Goal: Use online tool/utility: Utilize a website feature to perform a specific function

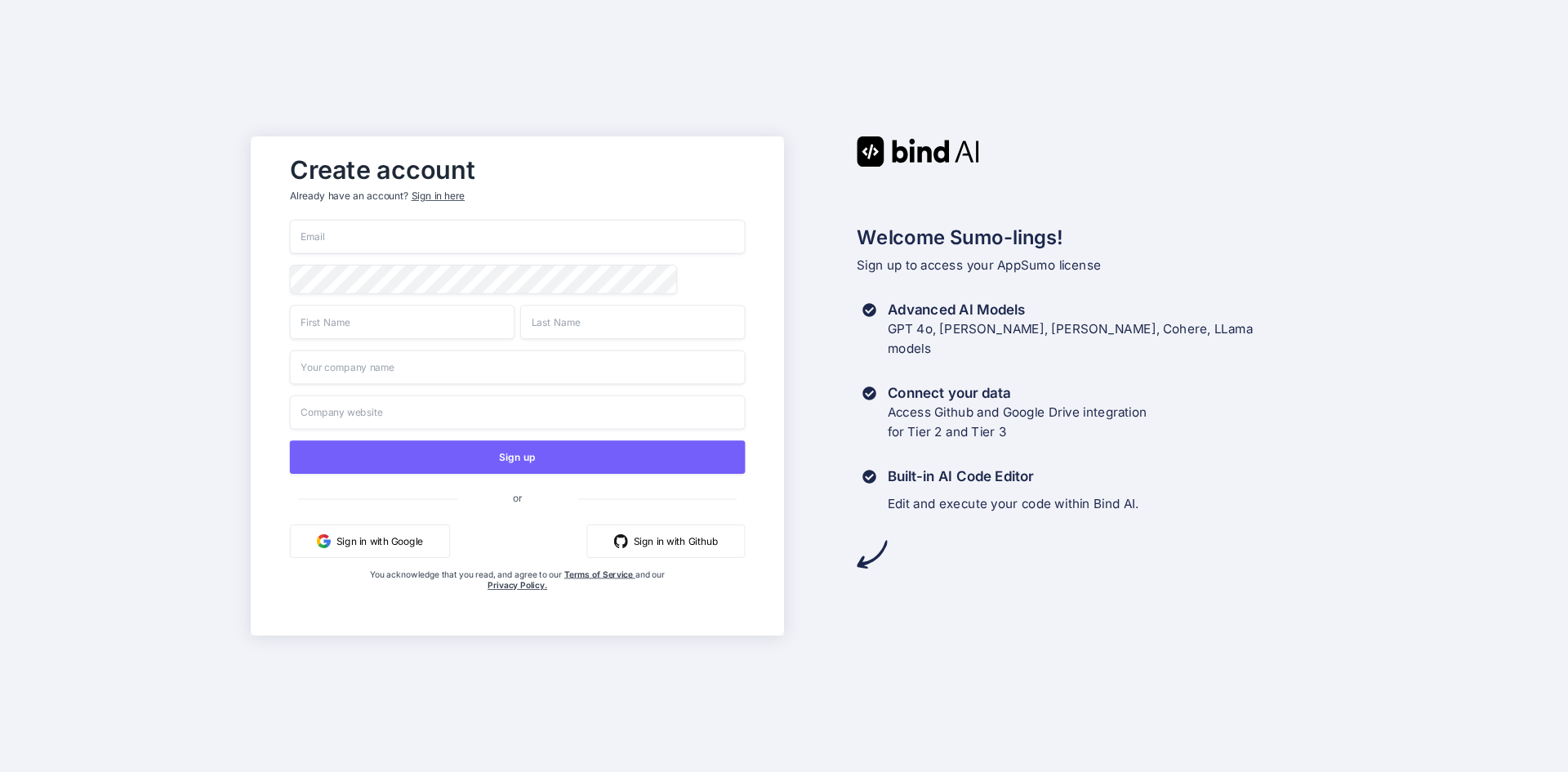
click at [351, 234] on input "email" at bounding box center [517, 236] width 456 height 34
type input "[EMAIL_ADDRESS][DOMAIN_NAME]"
click at [187, 145] on div "Create account Already have an account? Sign in here roijohn862@gmail.com Sign …" at bounding box center [784, 386] width 1568 height 772
type input "Johnny"
type input "Mascary"
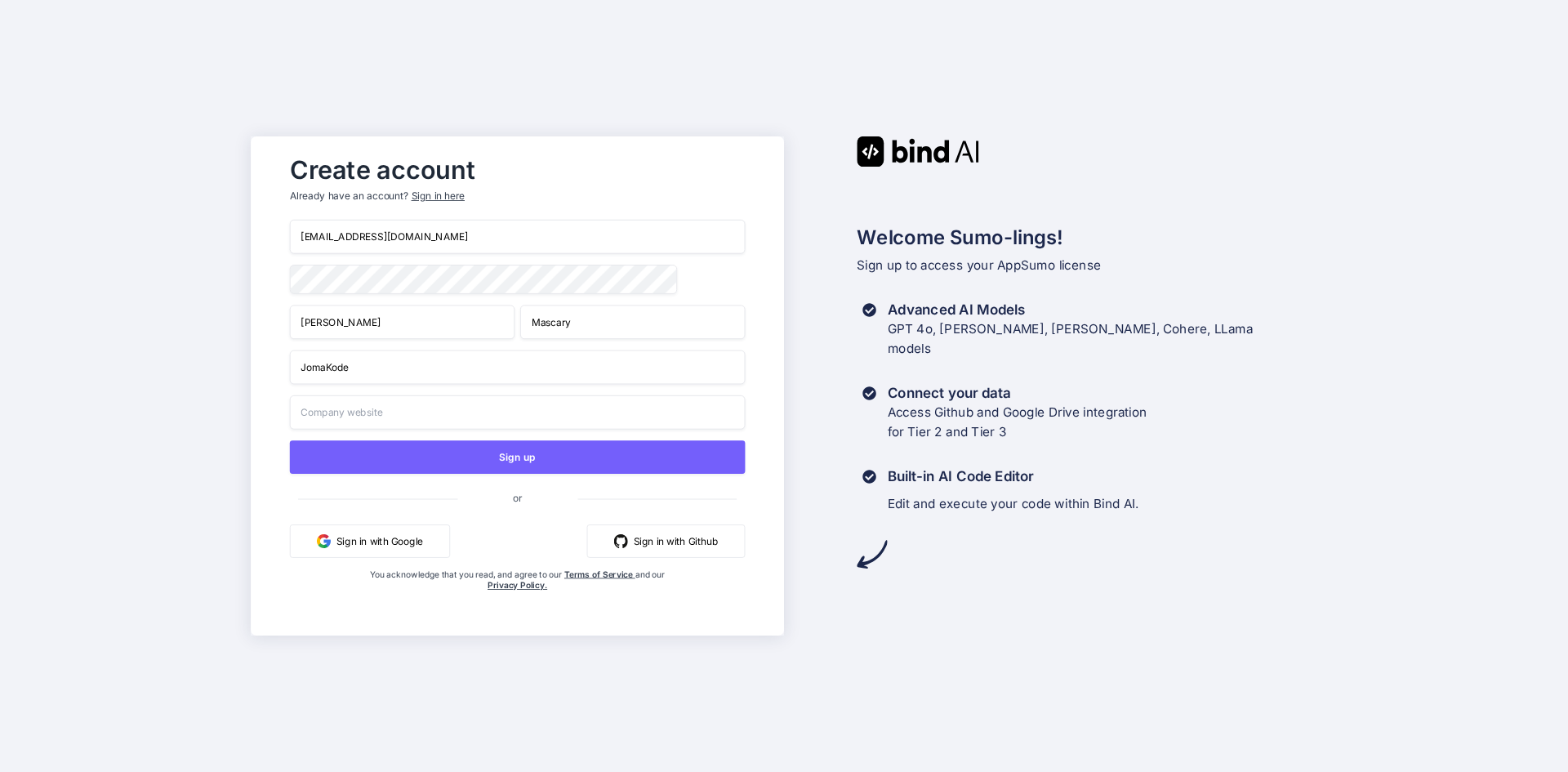
type input "JomaKode"
click at [321, 413] on input "text" at bounding box center [517, 412] width 456 height 34
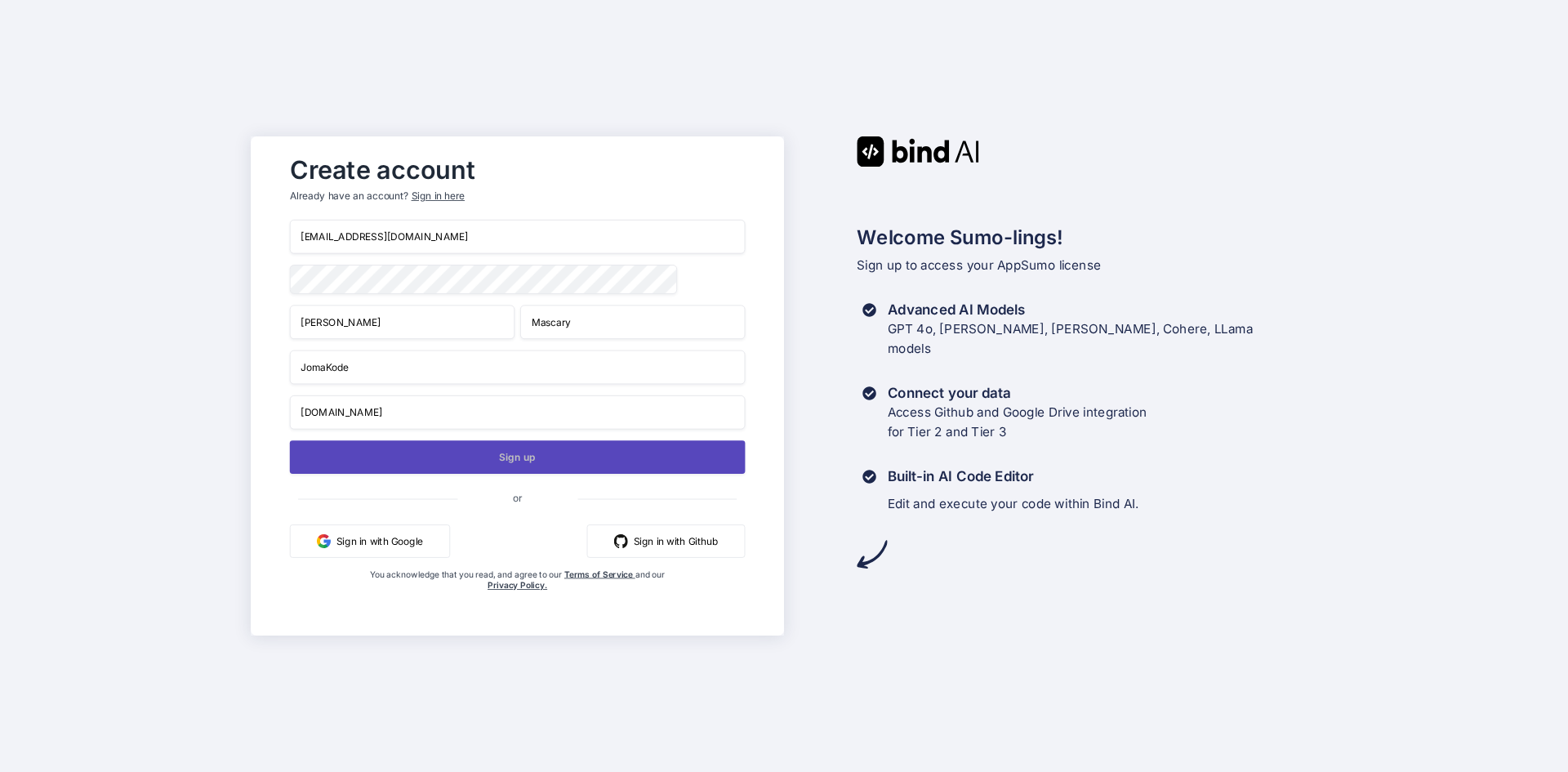
type input "jomakode.com"
click at [538, 464] on button "Sign up" at bounding box center [517, 457] width 456 height 33
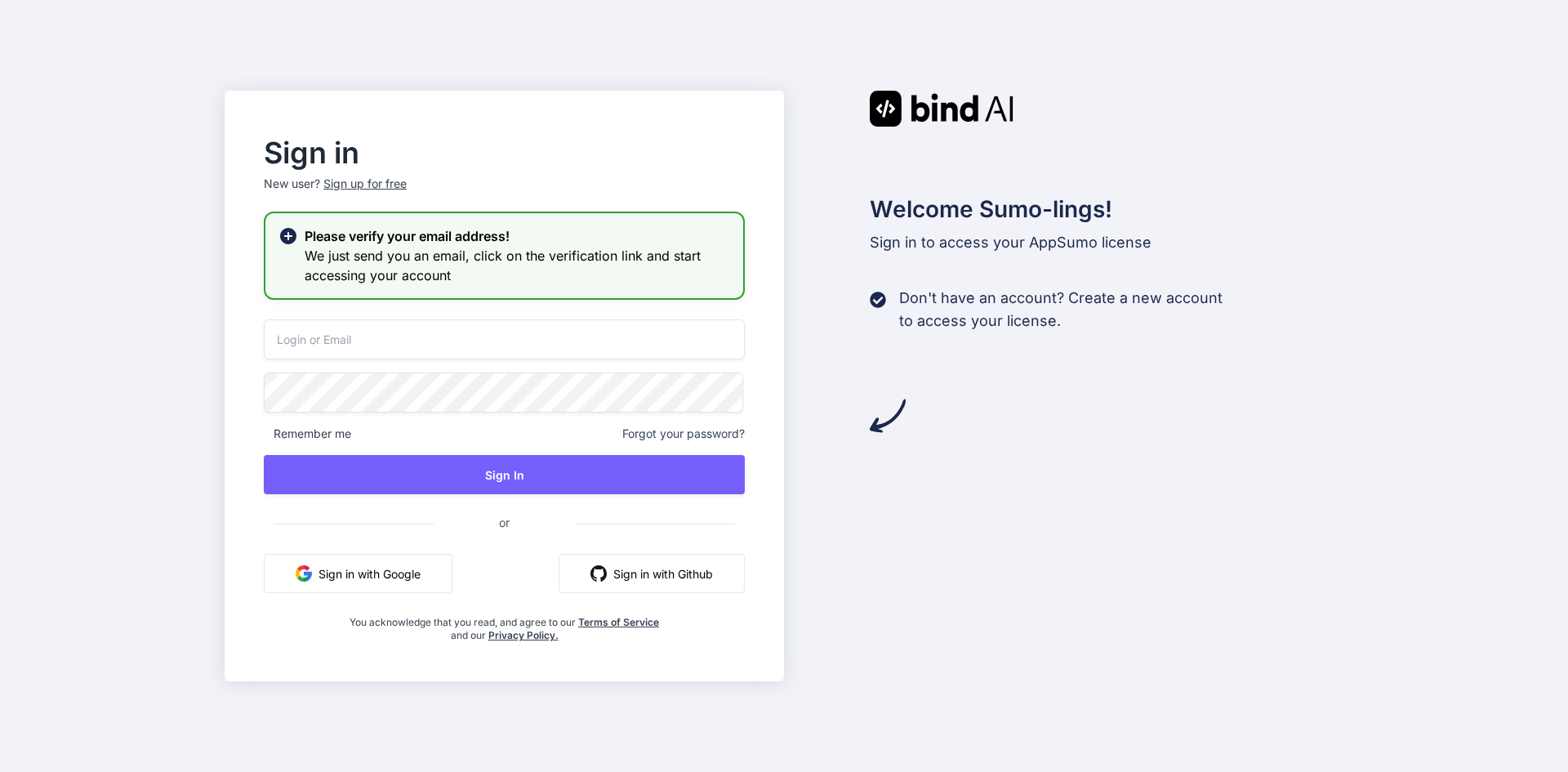
type input "[EMAIL_ADDRESS][DOMAIN_NAME]"
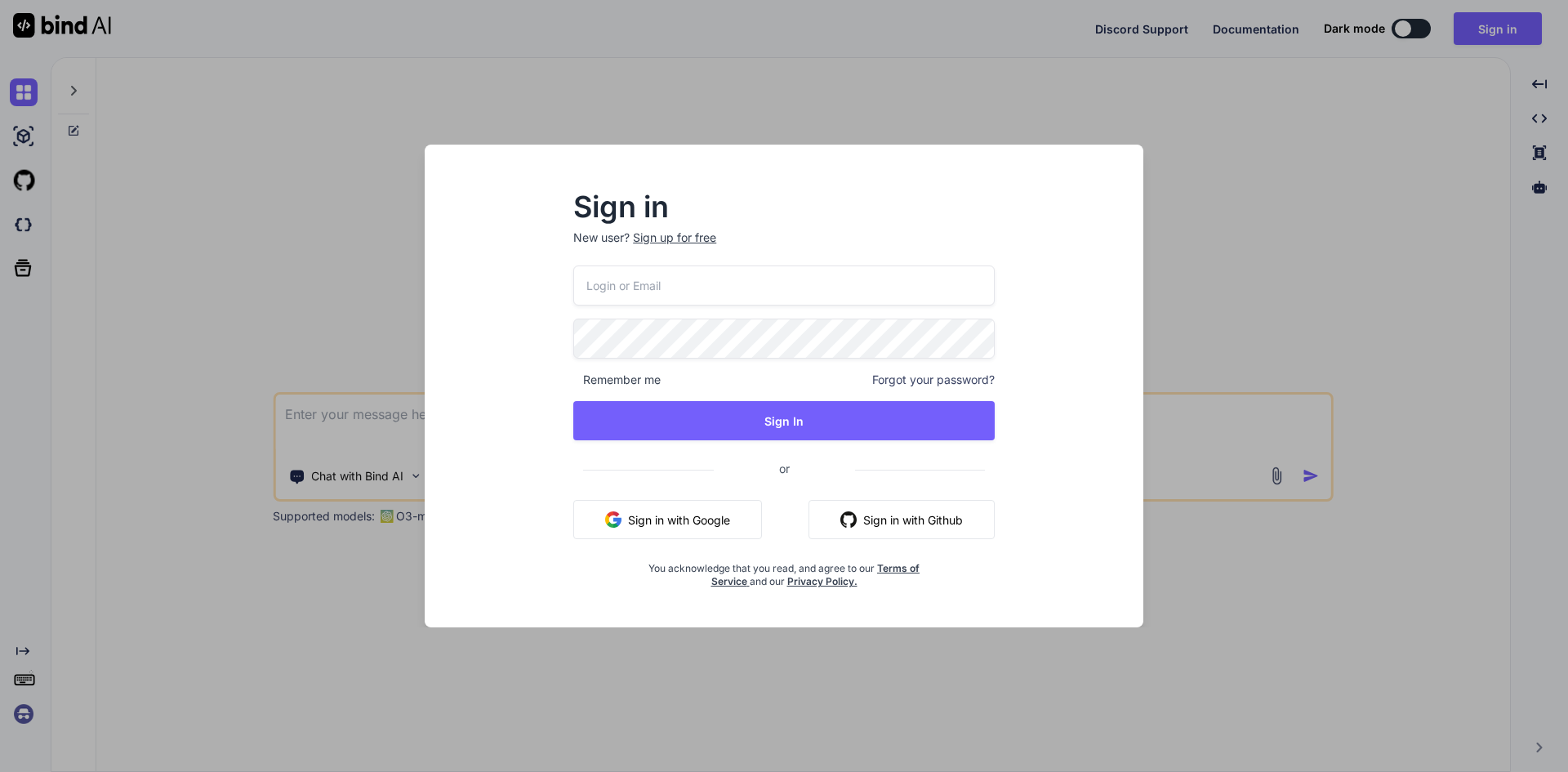
click at [667, 288] on input "email" at bounding box center [784, 286] width 422 height 40
type input "[EMAIL_ADDRESS][DOMAIN_NAME]"
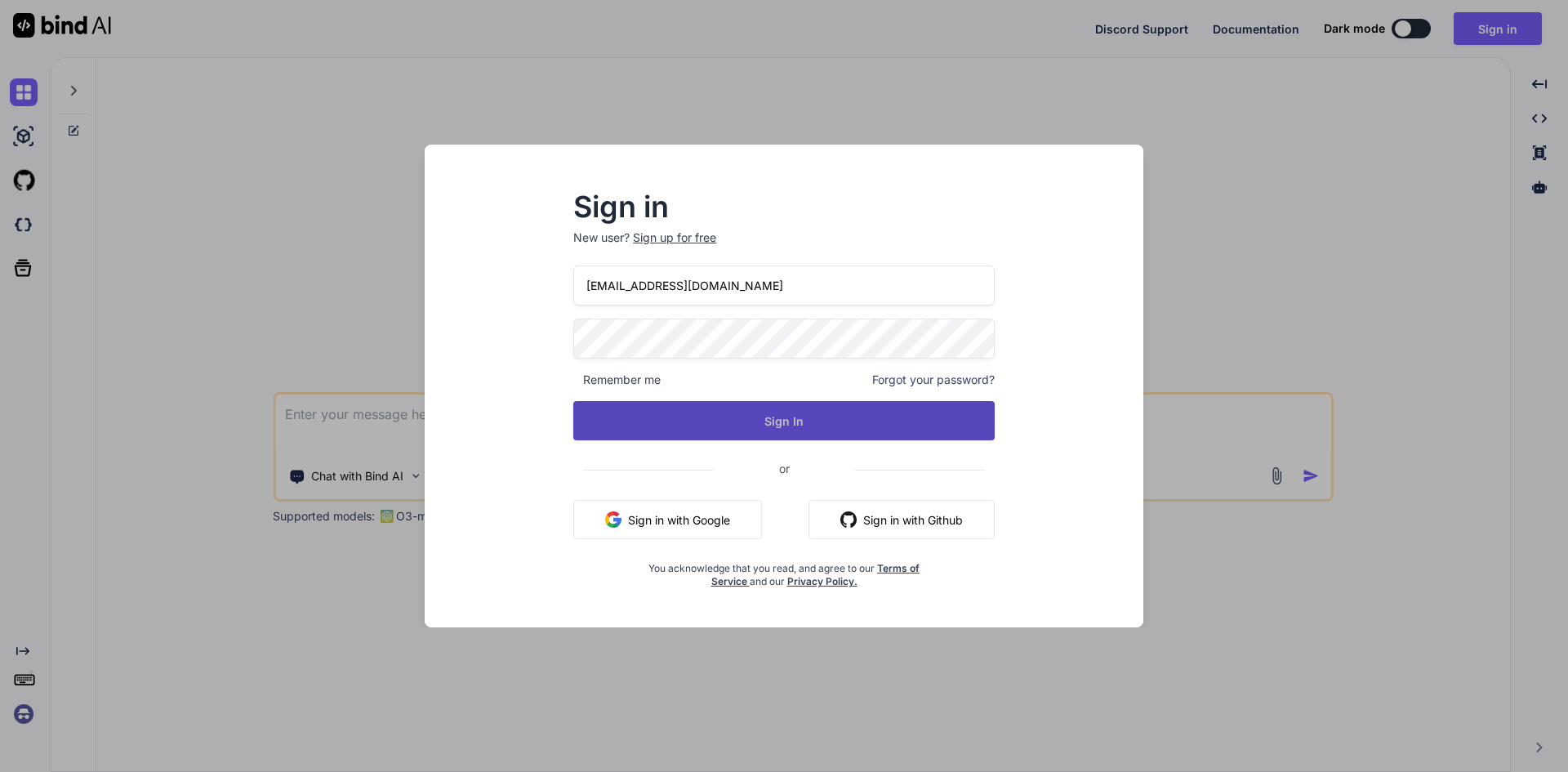
click at [737, 416] on button "Sign In" at bounding box center [784, 420] width 422 height 39
click at [801, 416] on button "Sign In" at bounding box center [784, 420] width 422 height 39
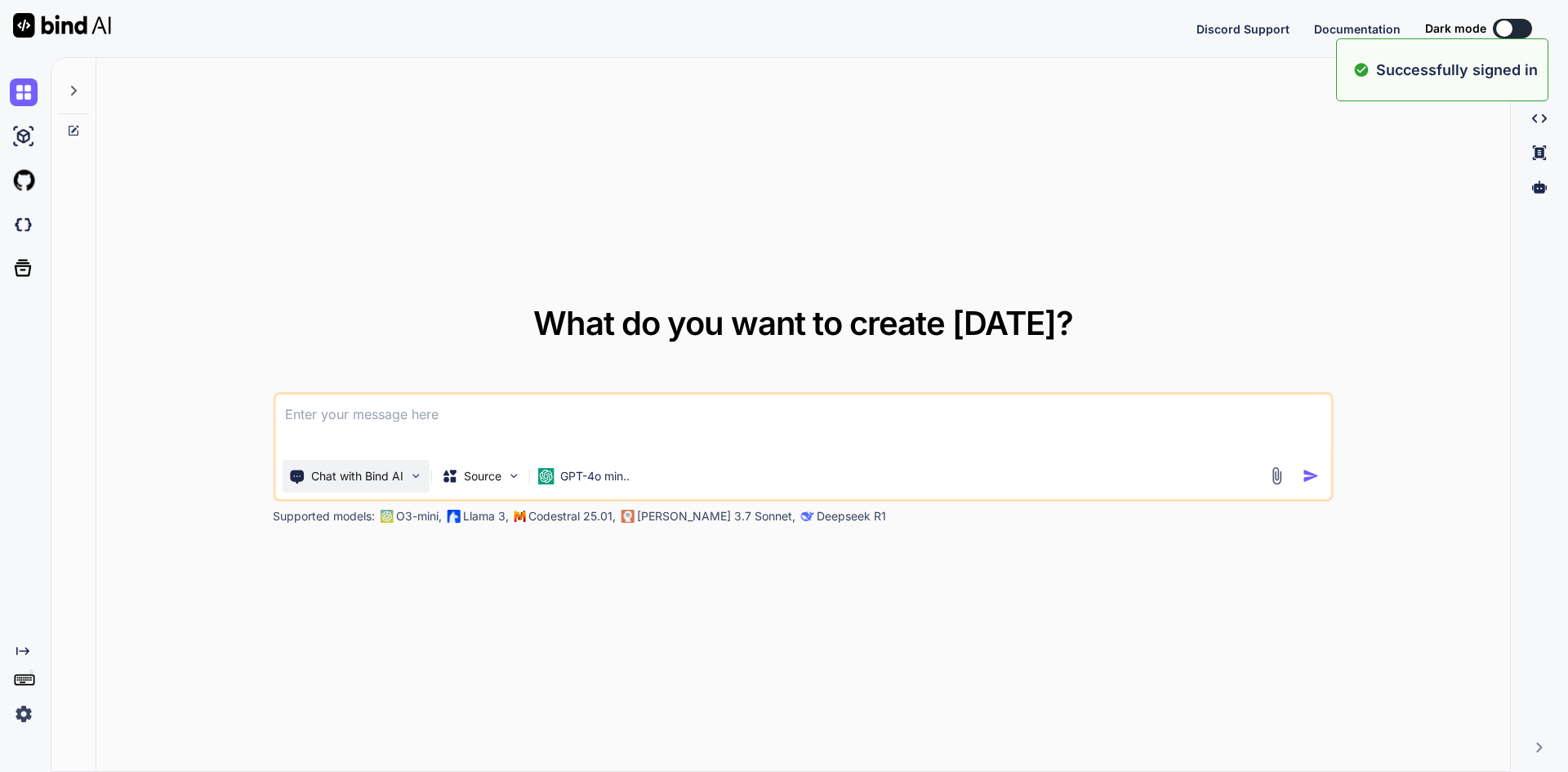
click at [423, 478] on div "Chat with Bind AI" at bounding box center [355, 477] width 147 height 33
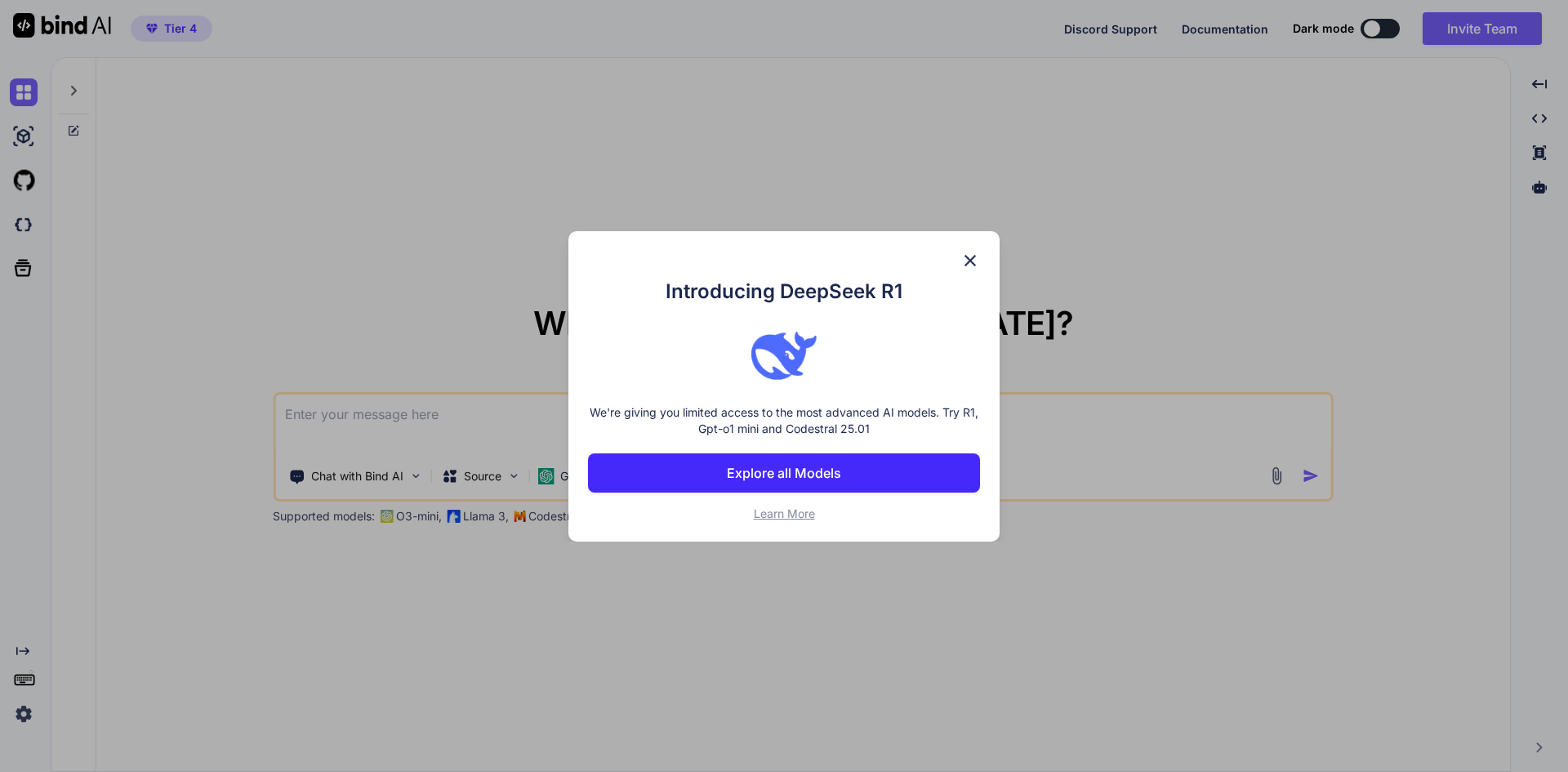
click at [773, 475] on p "Explore all Models" at bounding box center [784, 473] width 114 height 20
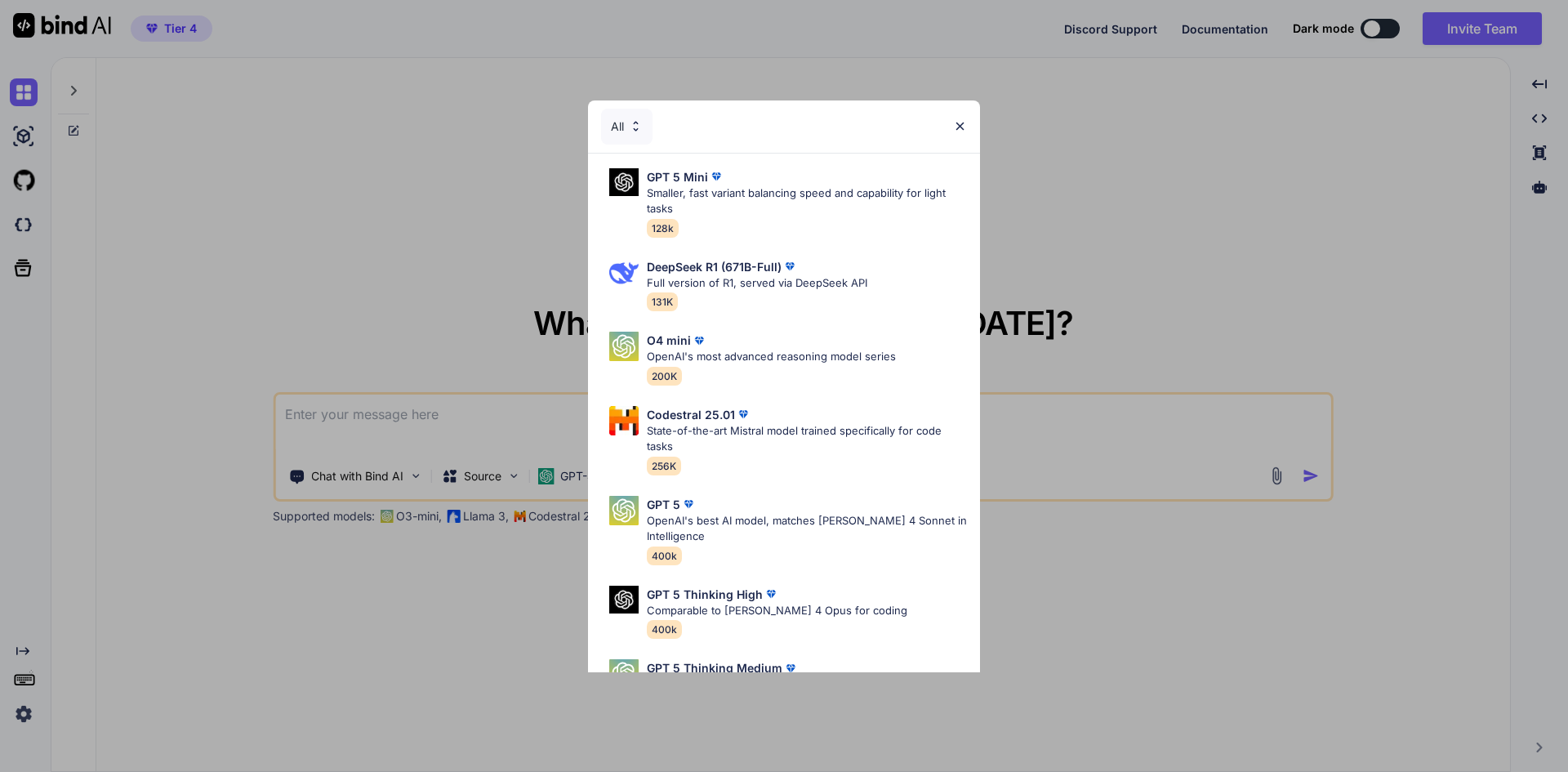
click at [963, 119] on img at bounding box center [960, 126] width 14 height 14
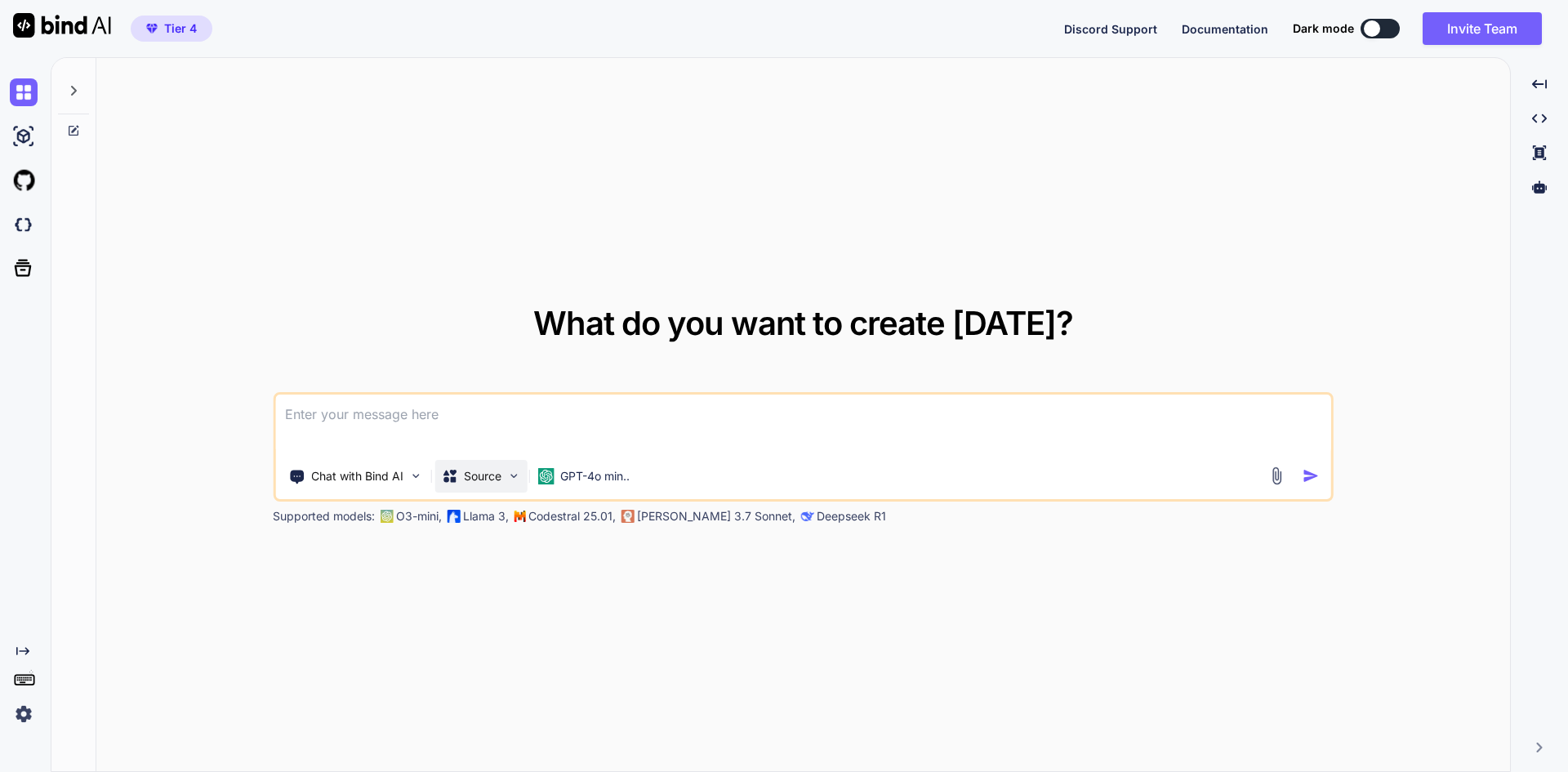
click at [506, 480] on div "Source" at bounding box center [481, 477] width 92 height 33
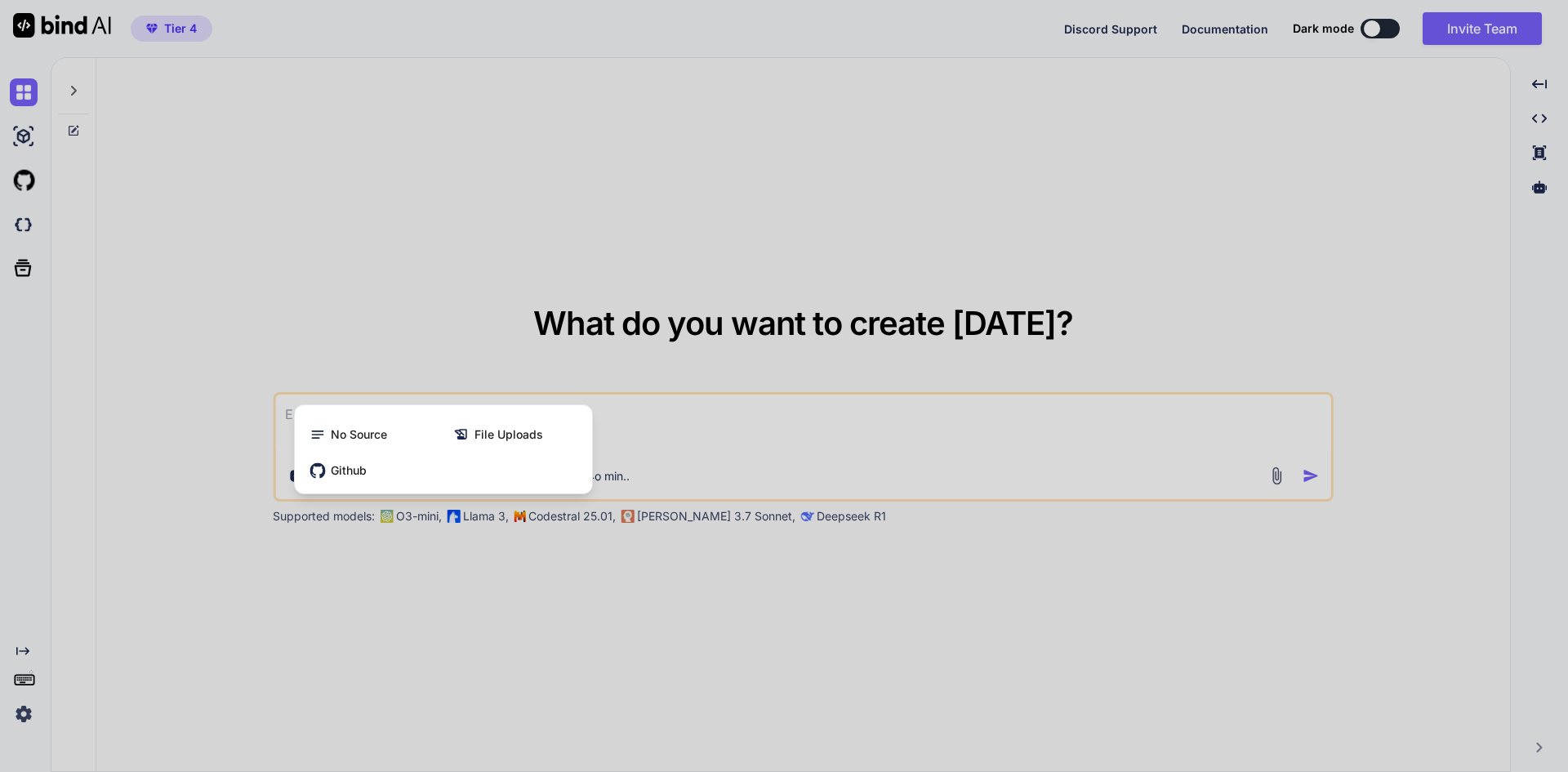
click at [461, 565] on div at bounding box center [784, 386] width 1568 height 772
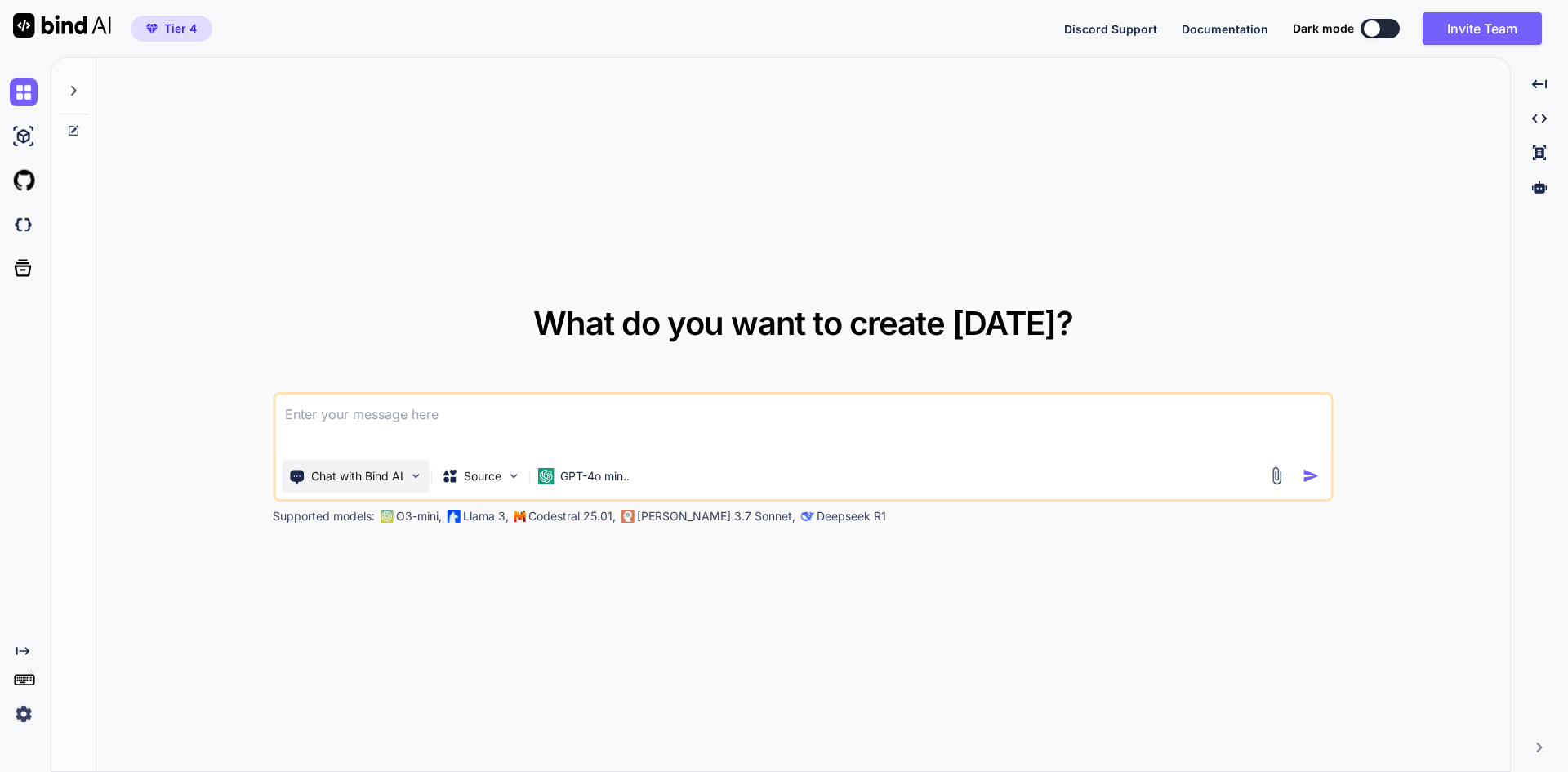
click at [378, 477] on p "Chat with Bind AI" at bounding box center [357, 476] width 92 height 17
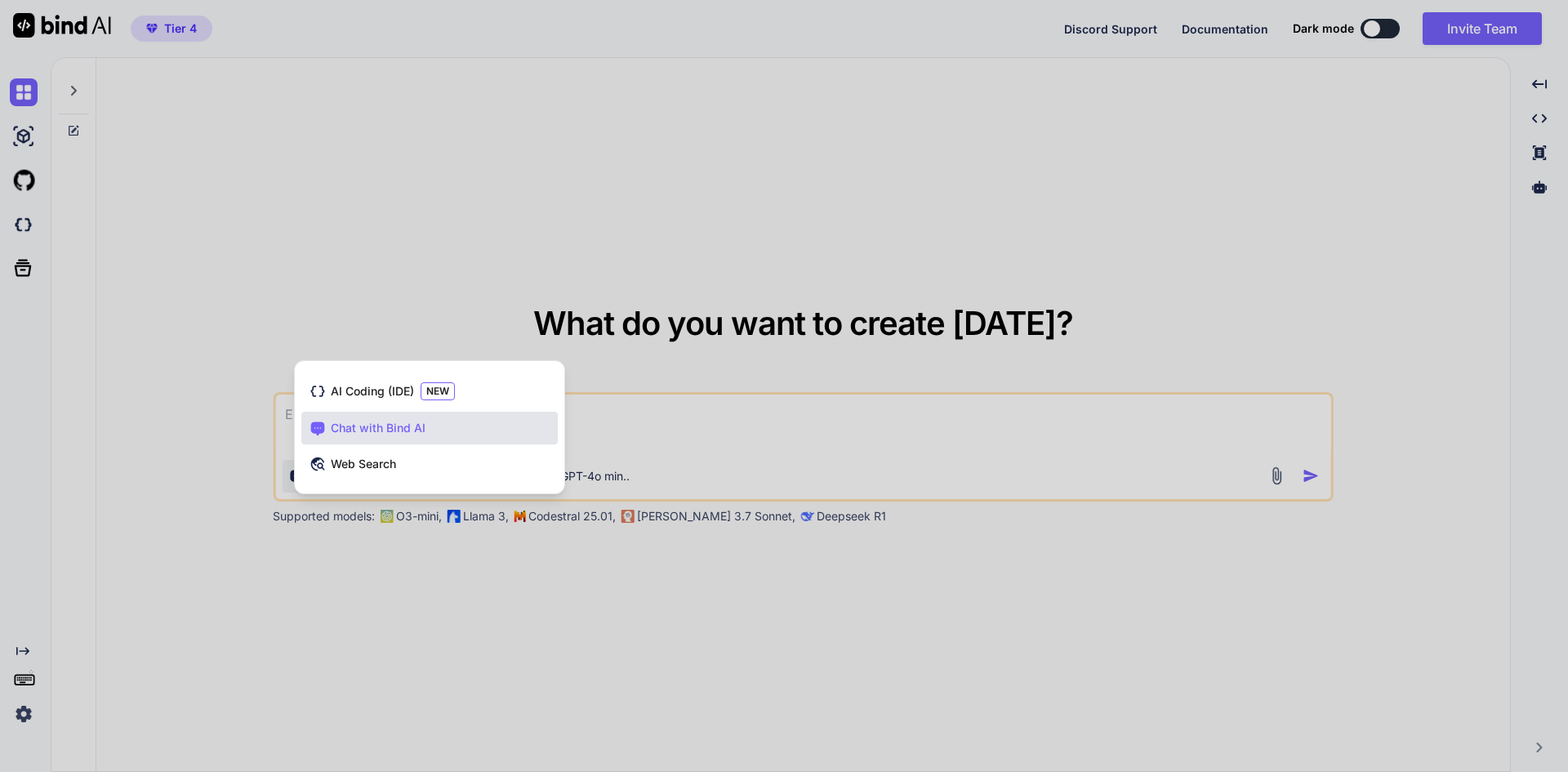
click at [335, 593] on div at bounding box center [784, 386] width 1568 height 772
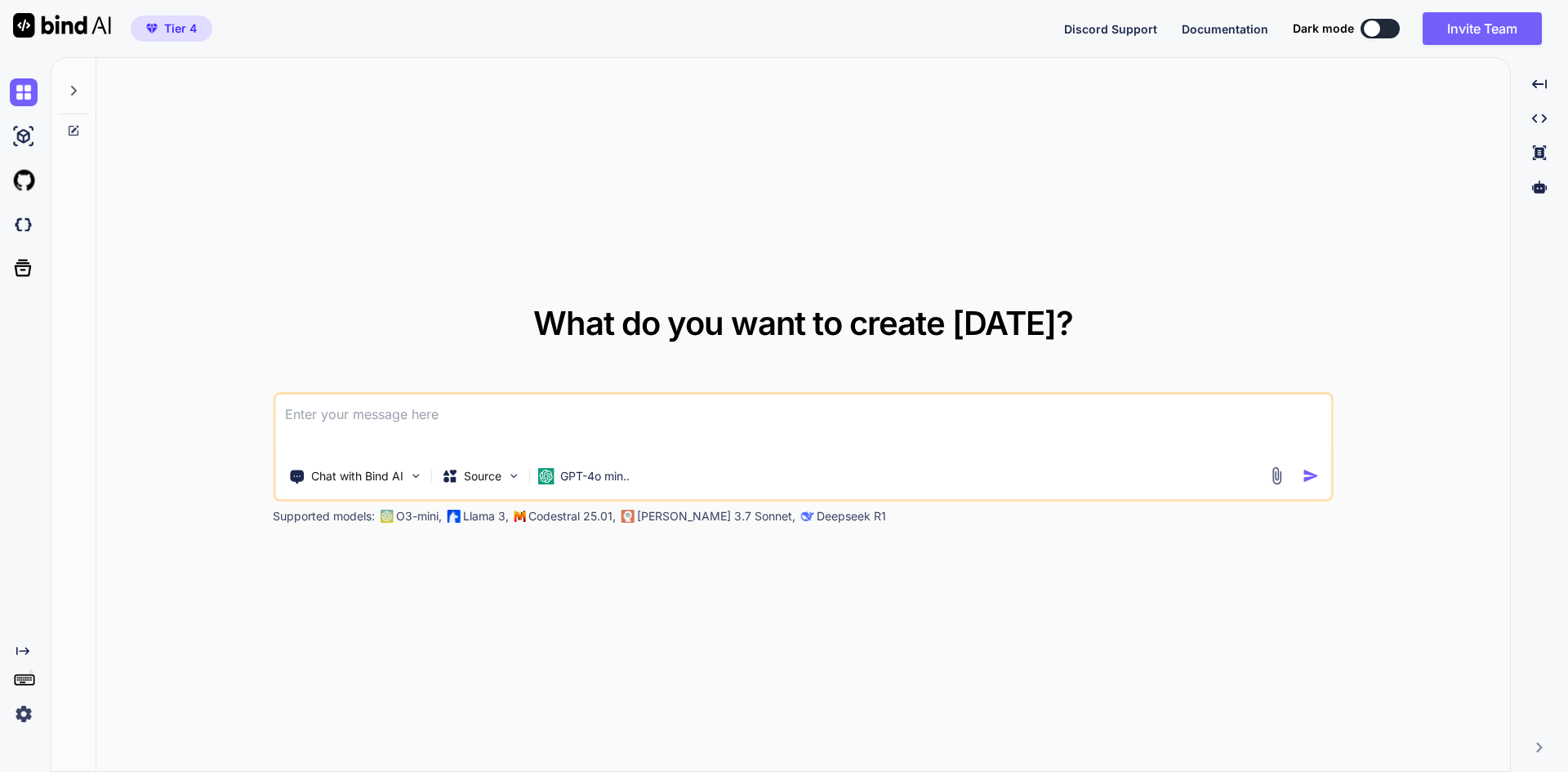
click at [420, 513] on p "O3-mini," at bounding box center [419, 516] width 46 height 17
click at [570, 471] on p "GPT-4o min.." at bounding box center [595, 476] width 70 height 17
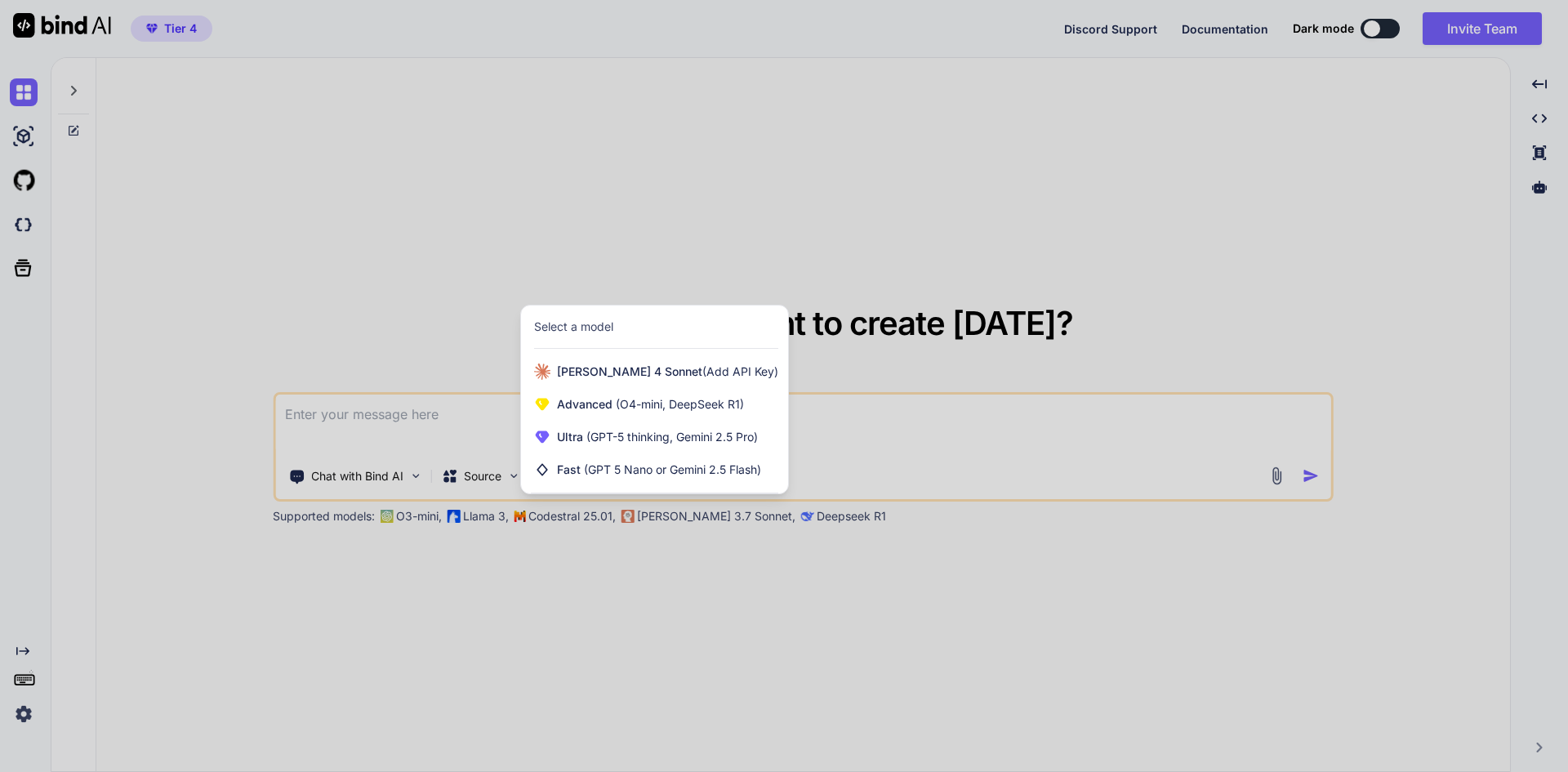
drag, startPoint x: 1032, startPoint y: 653, endPoint x: 1014, endPoint y: 525, distance: 129.3
click at [1033, 653] on div at bounding box center [784, 386] width 1568 height 772
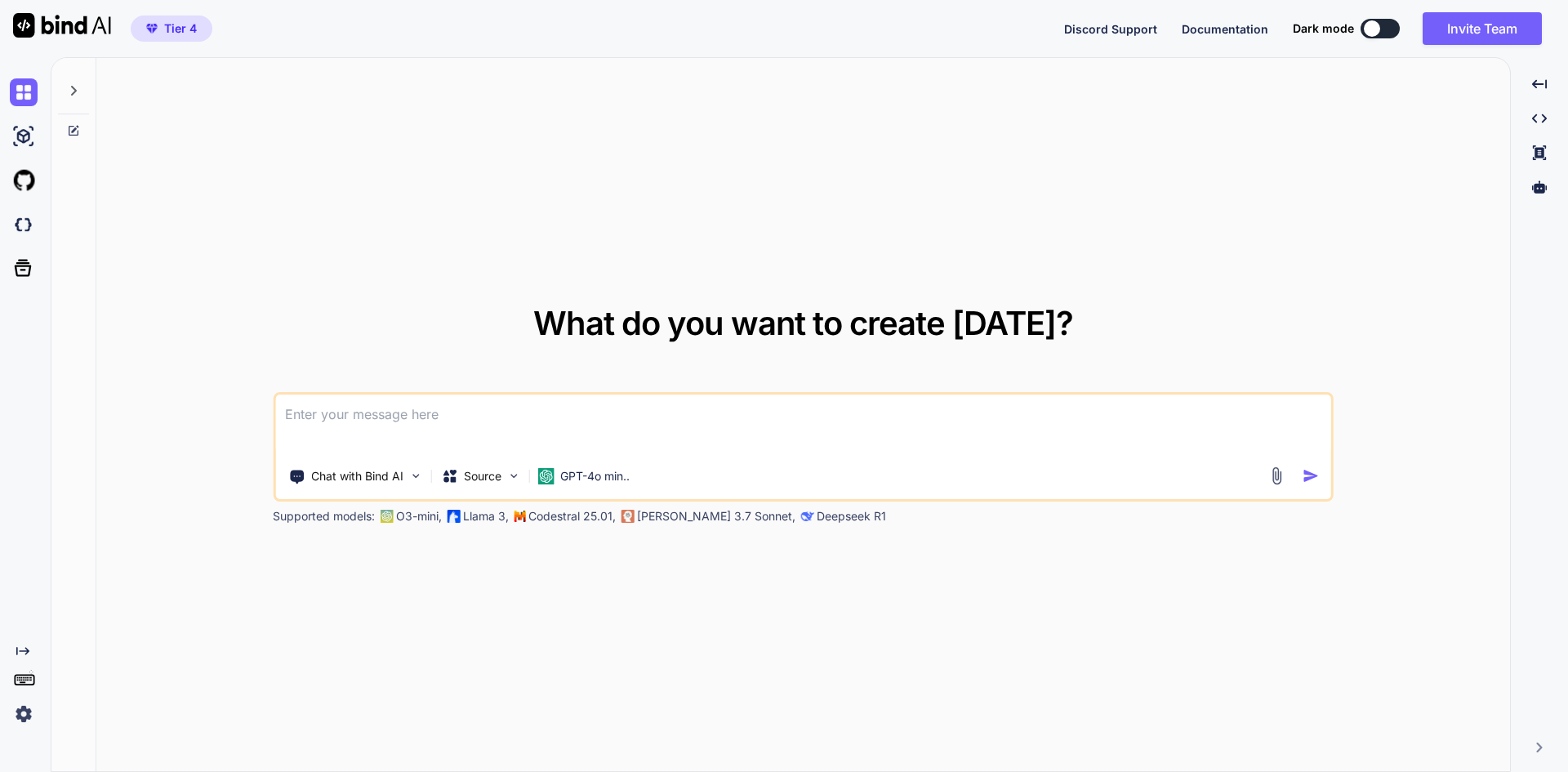
click at [73, 89] on icon at bounding box center [74, 90] width 6 height 10
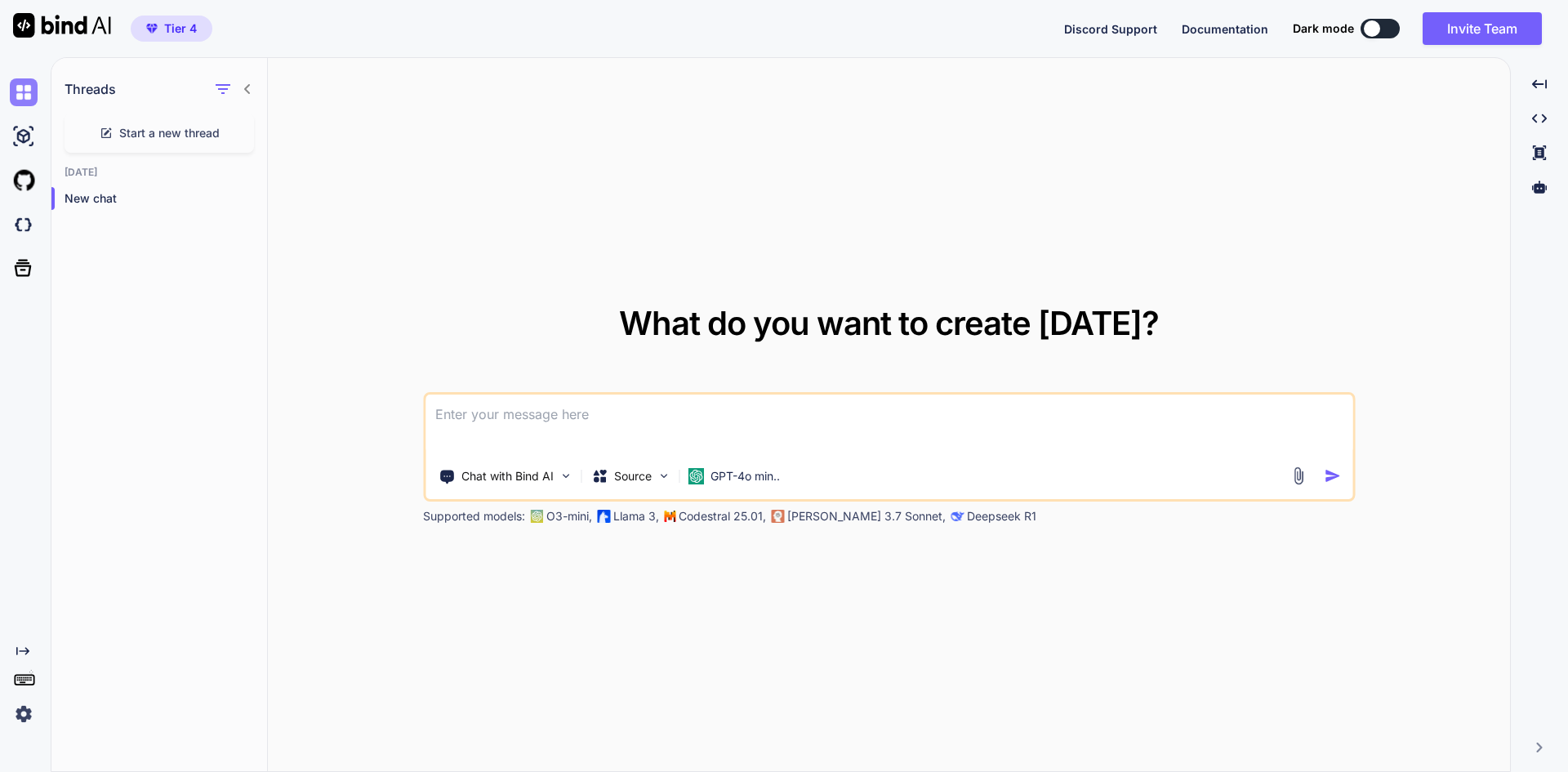
click at [29, 90] on img at bounding box center [24, 92] width 28 height 28
click at [24, 134] on img at bounding box center [24, 137] width 28 height 28
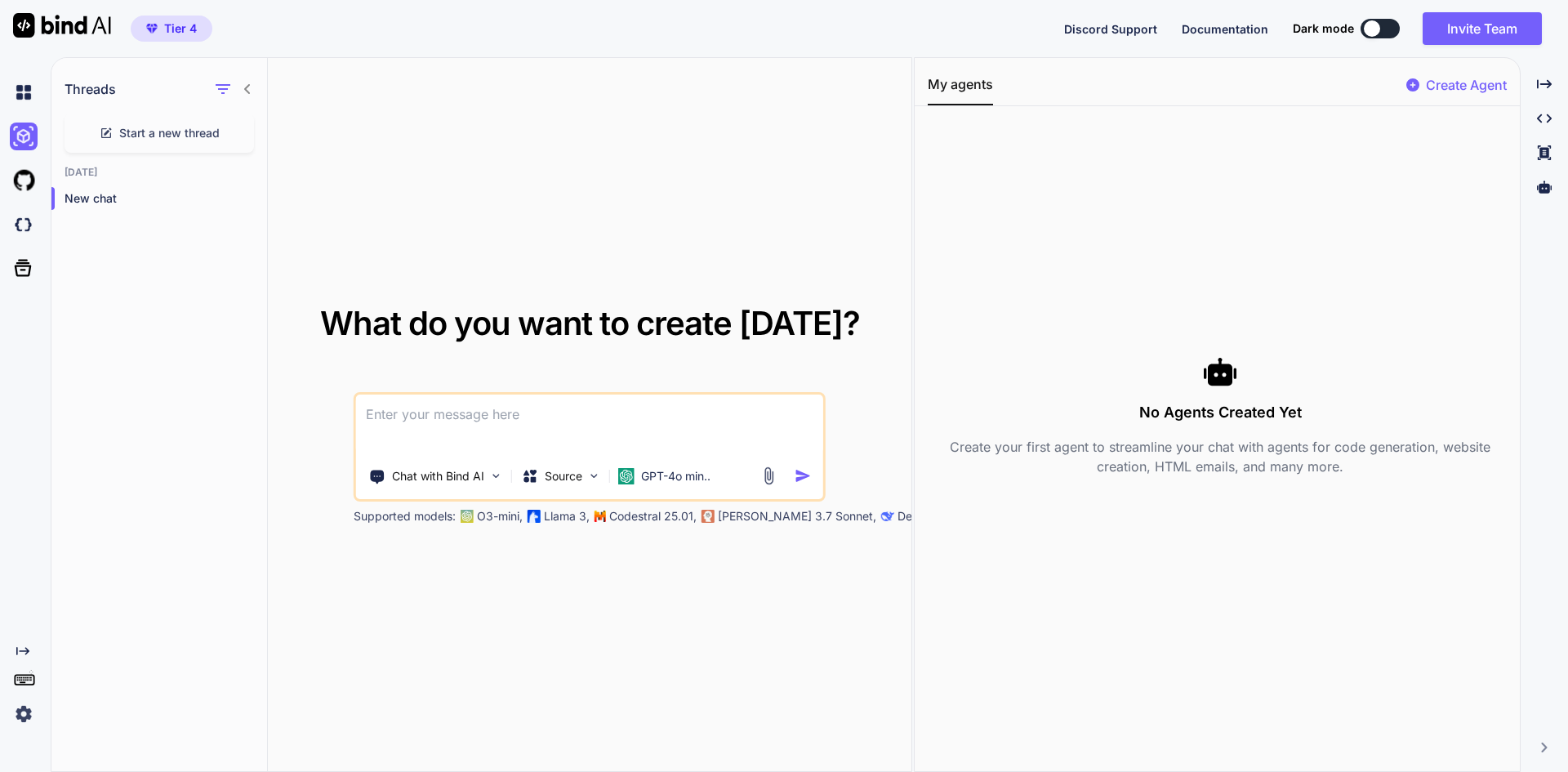
click at [20, 675] on rect at bounding box center [24, 680] width 19 height 10
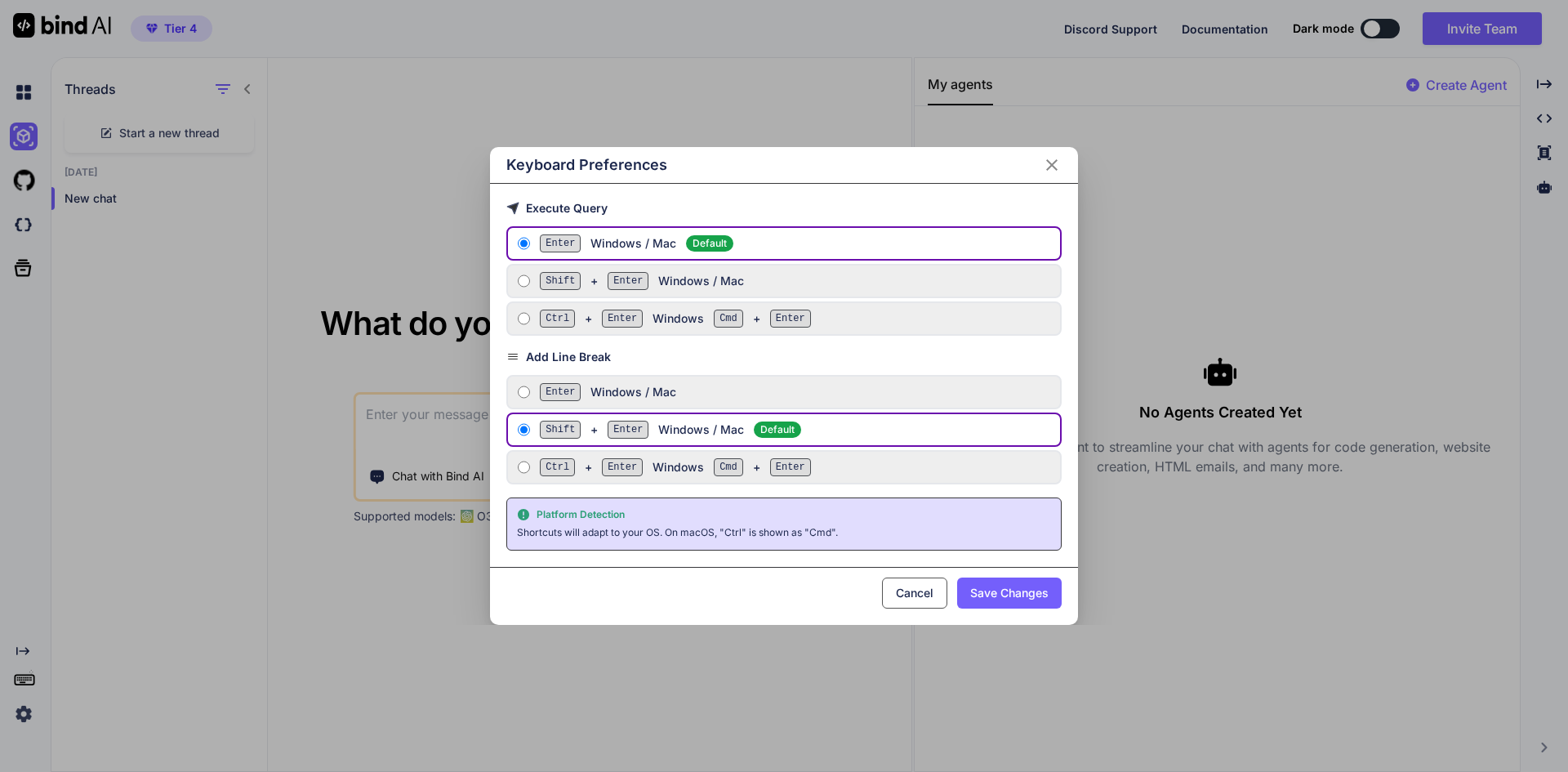
click at [1050, 164] on icon "Close" at bounding box center [1051, 165] width 11 height 11
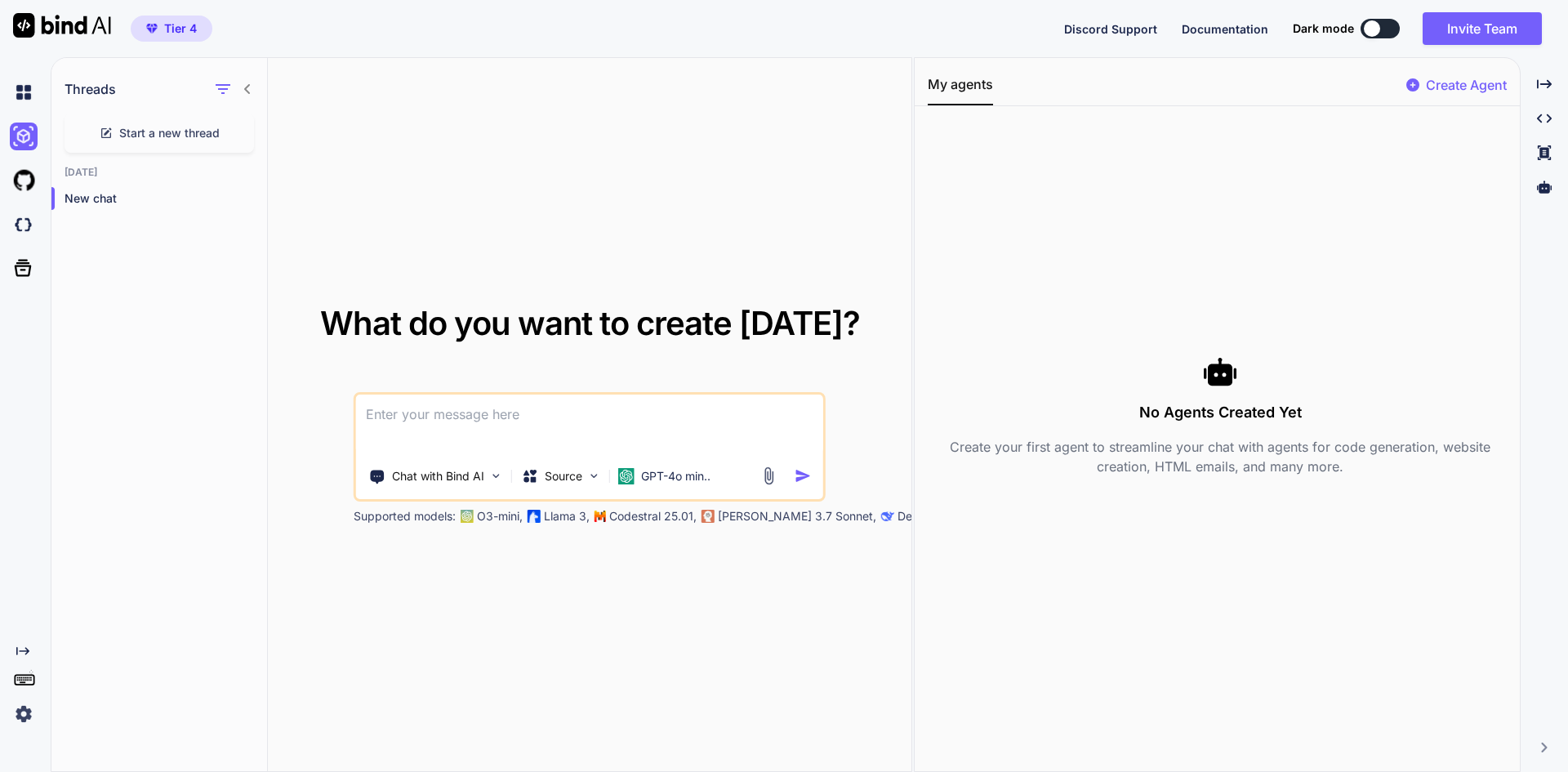
click at [22, 721] on img at bounding box center [24, 714] width 28 height 28
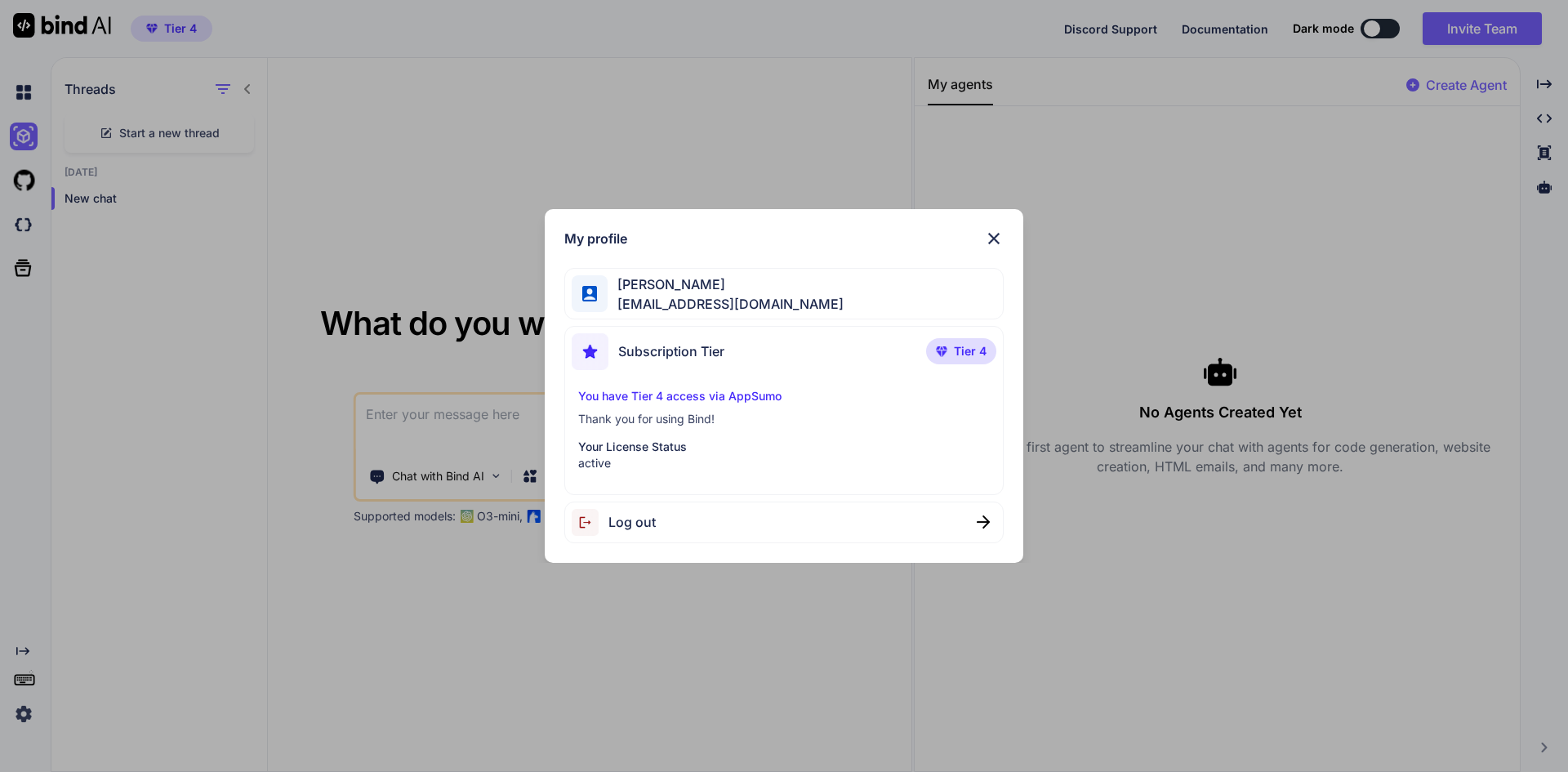
click at [718, 399] on p "You have Tier 4 access via AppSumo" at bounding box center [785, 396] width 413 height 17
click at [955, 355] on span "Tier 4" at bounding box center [970, 351] width 33 height 17
click at [997, 238] on img at bounding box center [994, 239] width 20 height 20
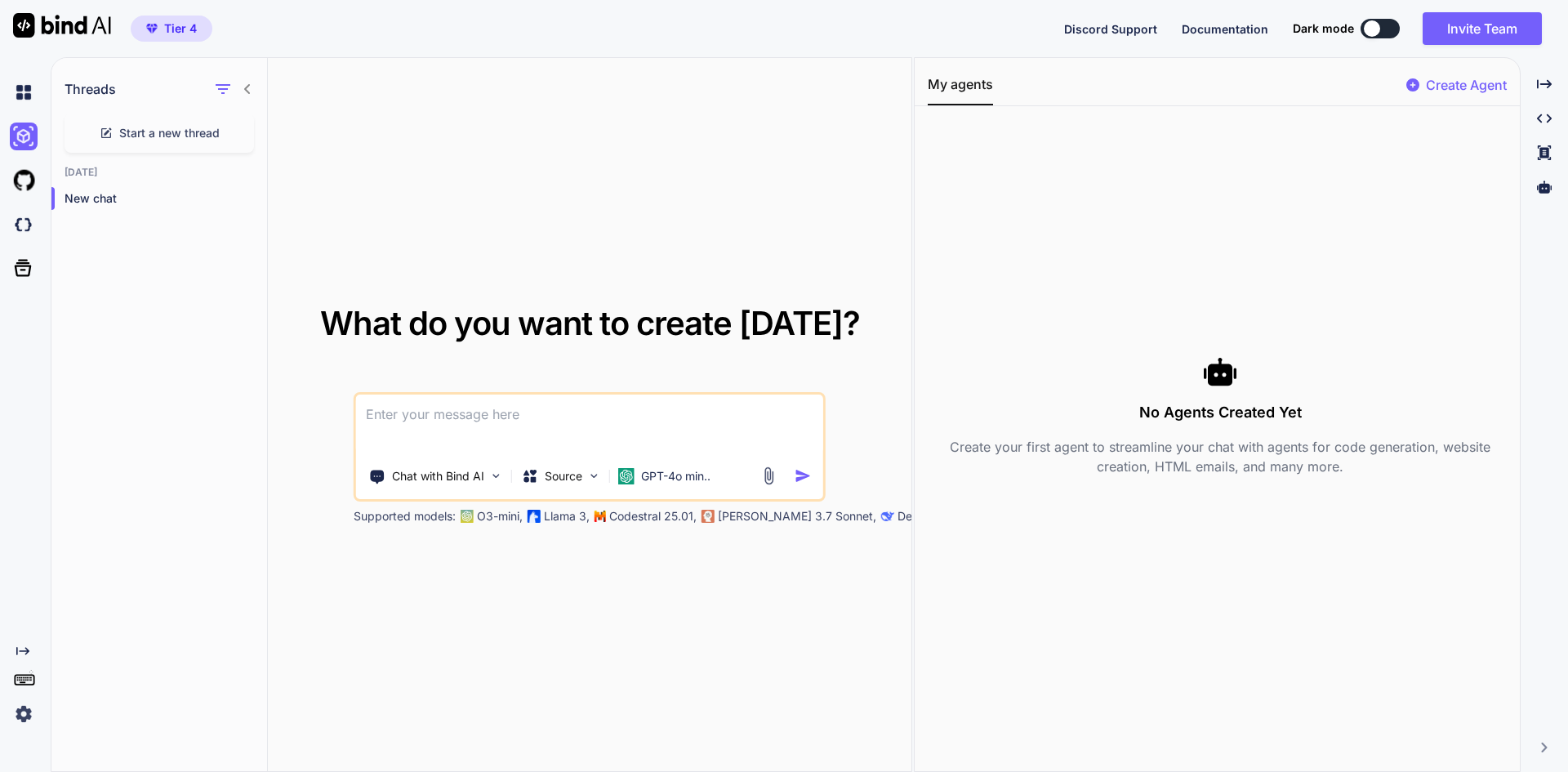
click at [1469, 89] on p "Create Agent" at bounding box center [1466, 85] width 81 height 20
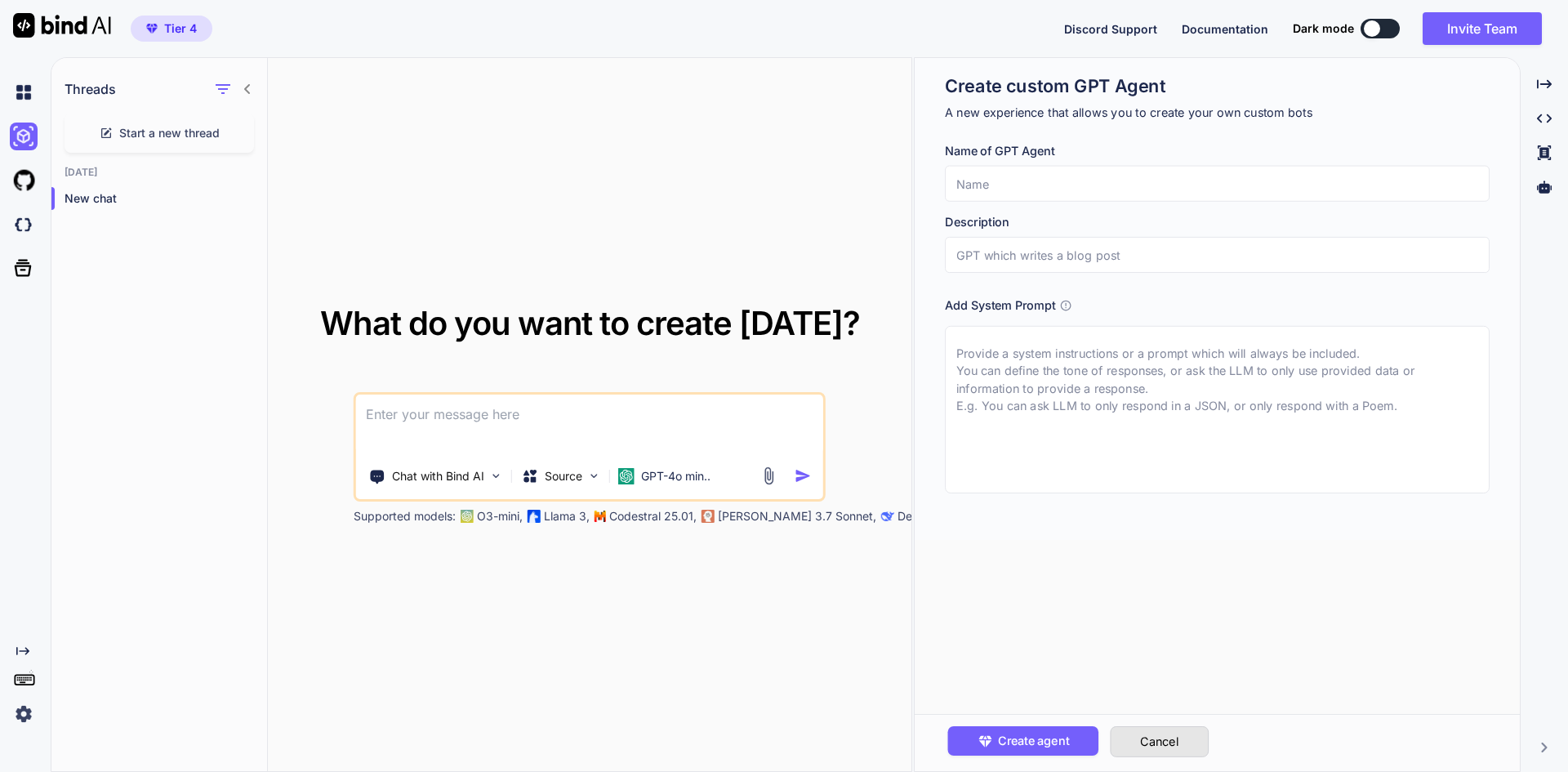
click at [1156, 740] on button "Cancel" at bounding box center [1159, 742] width 98 height 31
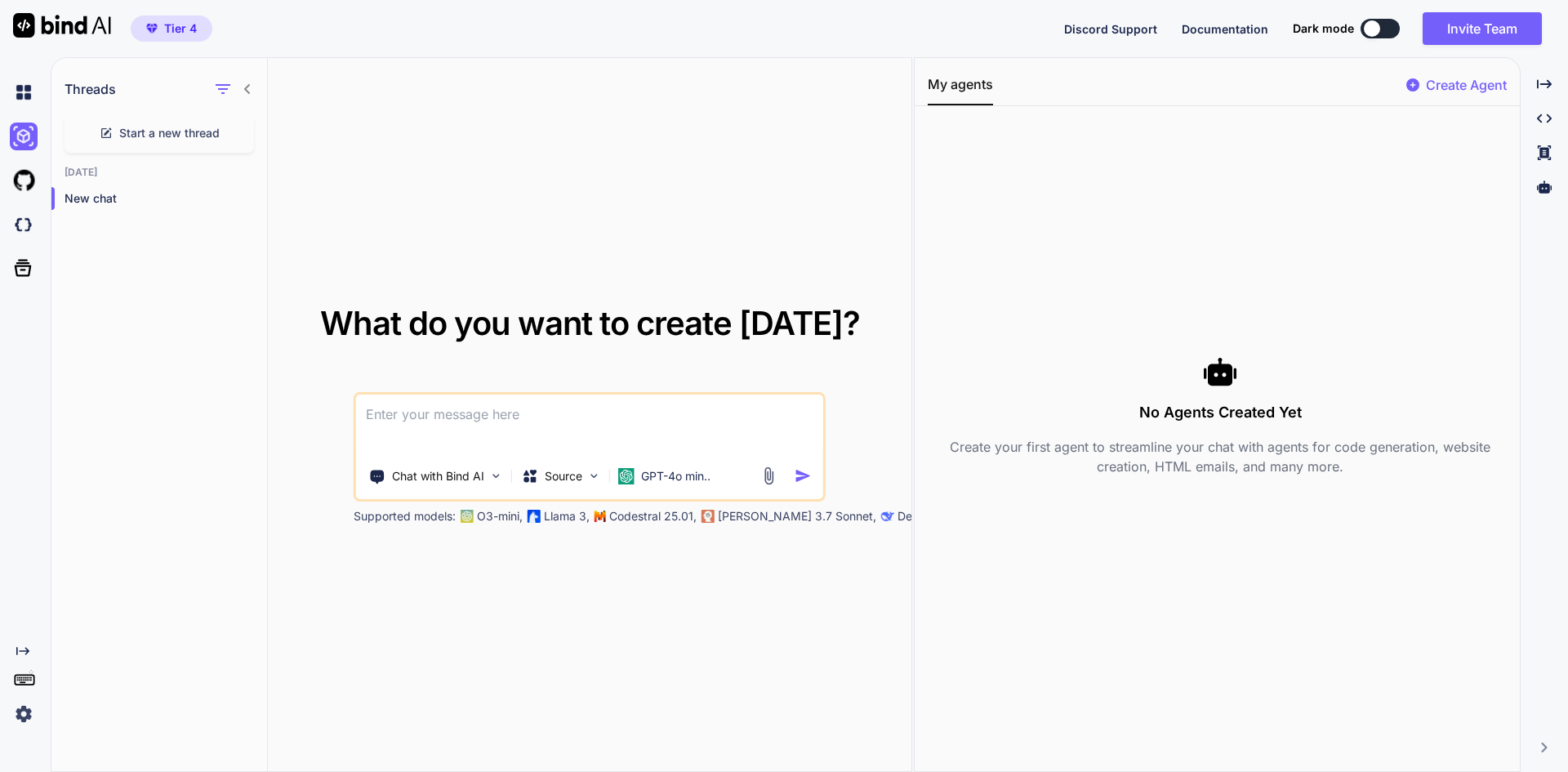
click at [564, 438] on textarea at bounding box center [590, 424] width 467 height 60
click at [80, 201] on p "New chat" at bounding box center [166, 198] width 203 height 17
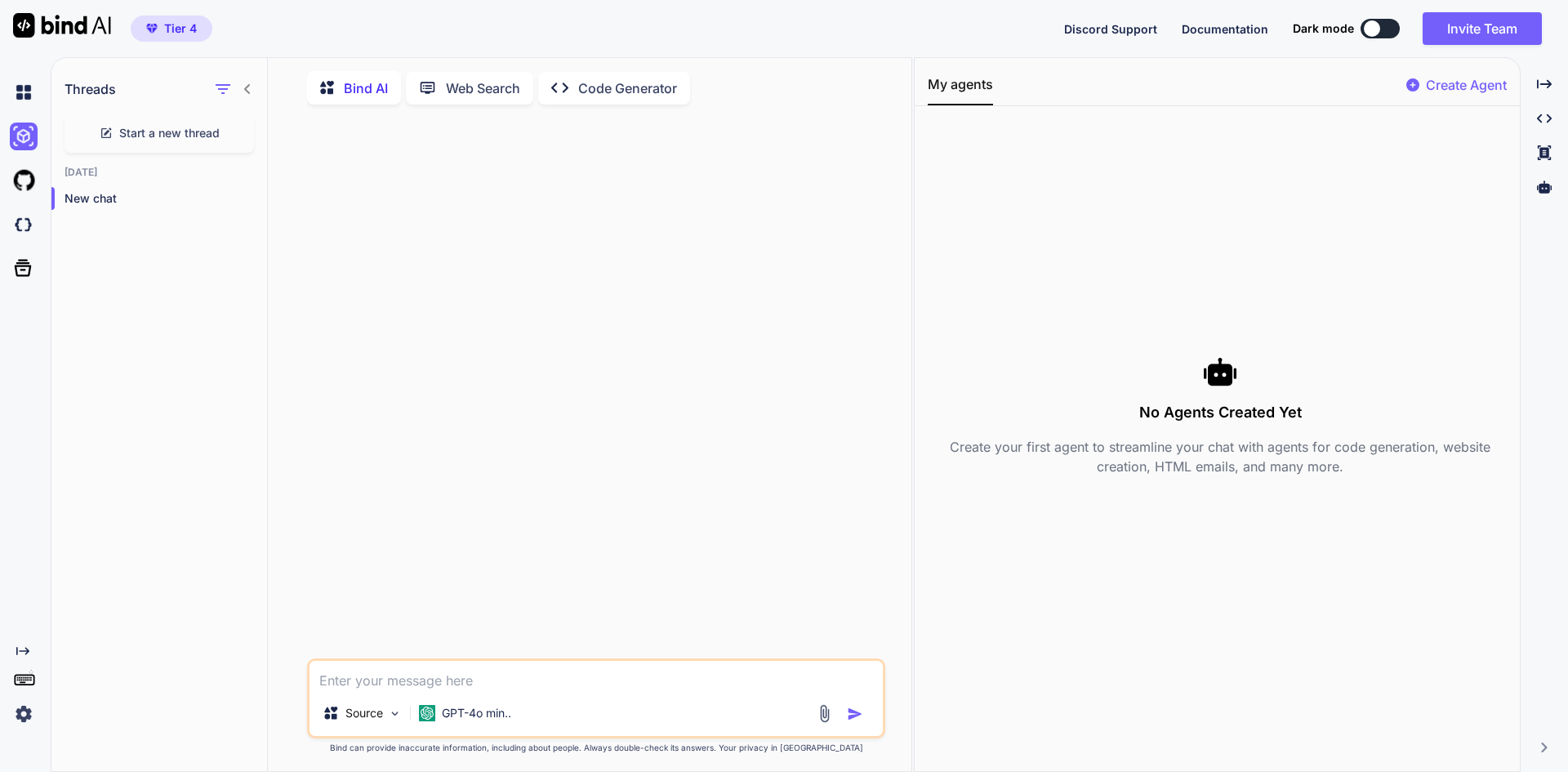
click at [605, 93] on p "Code Generator" at bounding box center [627, 88] width 98 height 20
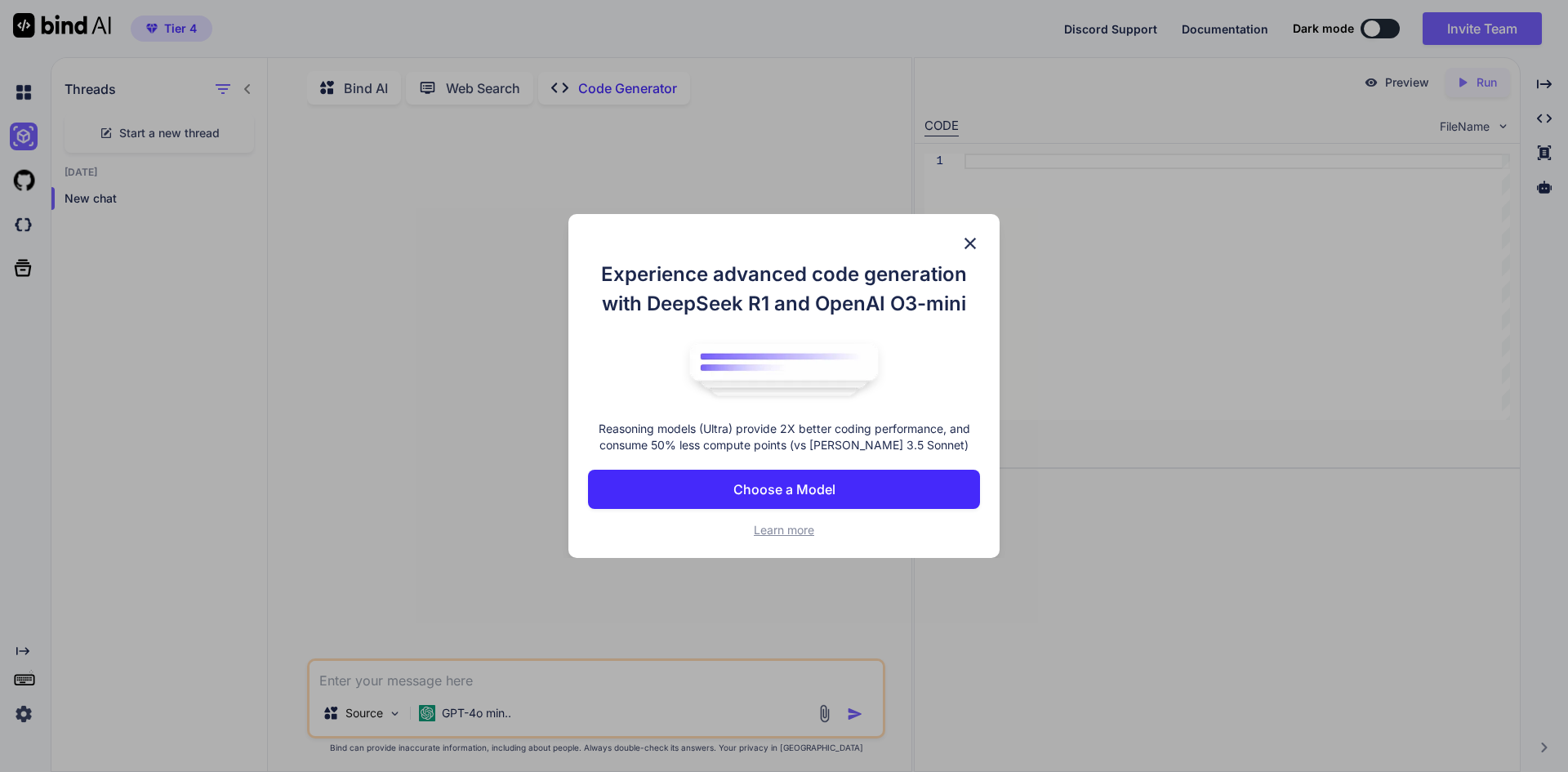
click at [832, 491] on p "Choose a Model" at bounding box center [784, 489] width 102 height 20
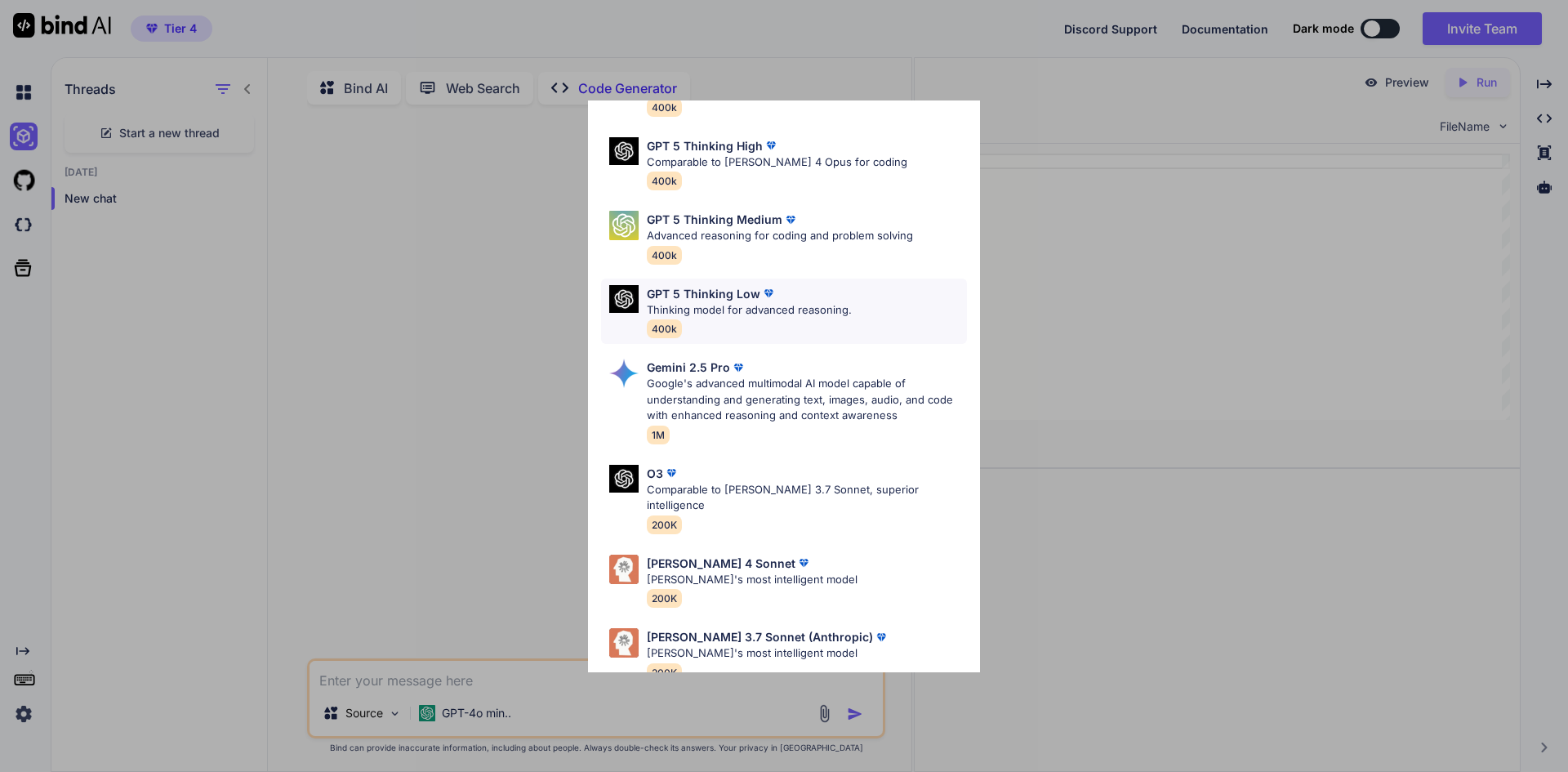
scroll to position [132, 0]
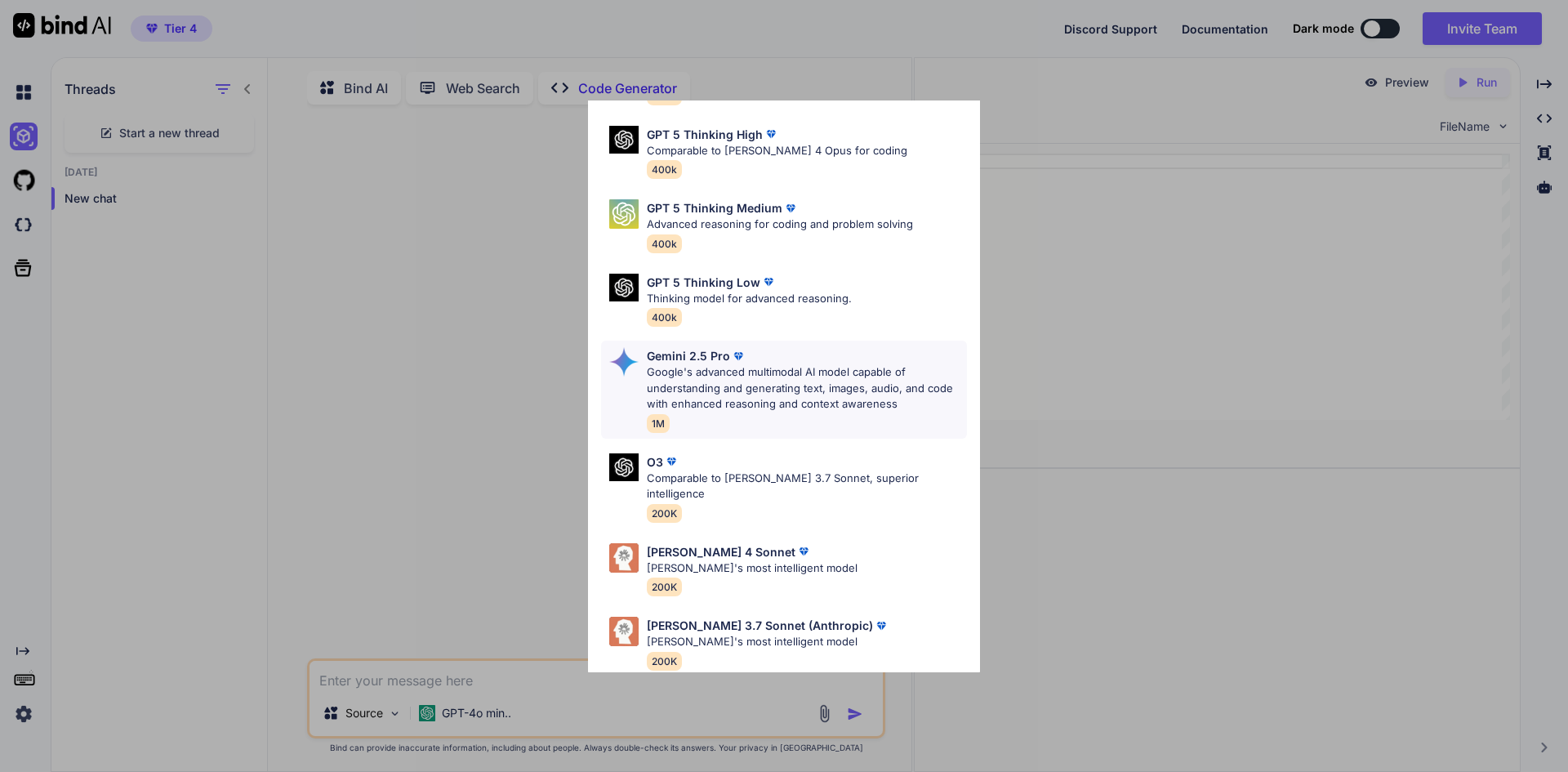
click at [782, 391] on p "Google's advanced multimodal AI model capable of understanding and generating t…" at bounding box center [808, 388] width 321 height 48
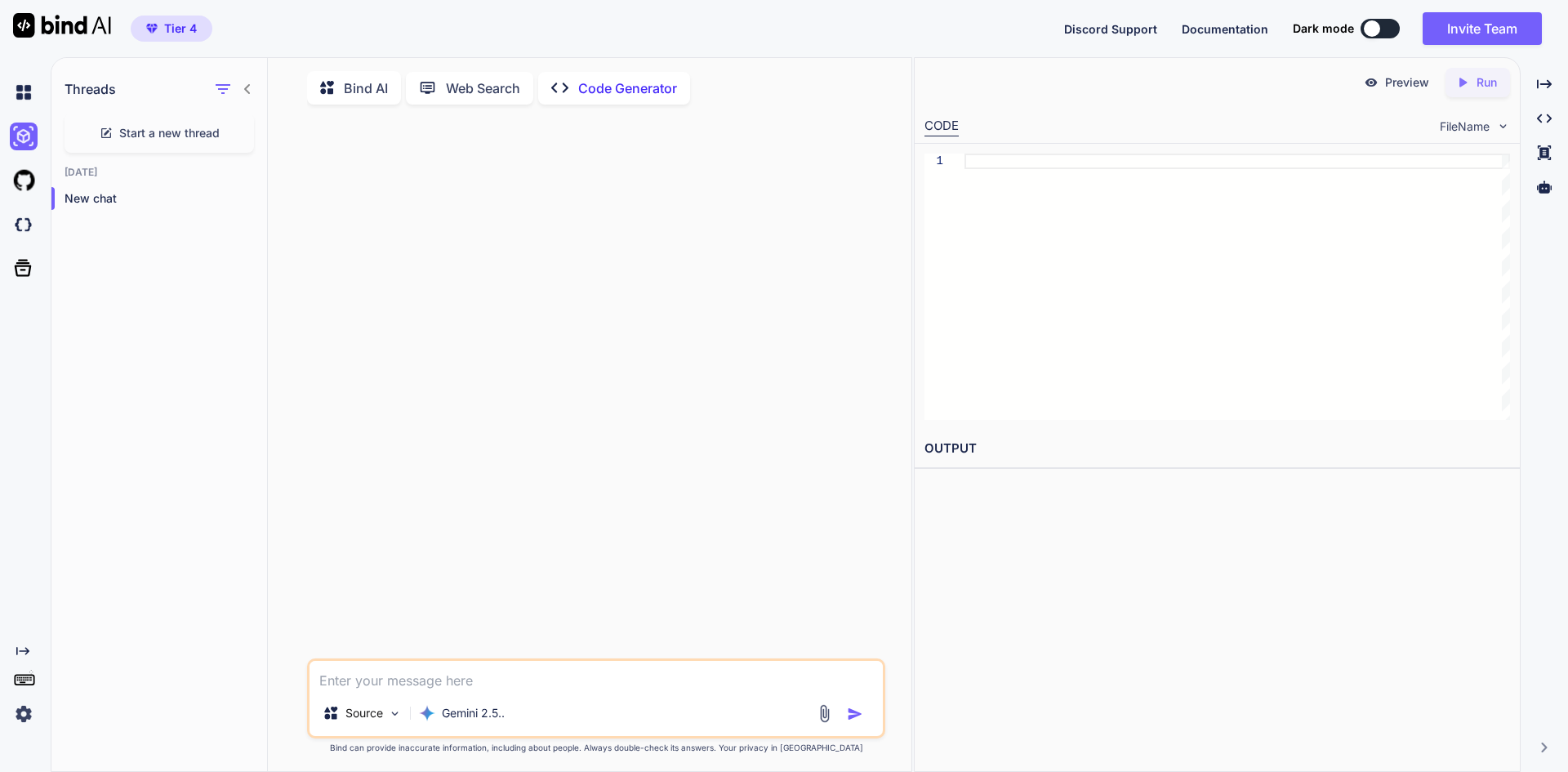
click at [348, 84] on p "Bind AI" at bounding box center [366, 88] width 44 height 20
click at [486, 687] on textarea at bounding box center [596, 676] width 573 height 30
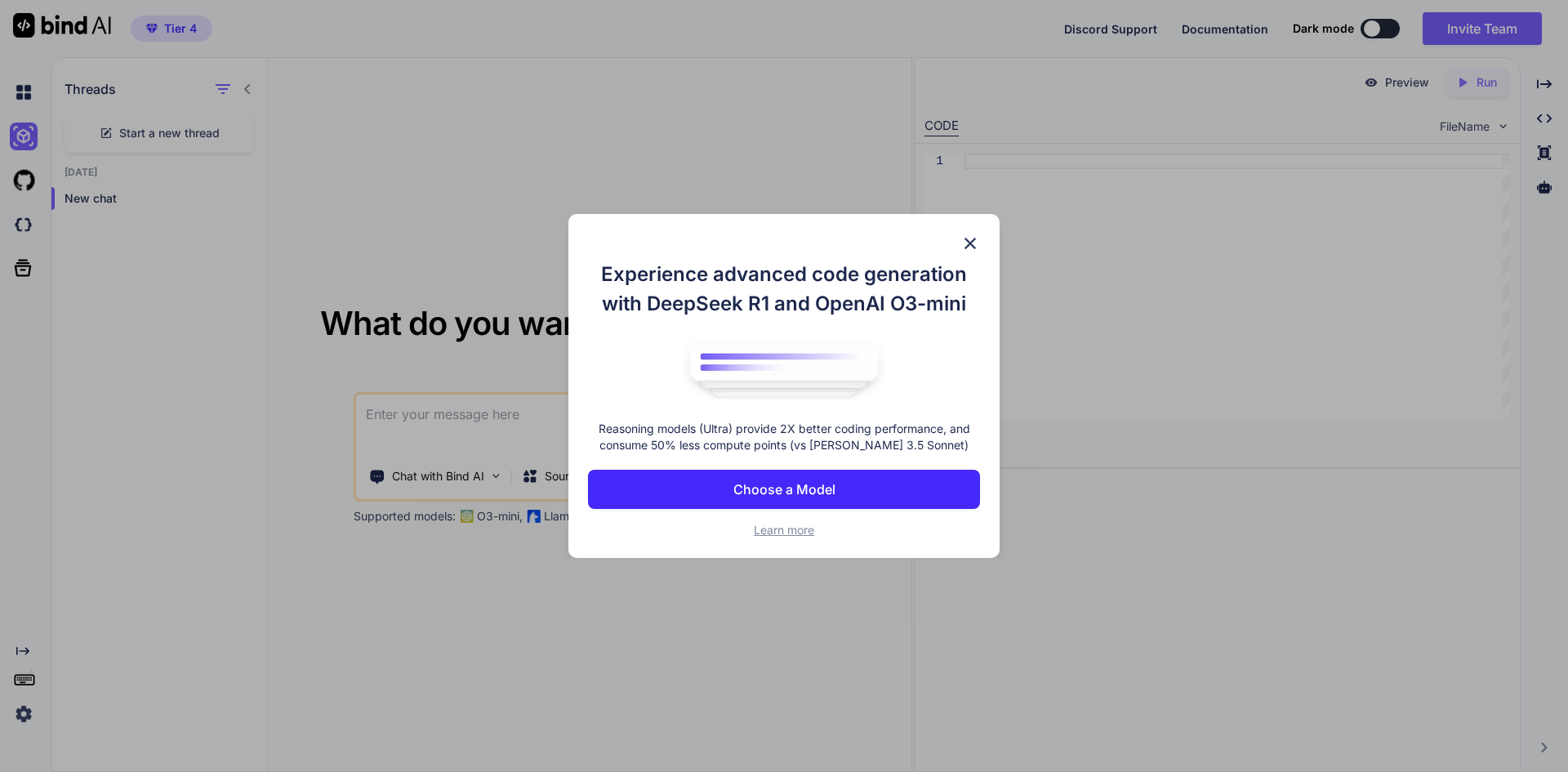
click at [977, 247] on img at bounding box center [970, 243] width 20 height 20
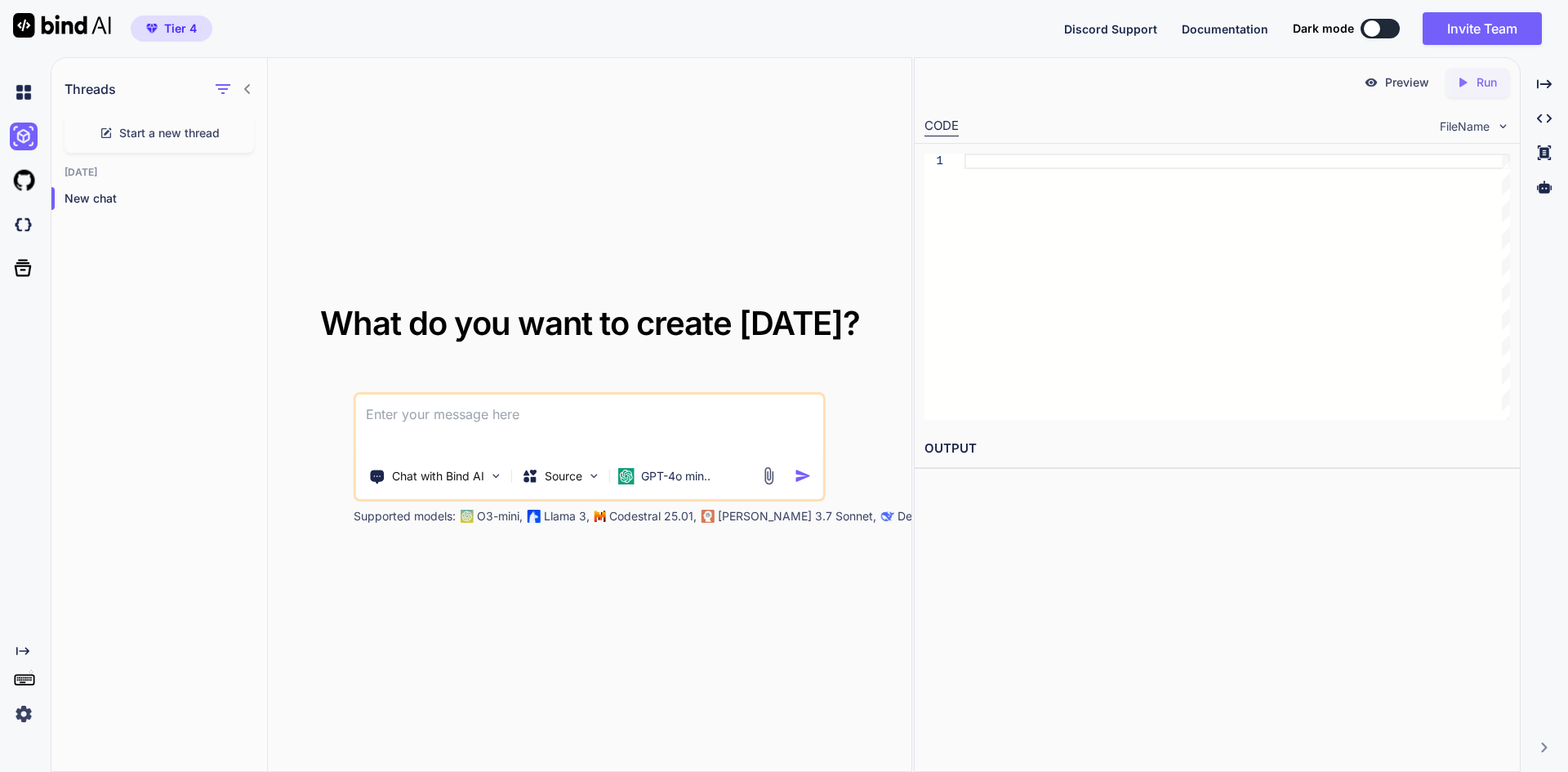
click at [529, 432] on textarea at bounding box center [590, 424] width 467 height 60
click at [420, 432] on textarea at bounding box center [590, 424] width 467 height 60
click at [898, 518] on p "Deepseek R1" at bounding box center [933, 516] width 70 height 17
click at [586, 472] on div "Source" at bounding box center [562, 477] width 92 height 33
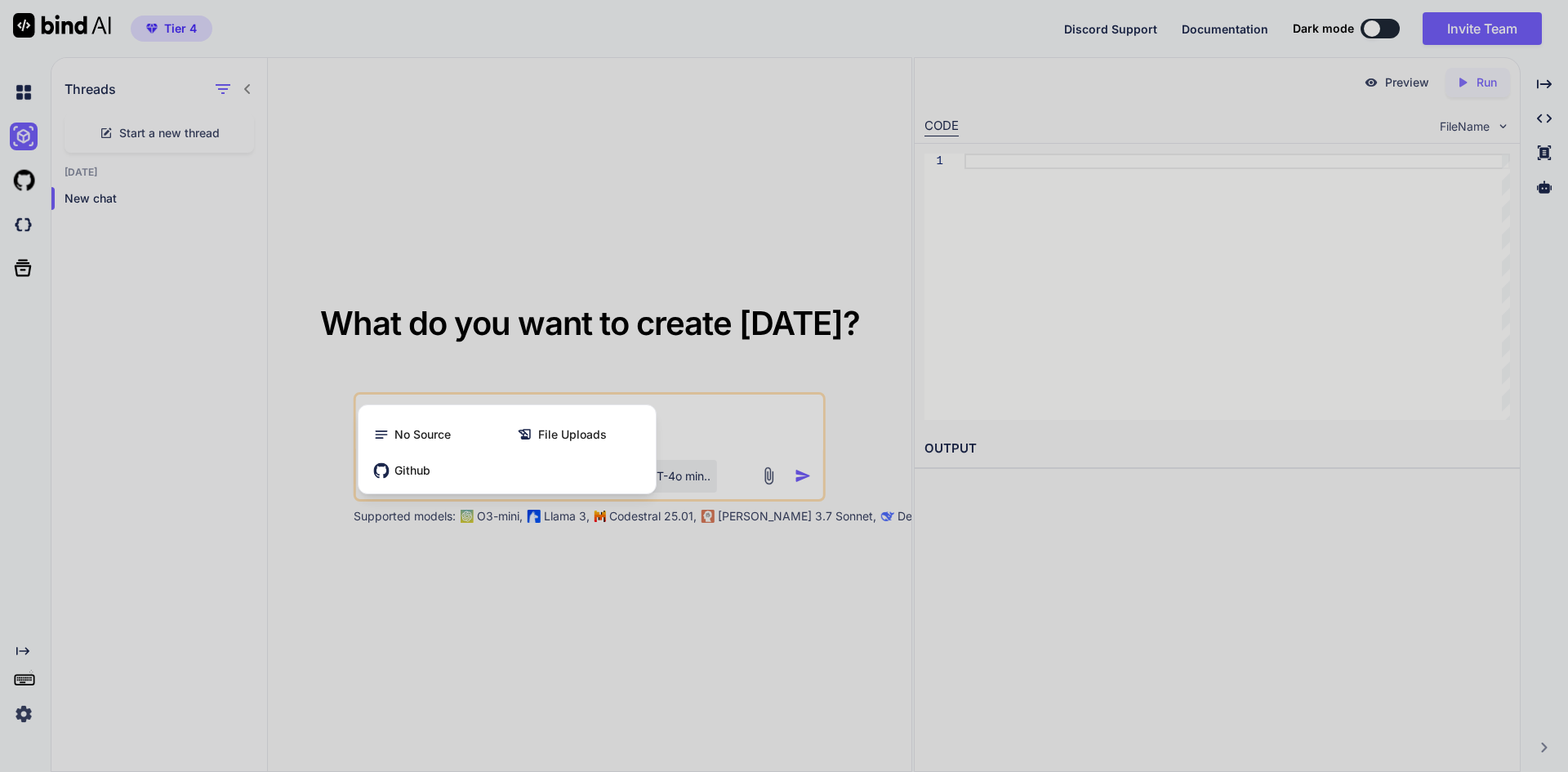
drag, startPoint x: 675, startPoint y: 574, endPoint x: 676, endPoint y: 490, distance: 84.0
click at [675, 571] on div at bounding box center [784, 386] width 1568 height 772
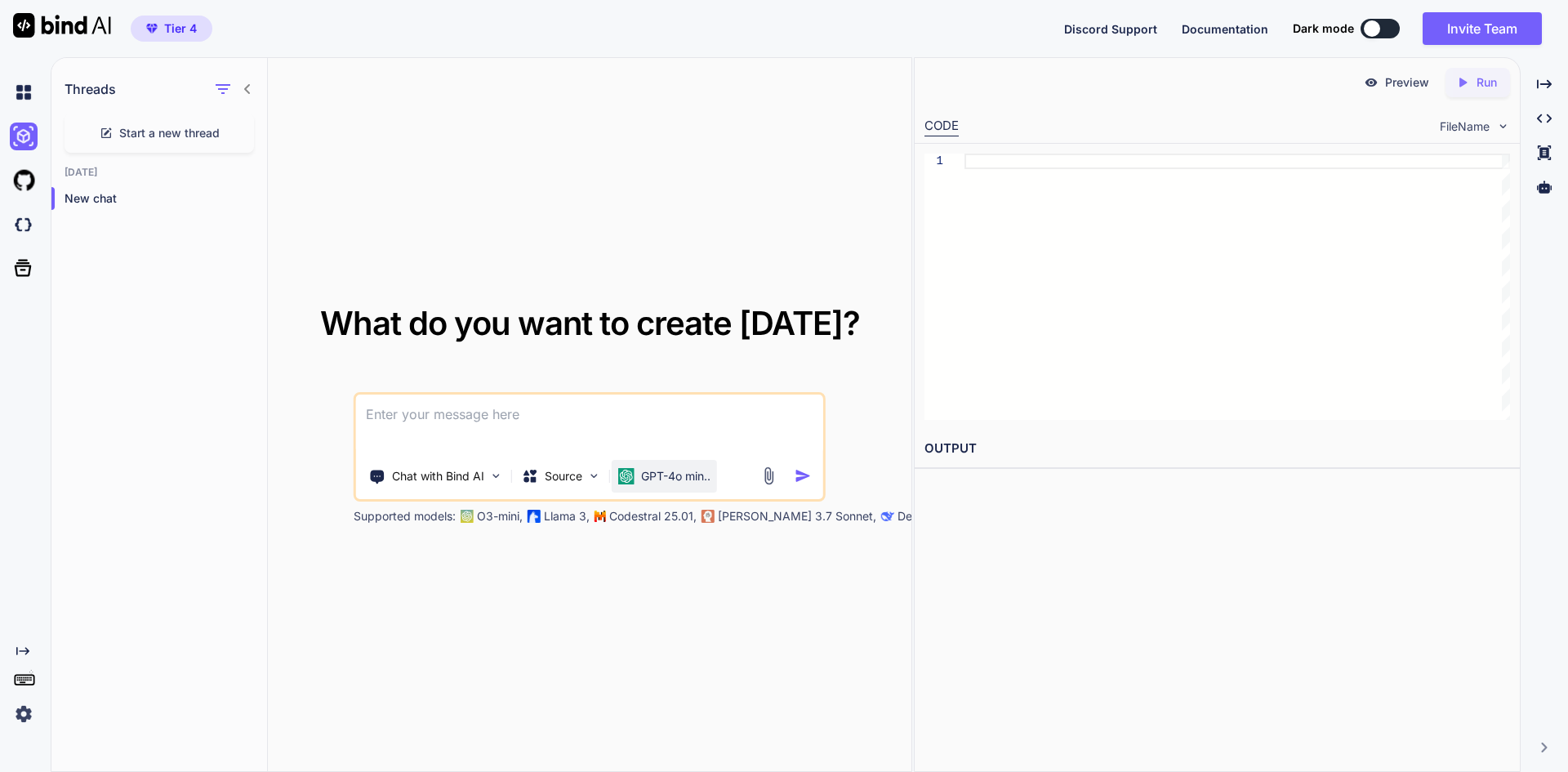
click at [686, 463] on div "GPT-4o min.." at bounding box center [664, 477] width 105 height 33
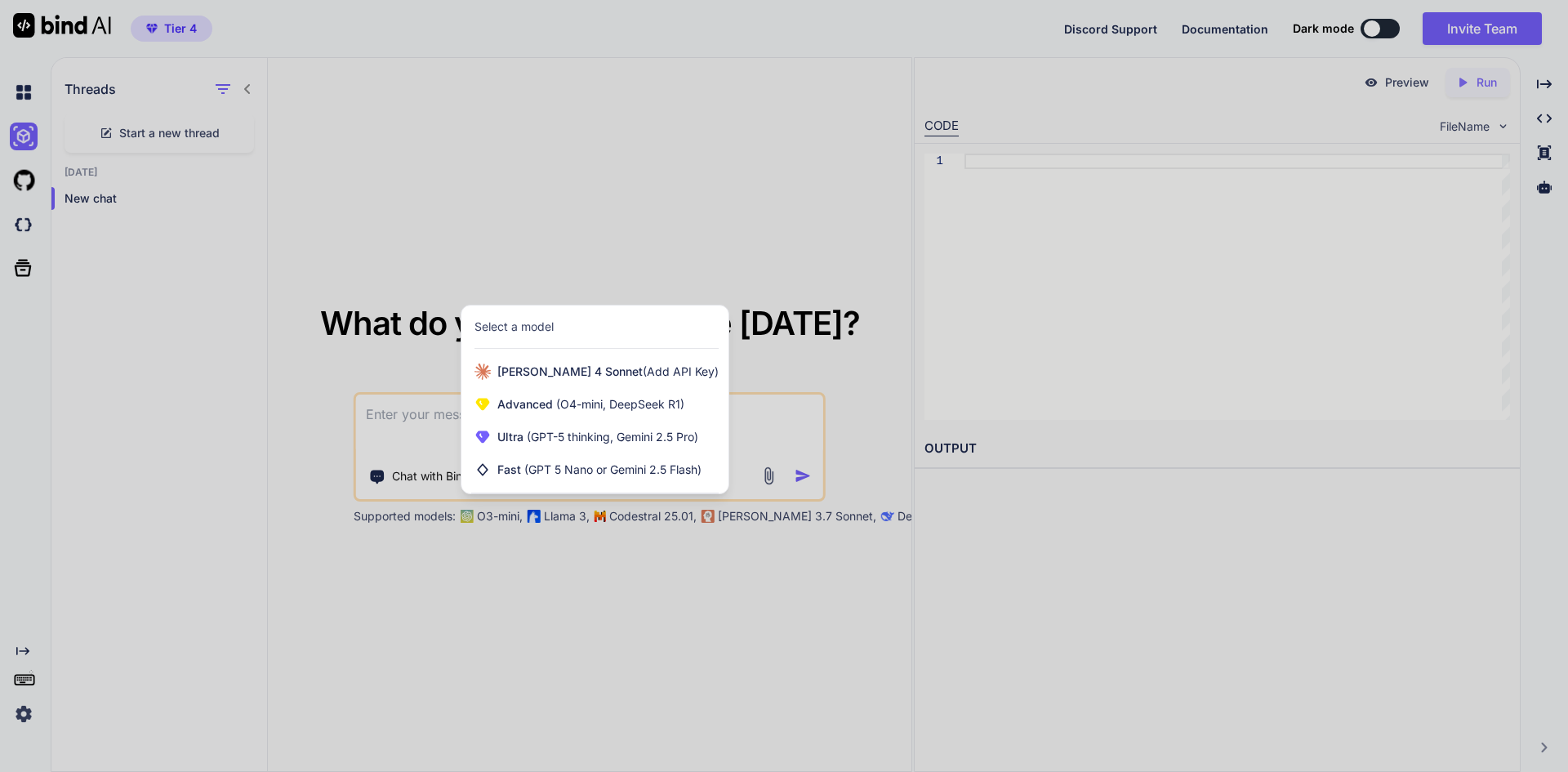
click at [532, 326] on div "Select a model" at bounding box center [514, 327] width 79 height 17
click at [419, 474] on div at bounding box center [784, 386] width 1568 height 772
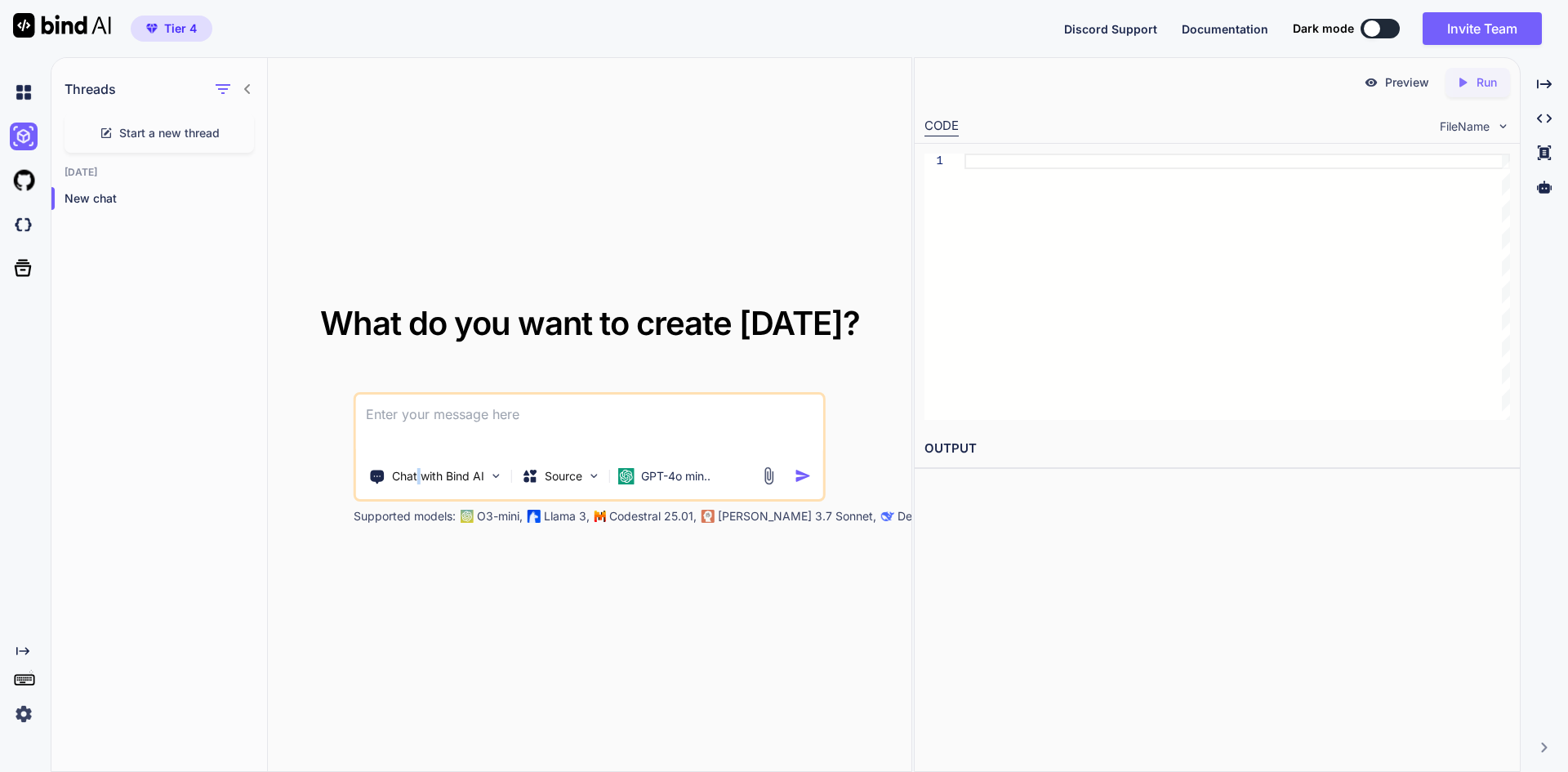
click at [419, 474] on p "Chat with Bind AI" at bounding box center [438, 476] width 92 height 17
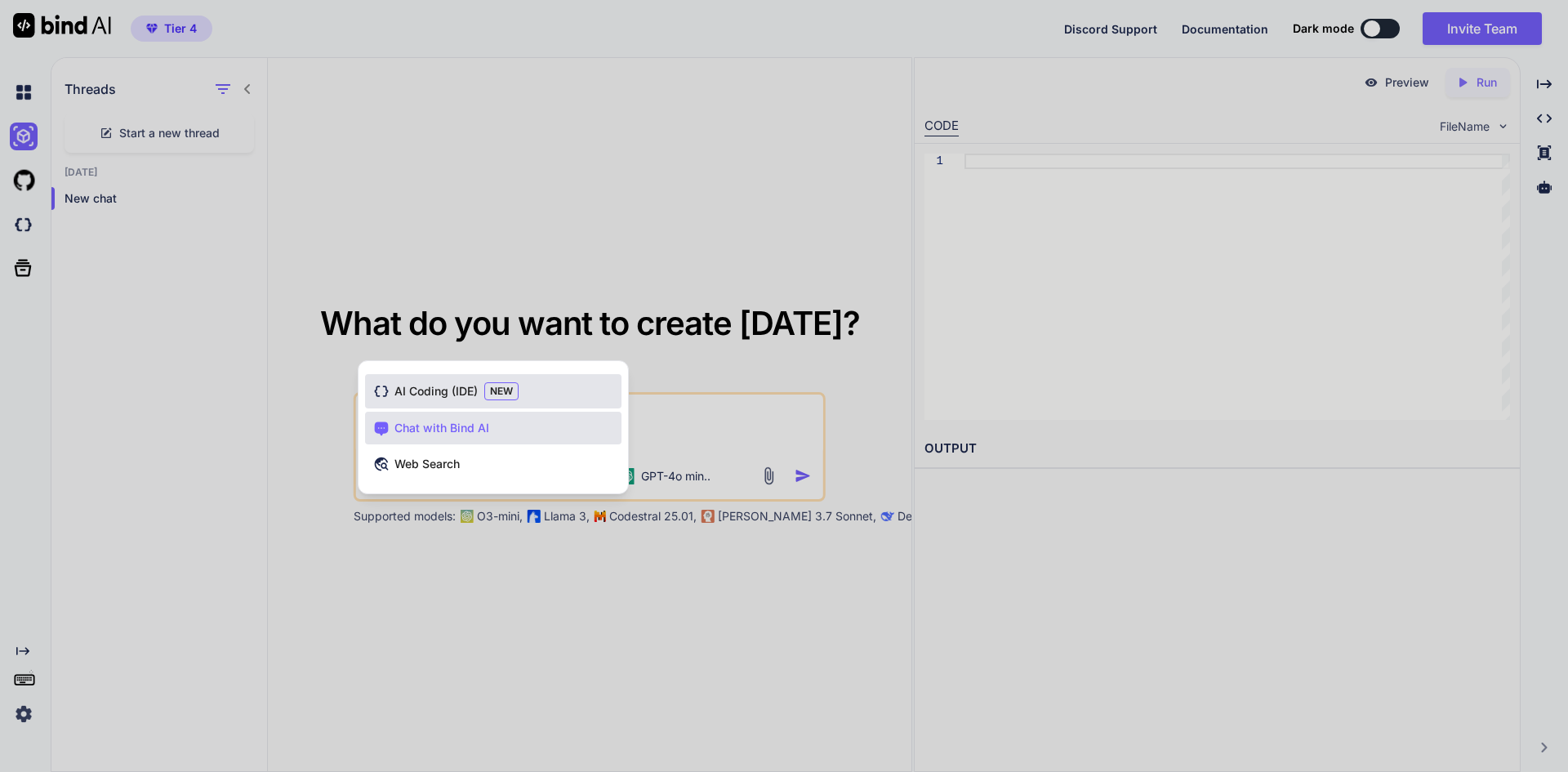
click at [456, 387] on span "AI Coding (IDE)" at bounding box center [436, 391] width 84 height 17
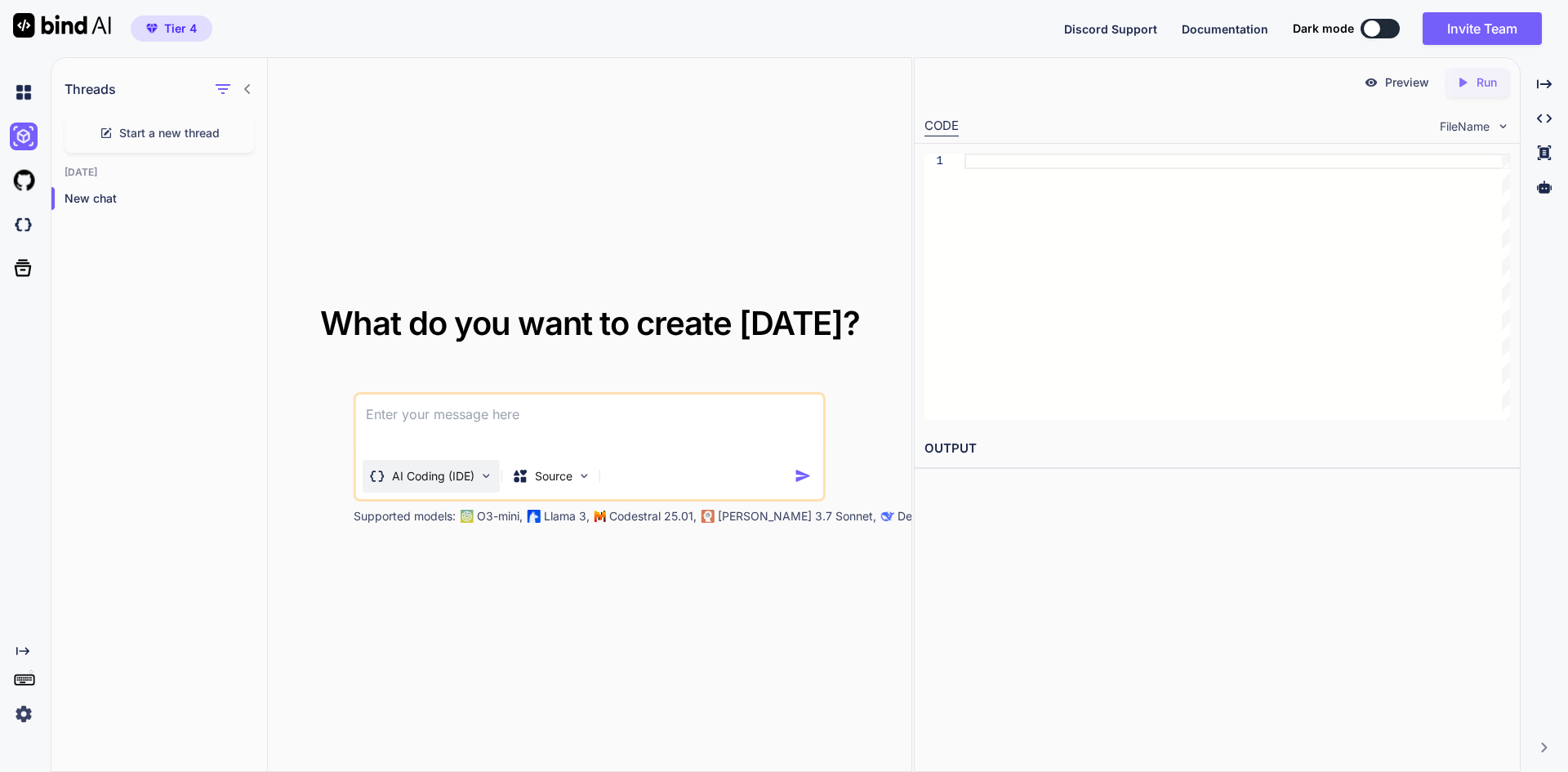
click at [447, 469] on p "AI Coding (IDE)" at bounding box center [433, 476] width 83 height 17
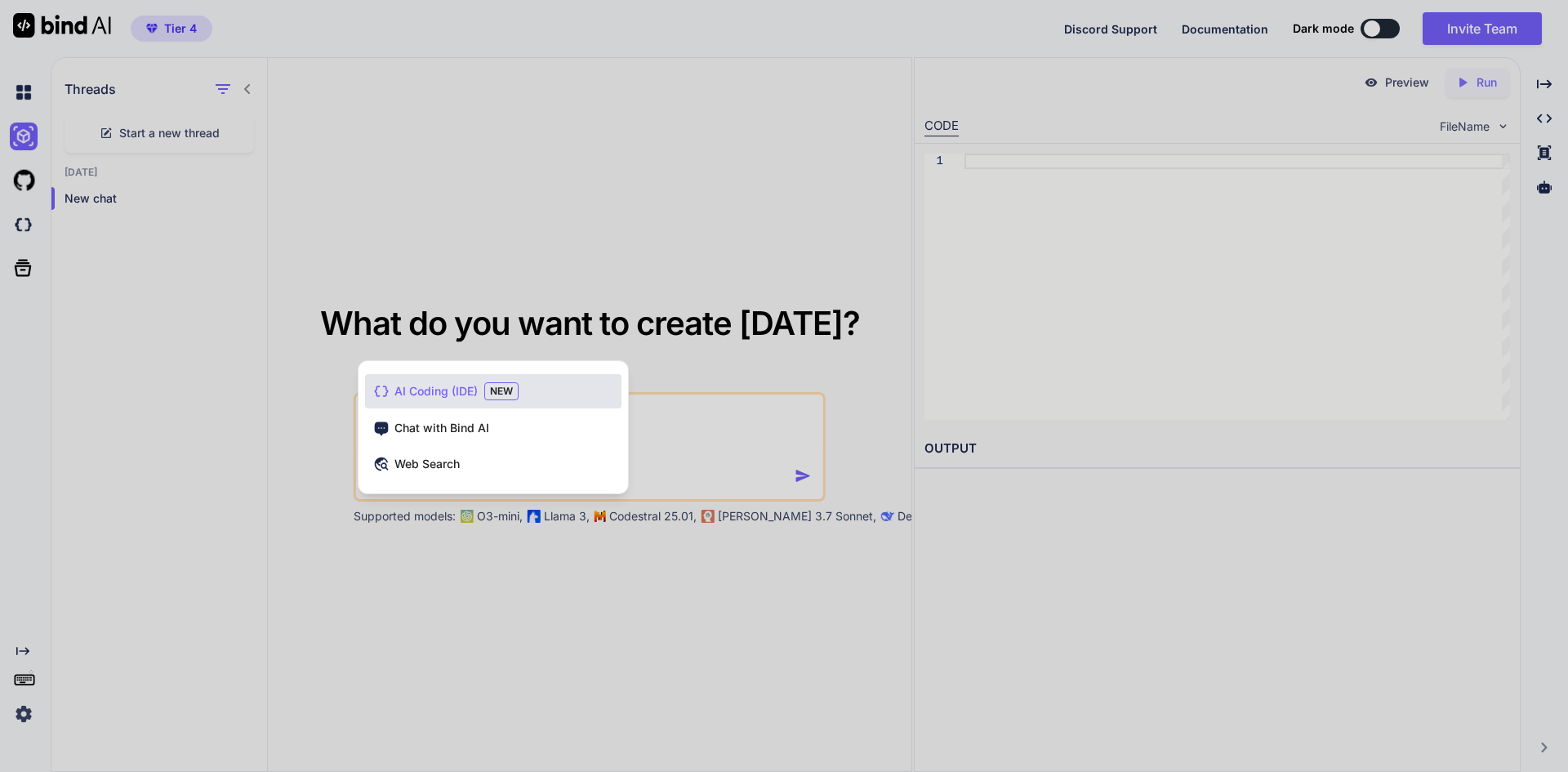
click at [420, 396] on span "AI Coding (IDE)" at bounding box center [436, 391] width 84 height 17
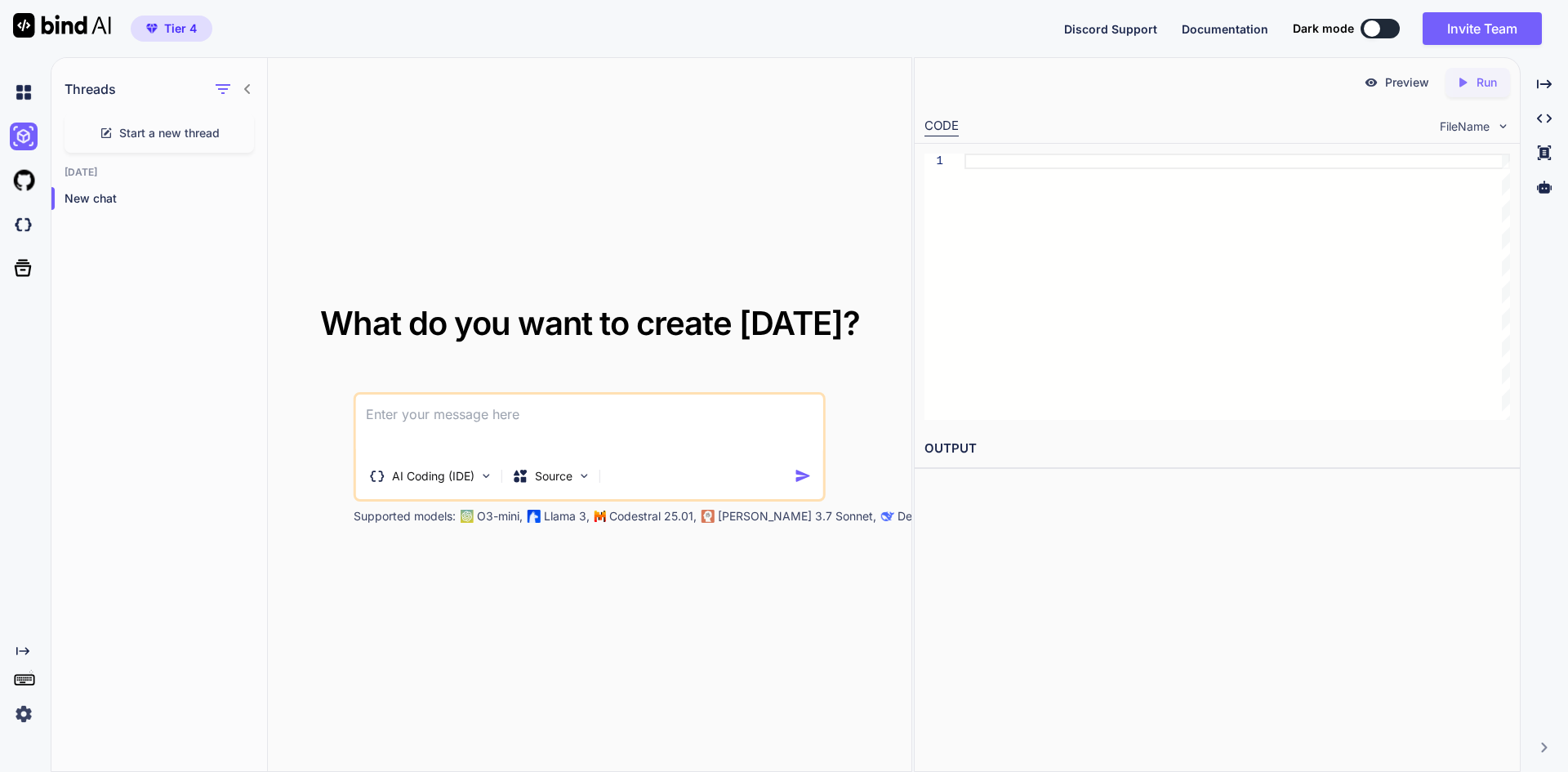
click at [476, 422] on textarea at bounding box center [590, 424] width 467 height 60
paste textarea "Create an YouTube video script writing application that can use prompt from the…"
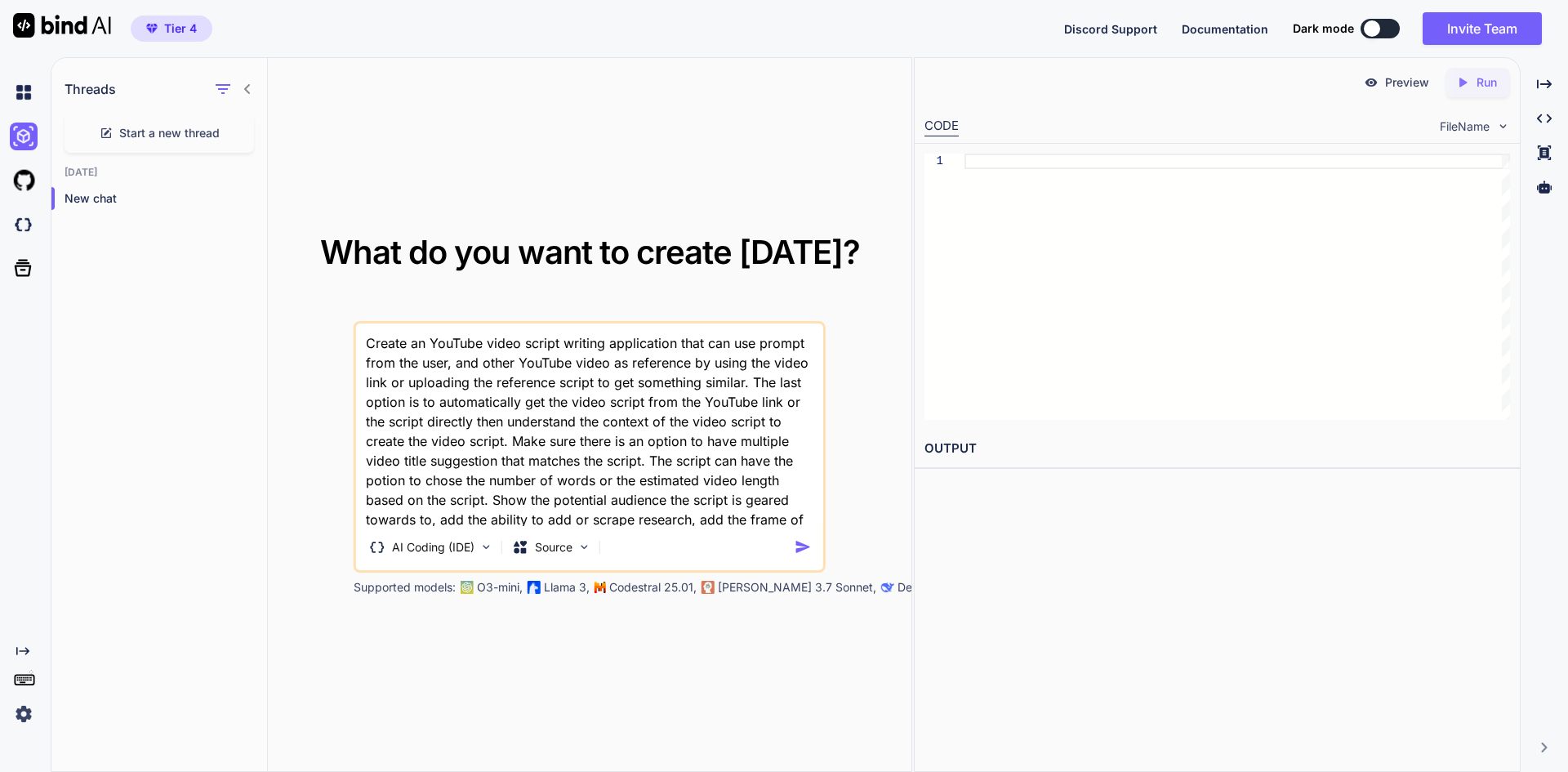
drag, startPoint x: 351, startPoint y: 337, endPoint x: 165, endPoint y: 330, distance: 186.1
click at [215, 334] on div "Threads Start a new thread [DATE] New chat What do you want to create [DATE]? C…" at bounding box center [481, 416] width 860 height 714
click at [415, 344] on textarea "build an YouTube video script writing application that can use prompt from the …" at bounding box center [590, 424] width 467 height 203
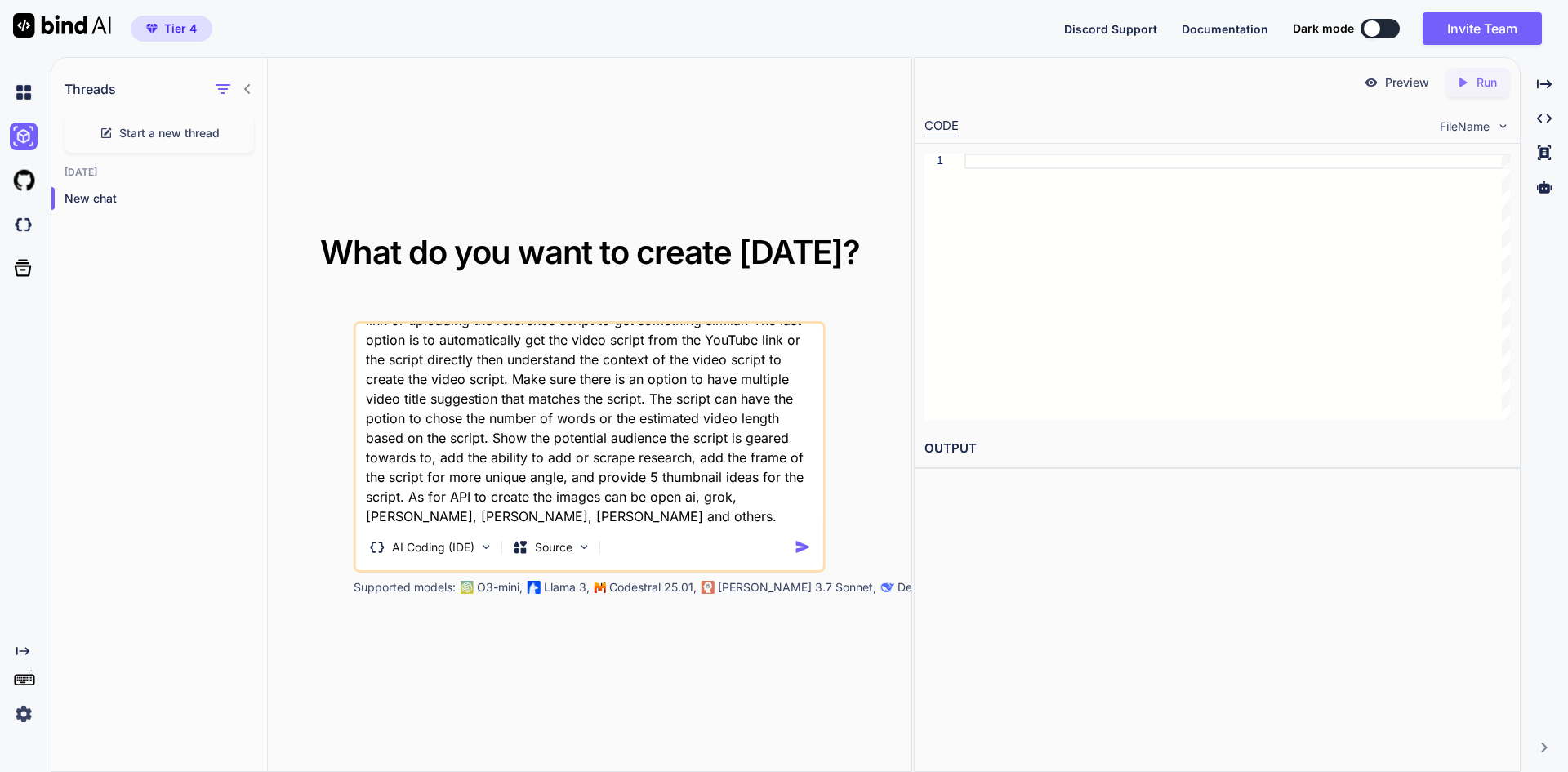
type textarea "build a YouTube video script writing application that can use prompt from the u…"
click at [803, 548] on img "button" at bounding box center [803, 547] width 17 height 17
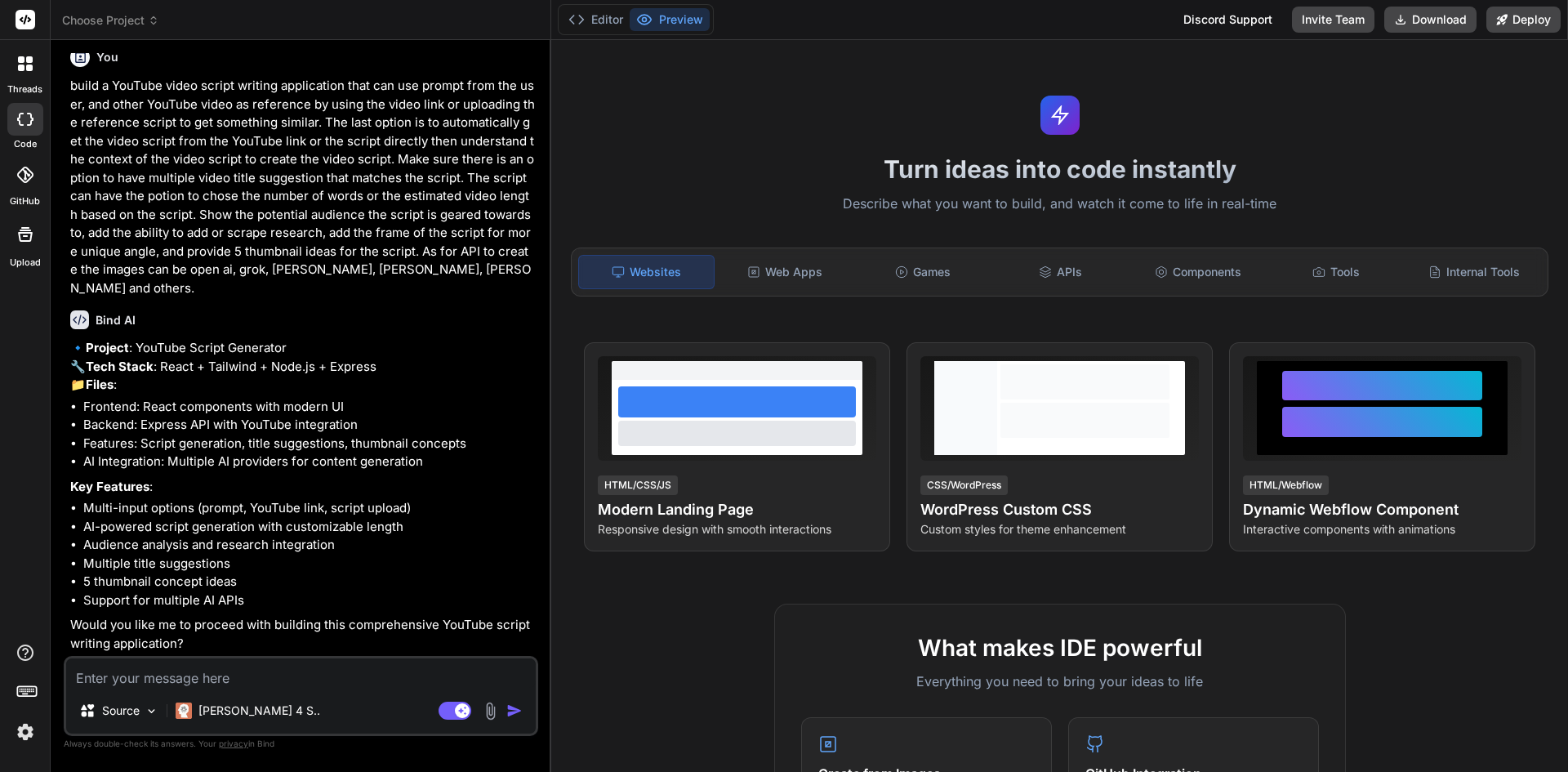
scroll to position [31, 0]
click at [235, 682] on textarea at bounding box center [301, 674] width 470 height 30
type textarea "x"
type textarea "y"
type textarea "x"
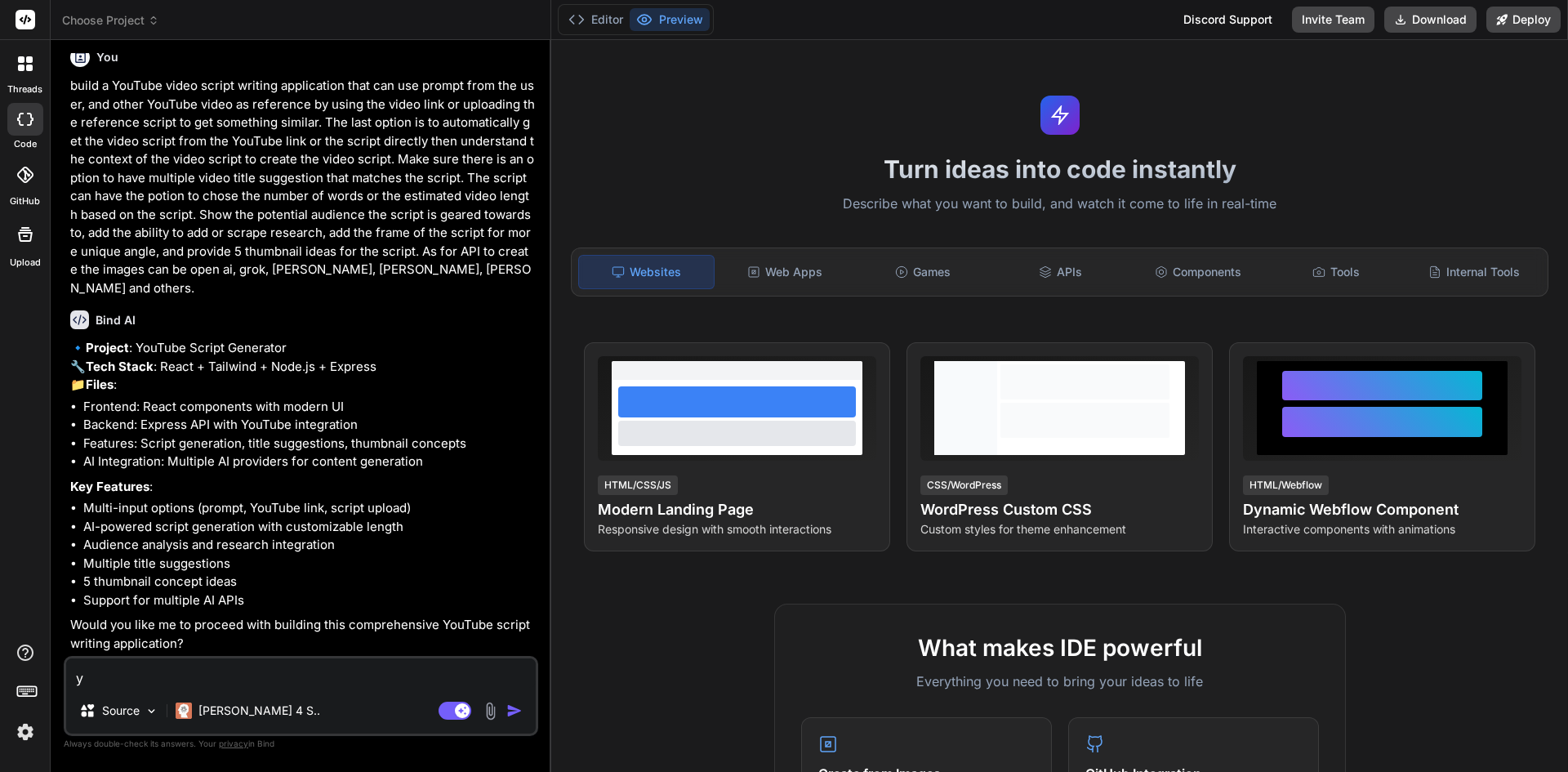
type textarea "ye"
type textarea "x"
type textarea "yes"
type textarea "x"
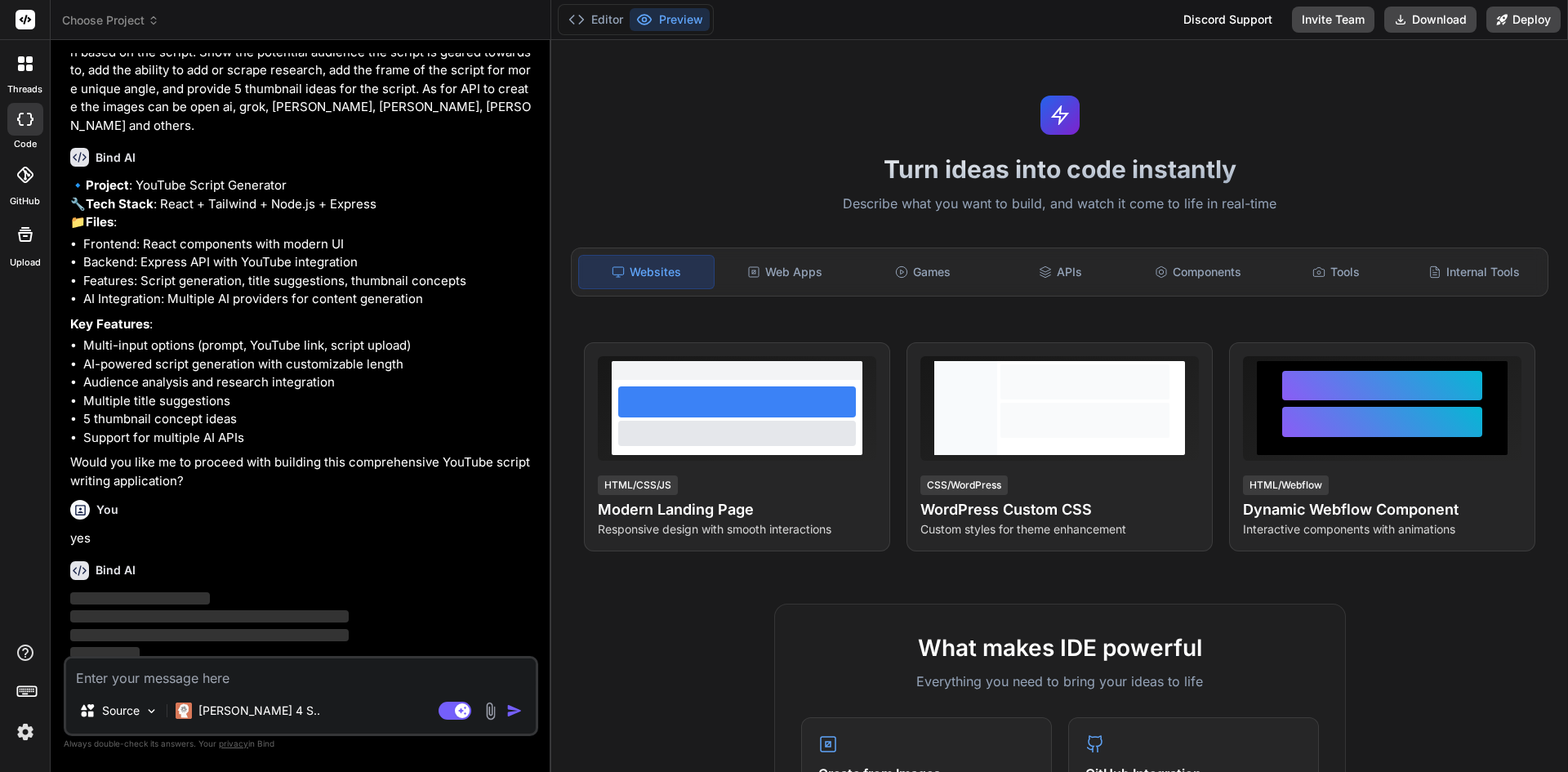
scroll to position [200, 0]
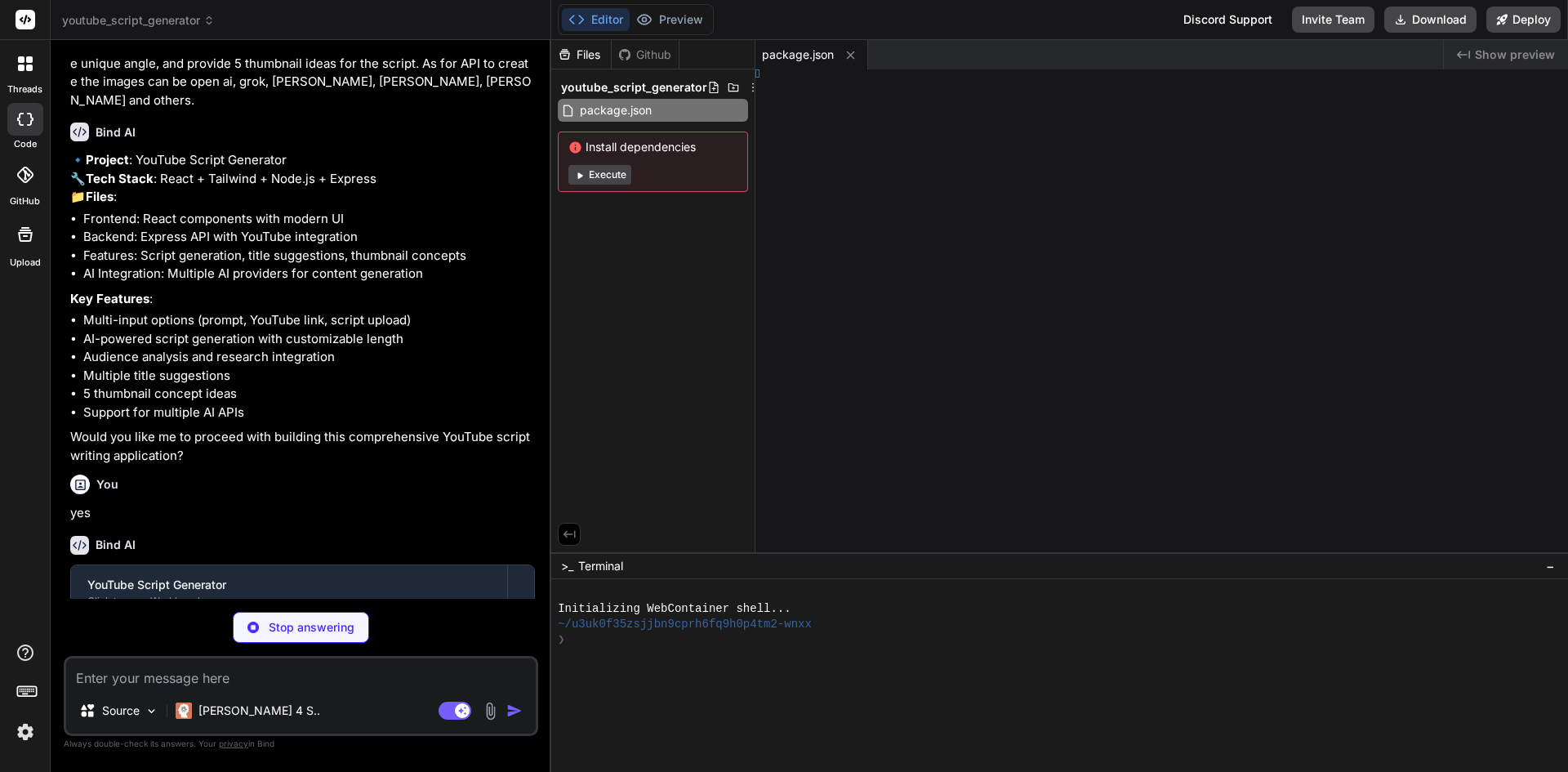
type textarea "x"
type textarea "})"
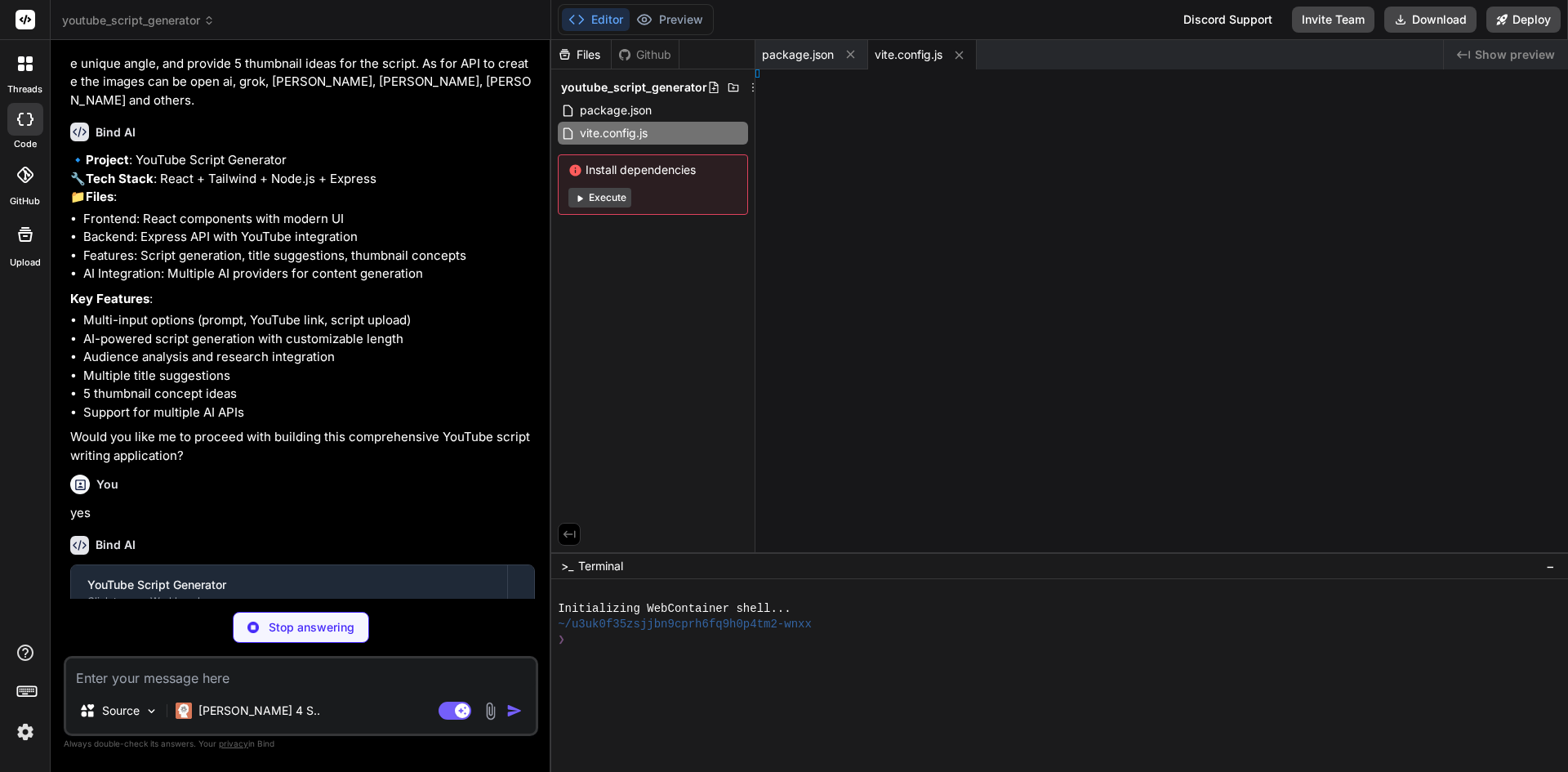
type textarea "x"
type textarea "changeOrigin: true } } } })"
type textarea "x"
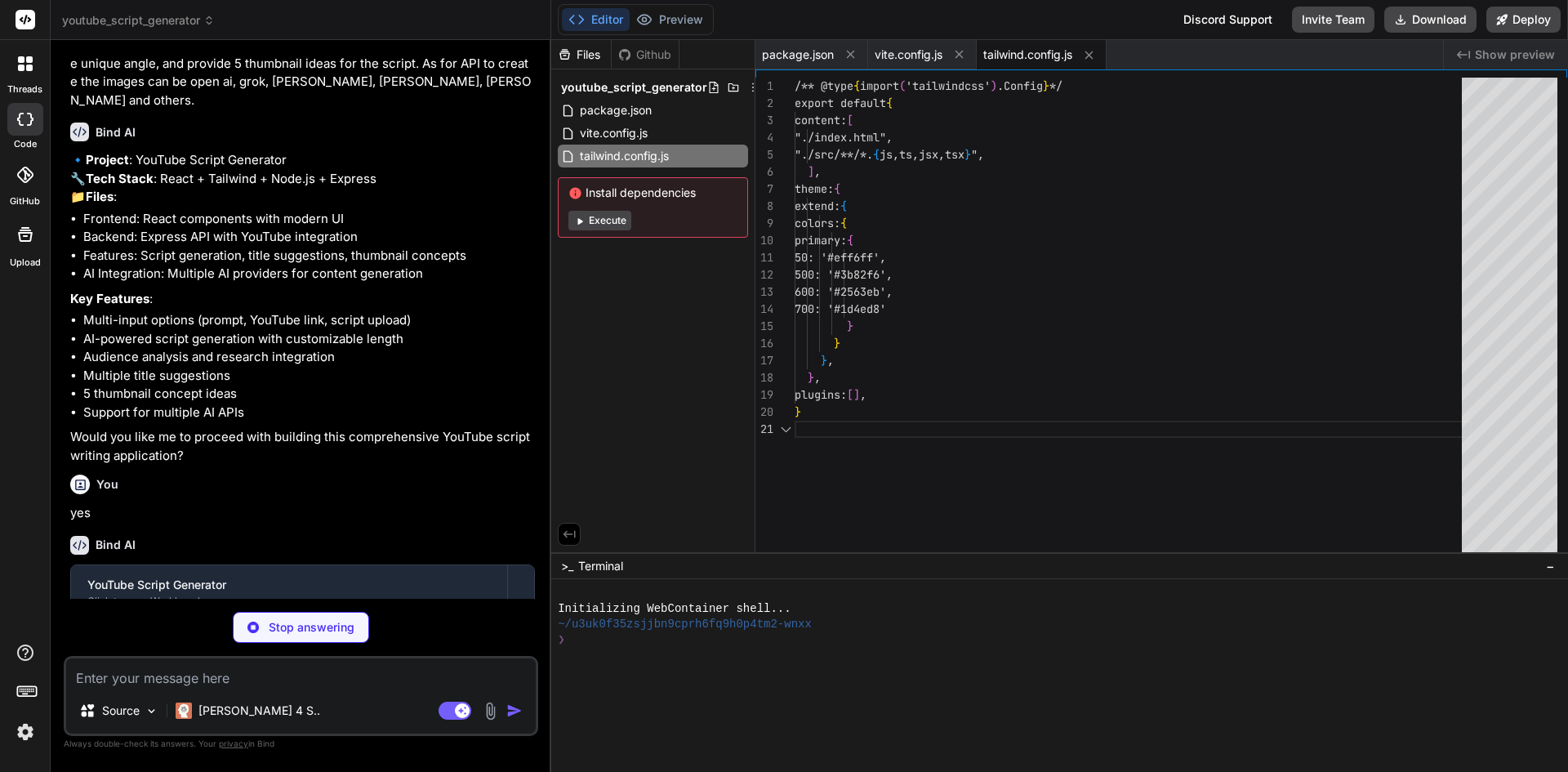
type textarea "x"
type textarea "export default { plugins: { tailwindcss: {}, autoprefixer: {}, }, }"
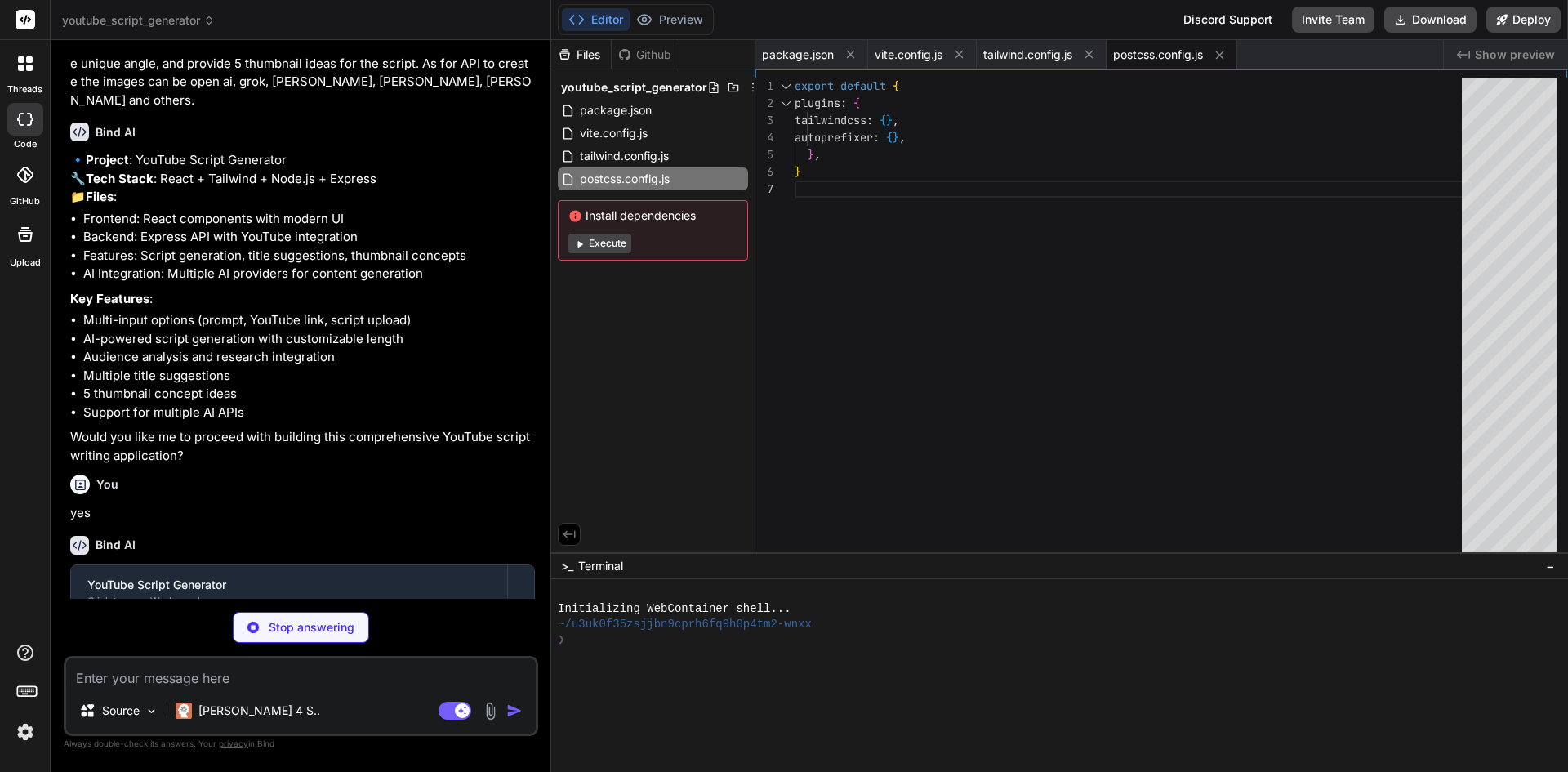
type textarea "x"
type textarea "<script type="module" src="/src/main.jsx"></script> </body> </html>"
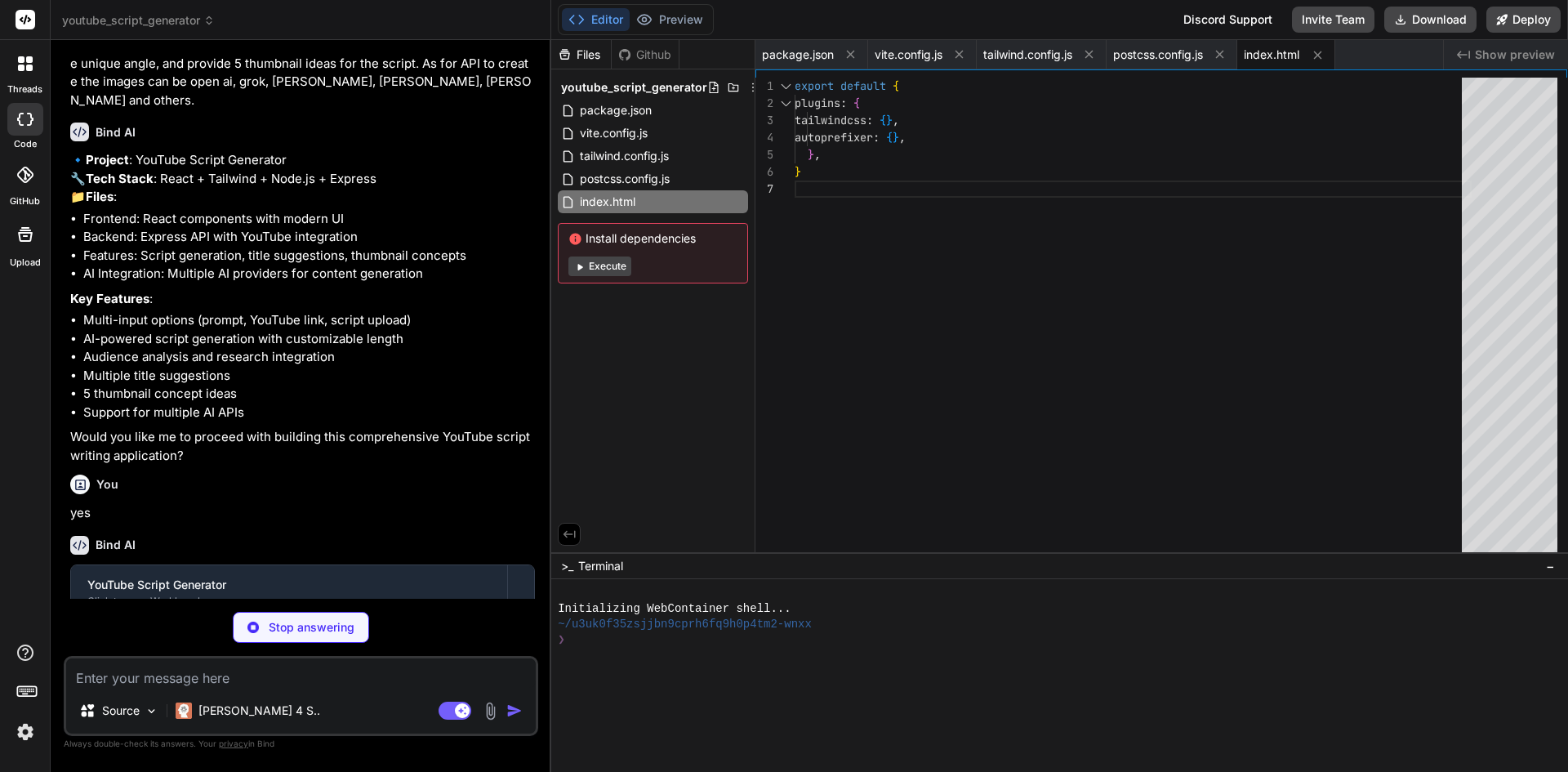
type textarea "x"
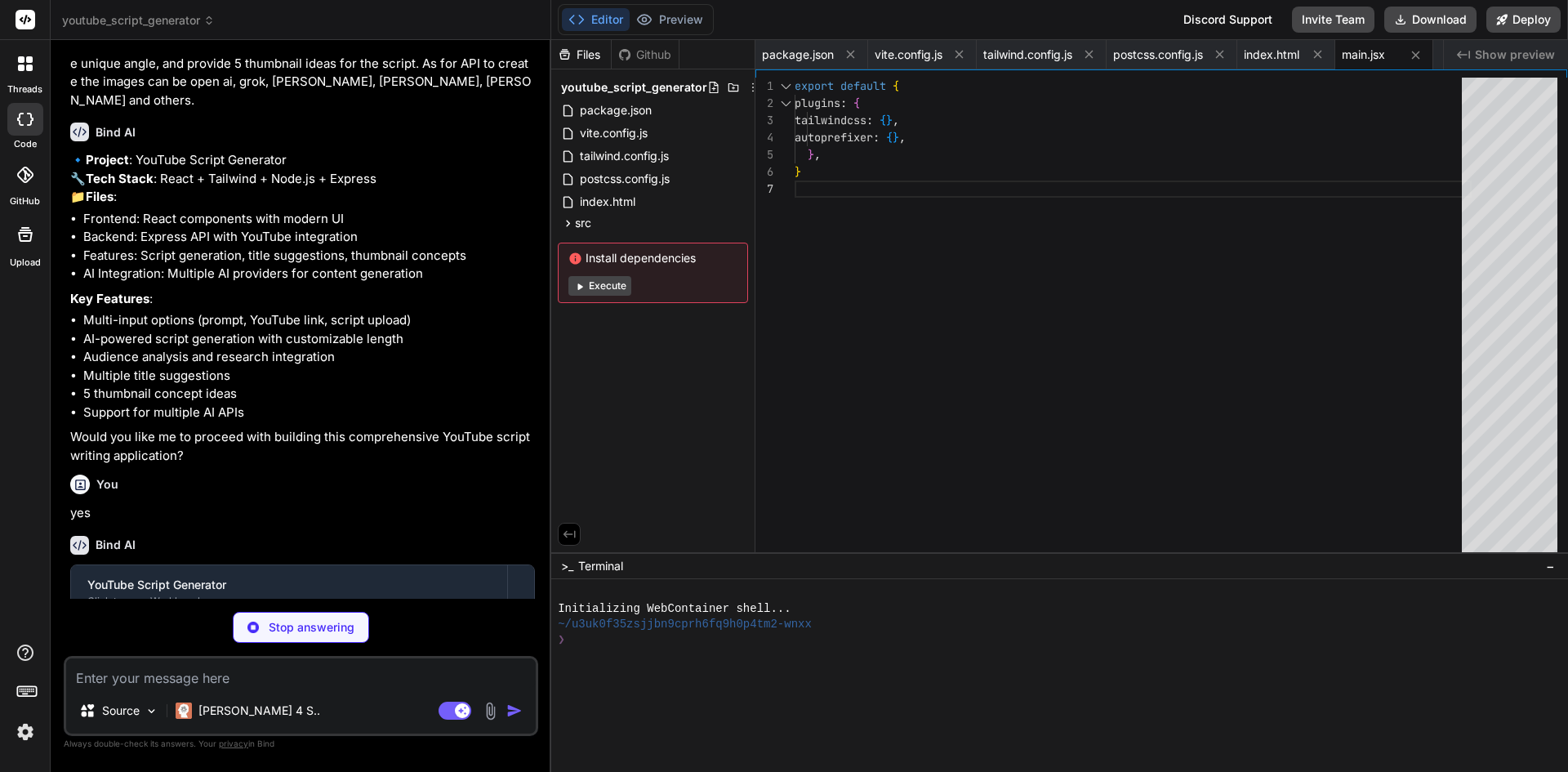
type textarea "x"
type textarea "} }"
type textarea "x"
type textarea "export default App"
type textarea "x"
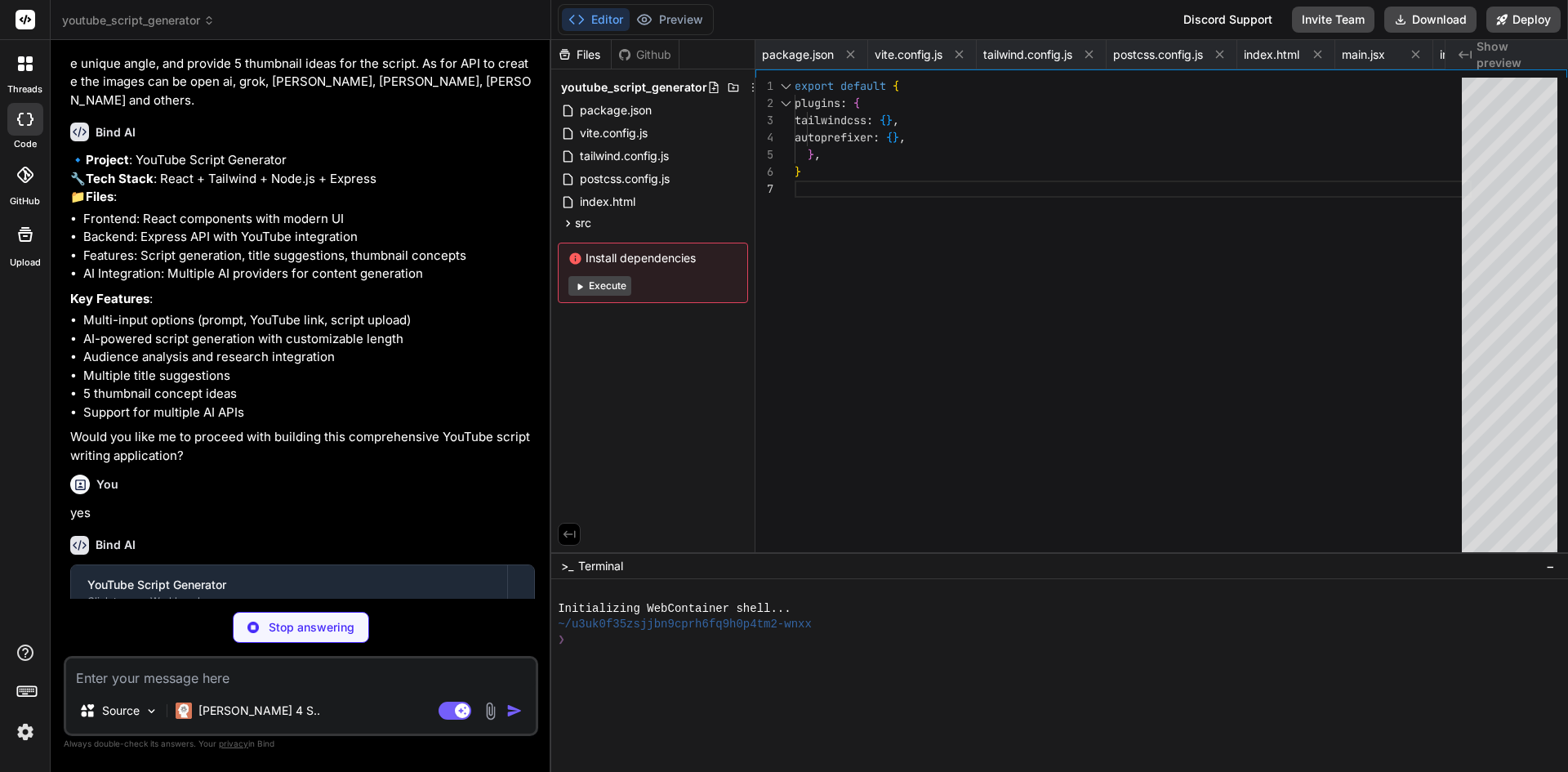
type textarea "} export default Header"
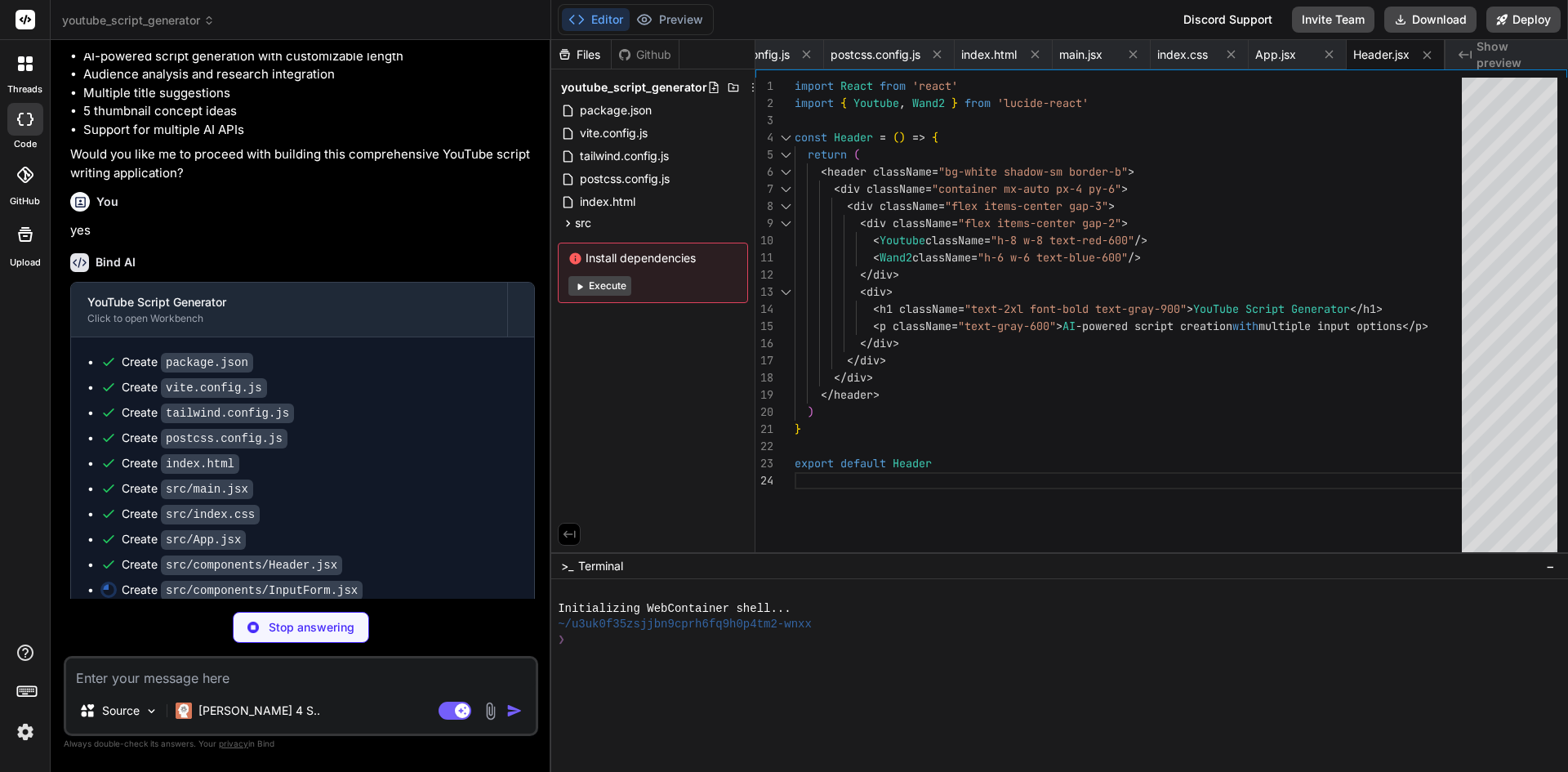
scroll to position [518, 0]
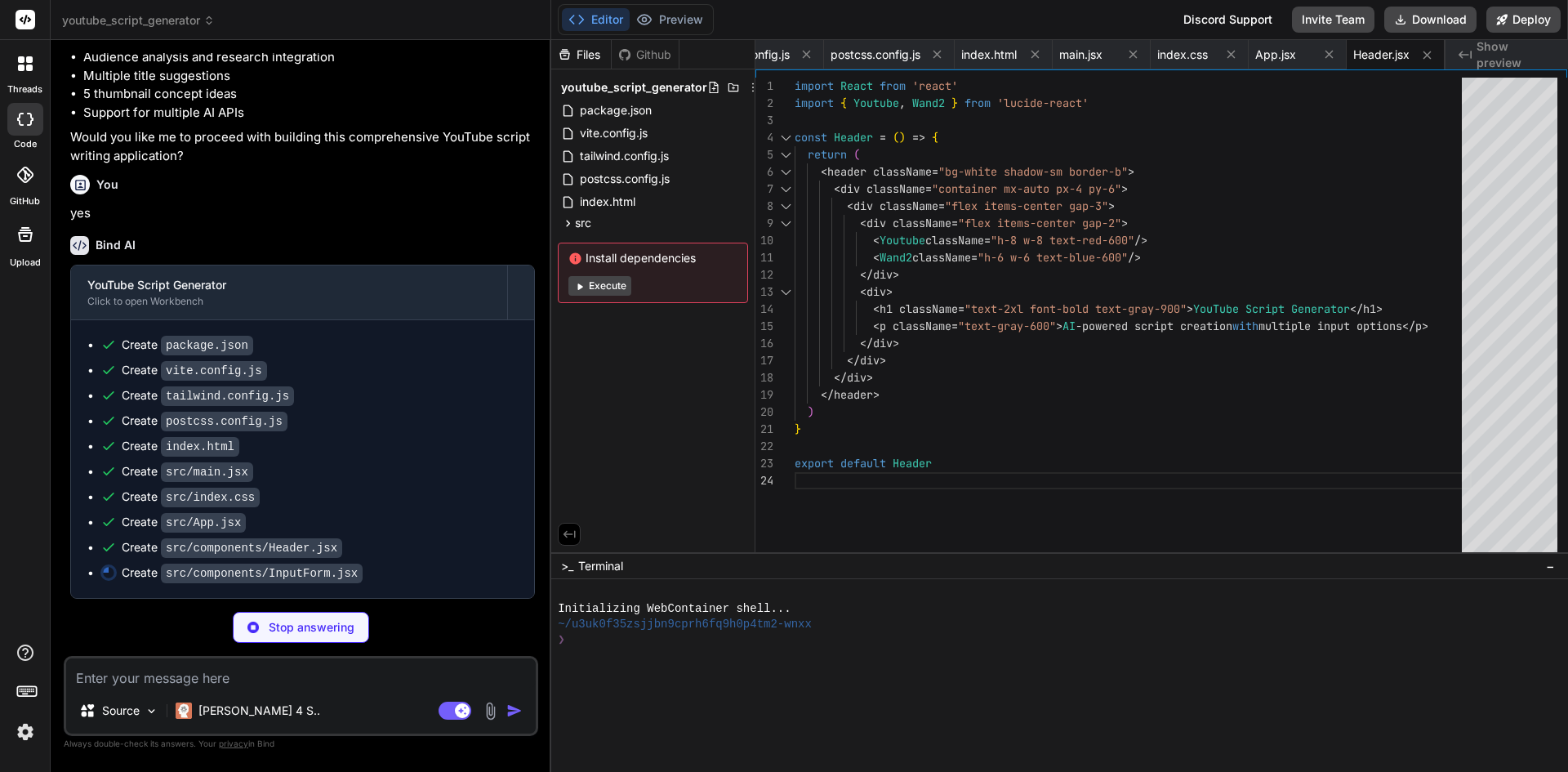
click at [1507, 53] on span "Show preview" at bounding box center [1516, 55] width 78 height 33
type textarea "x"
click at [992, 60] on span "index.html" at bounding box center [990, 54] width 56 height 17
type textarea "<script type="module" src="/src/main.jsx"></script> </body> </html>"
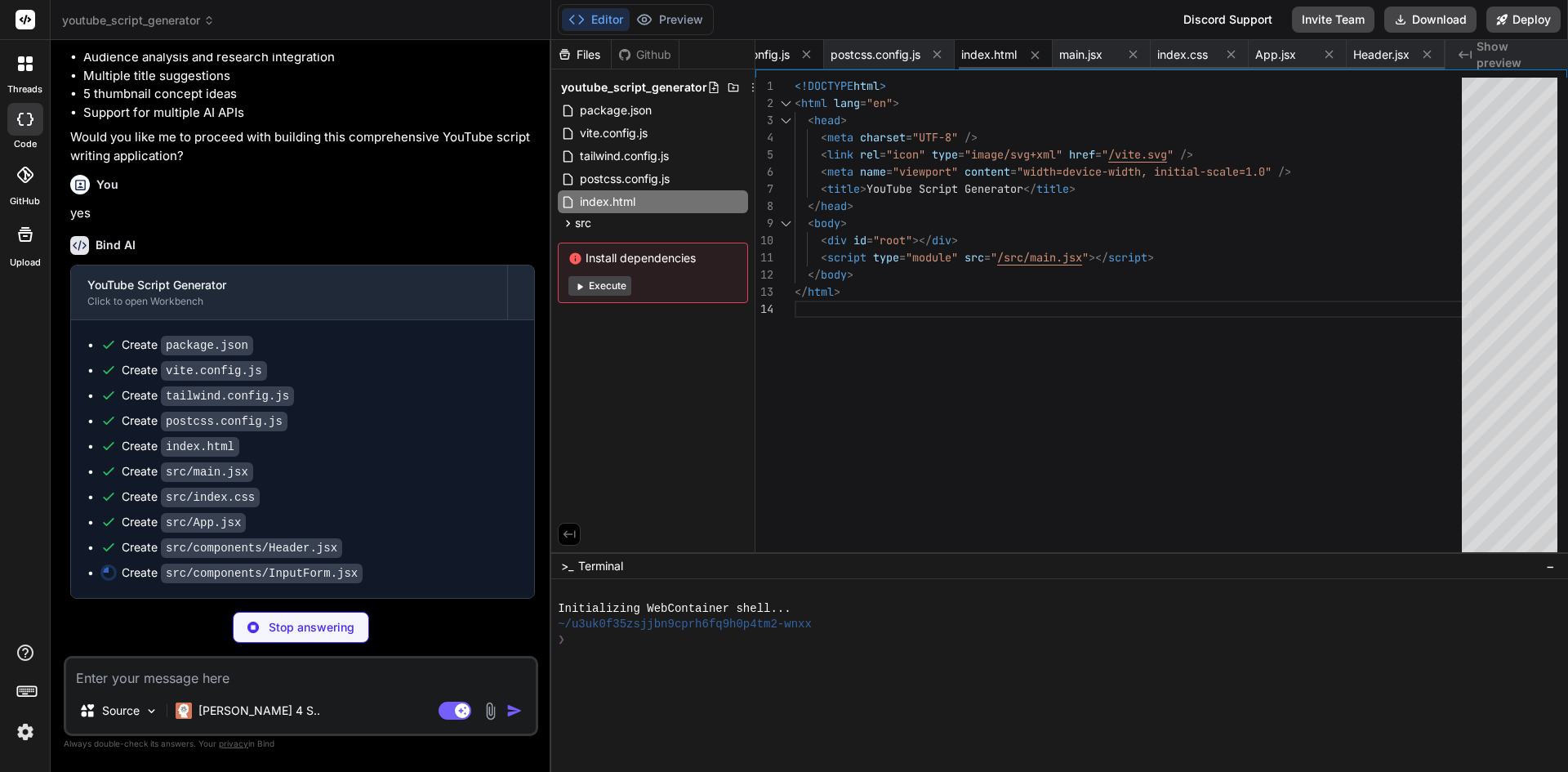
type textarea "x"
click at [767, 57] on span "tailwind.config.js" at bounding box center [746, 54] width 89 height 17
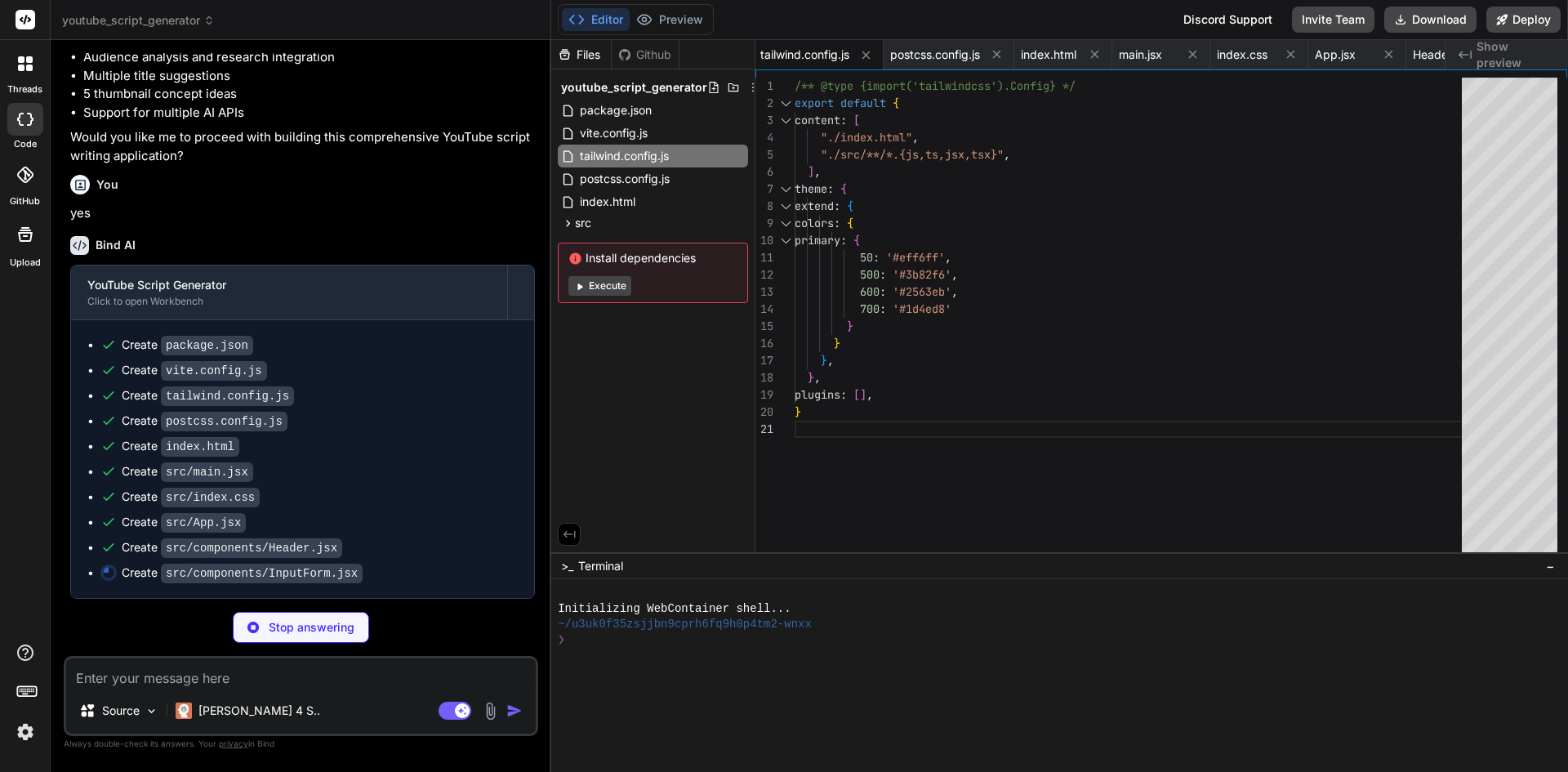
type textarea "x"
type textarea "} export default InputForm"
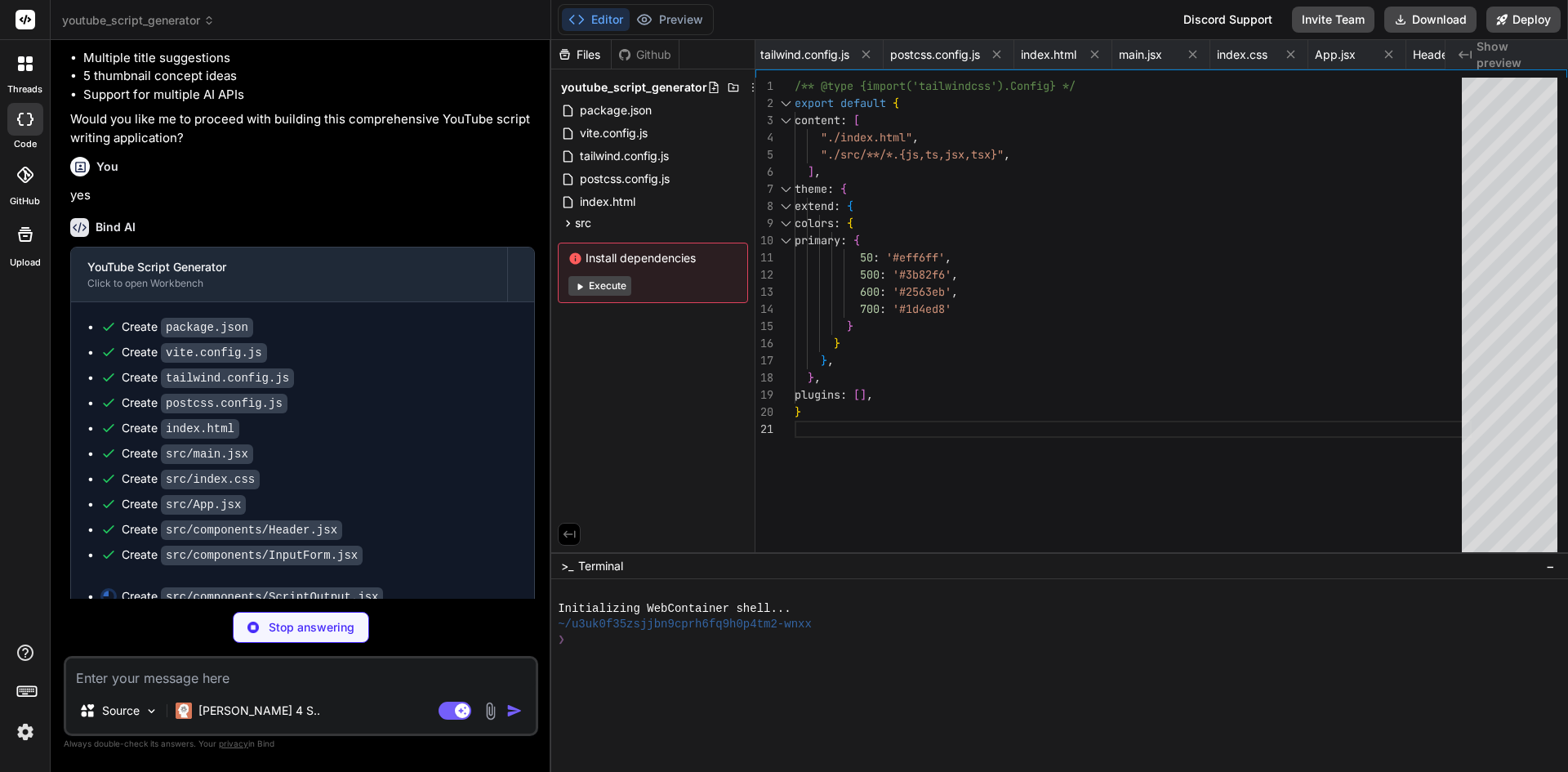
scroll to position [0, 402]
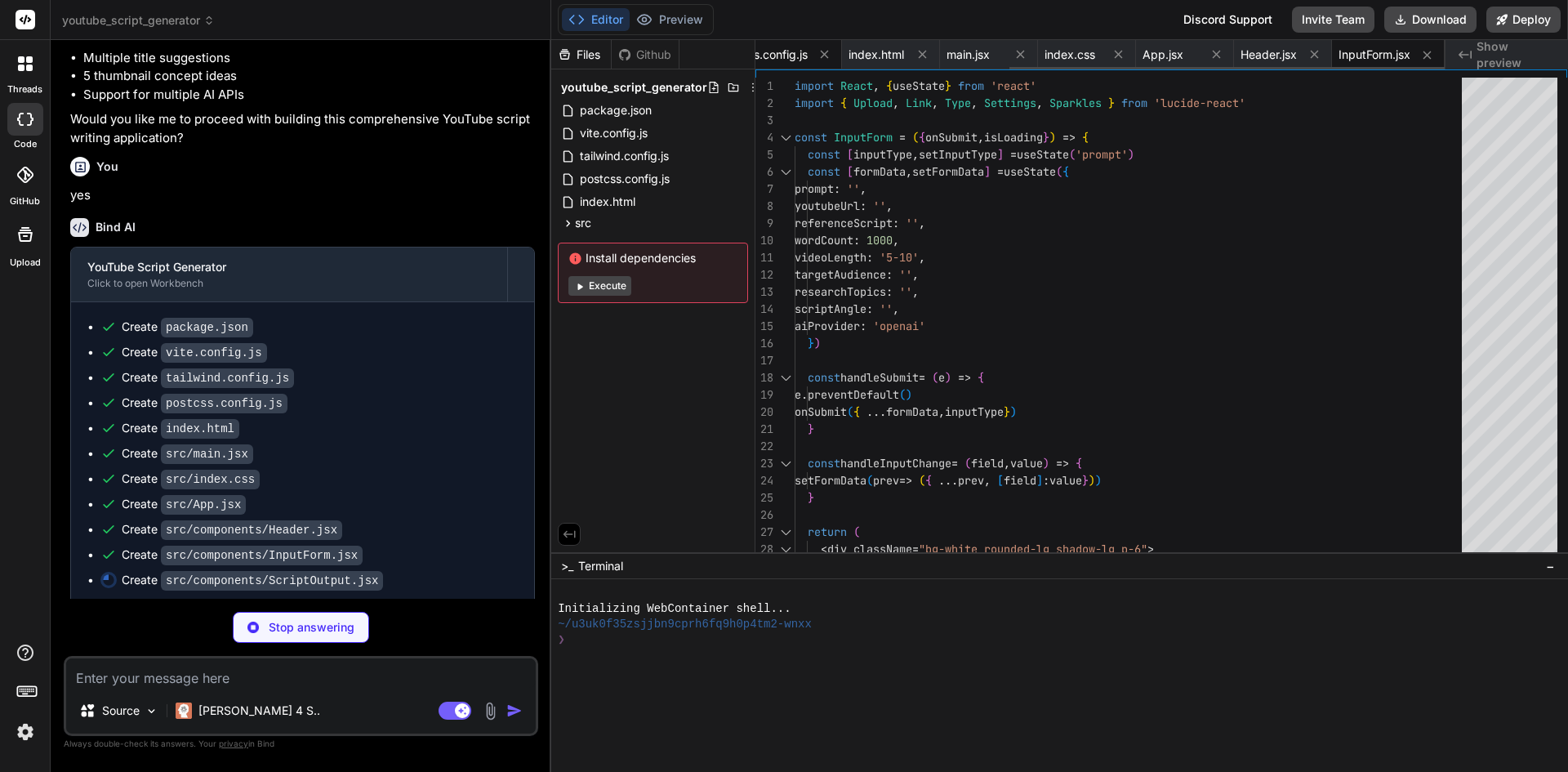
type textarea "x"
click at [775, 51] on span "postcss.config.js" at bounding box center [762, 54] width 90 height 17
type textarea "export default { plugins: { tailwindcss: {}, autoprefixer: {}, }, }"
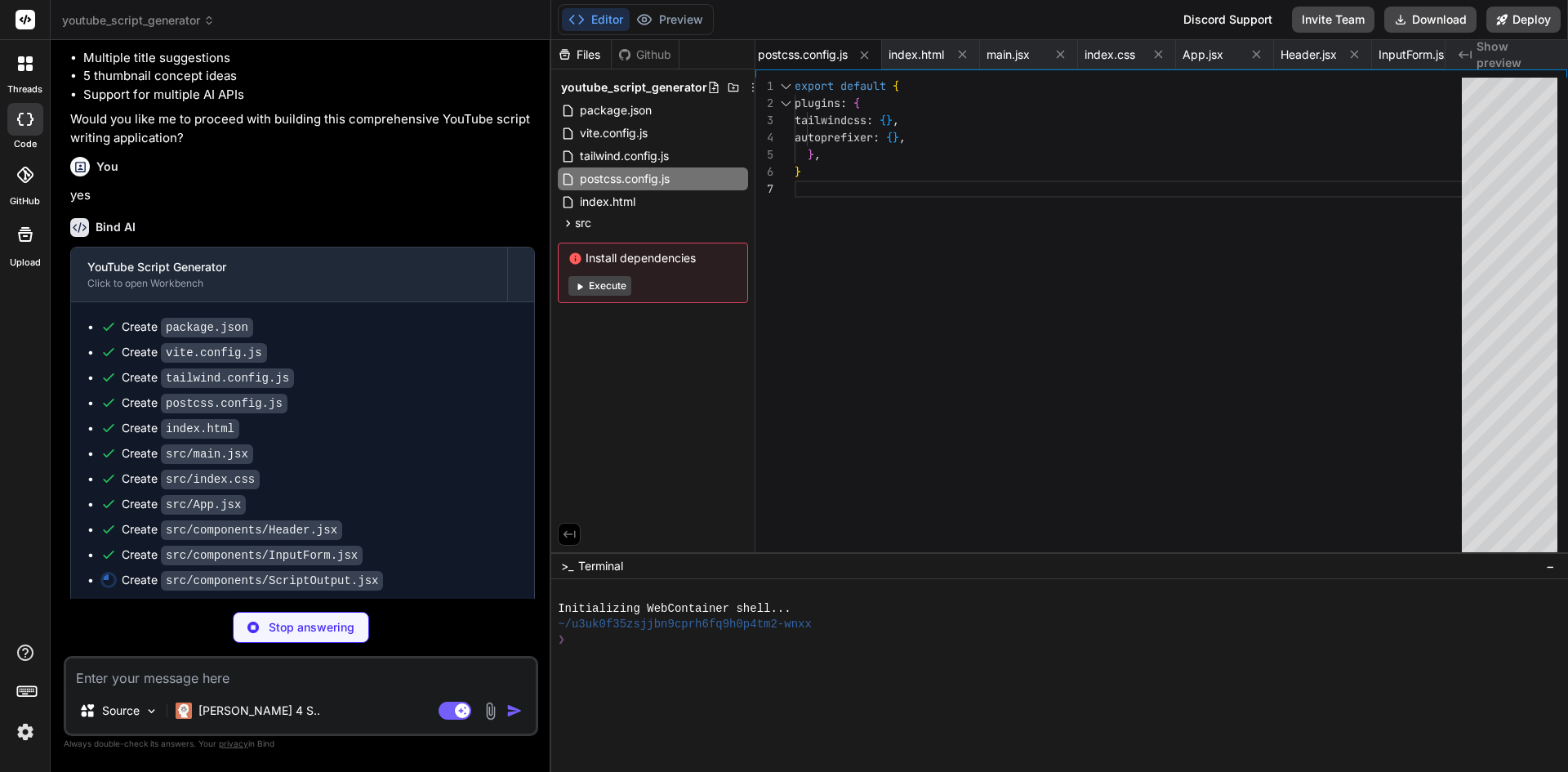
scroll to position [544, 0]
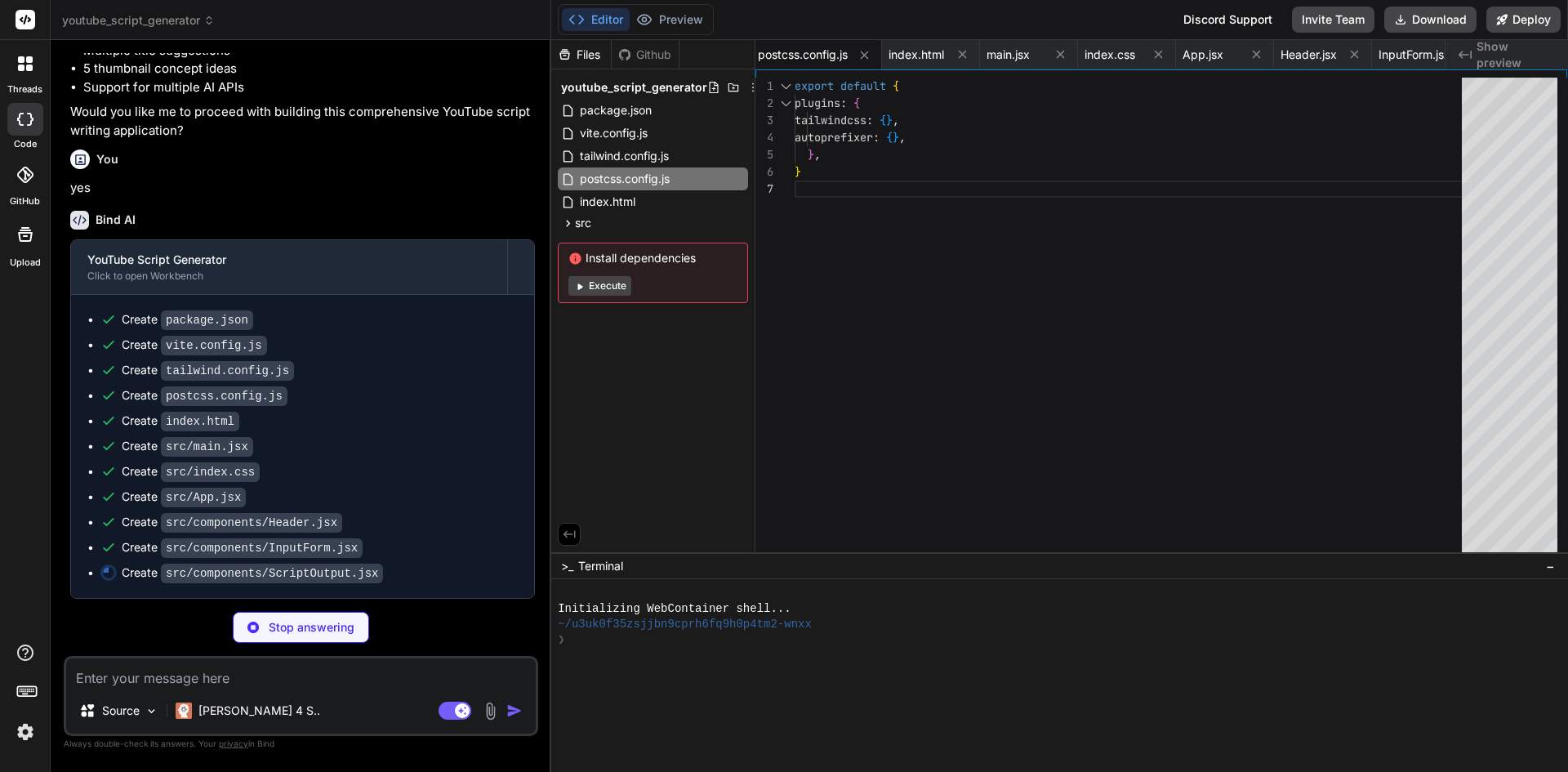
type textarea "x"
type textarea "</div> )} </div> </div> ) } export default ScriptOutput"
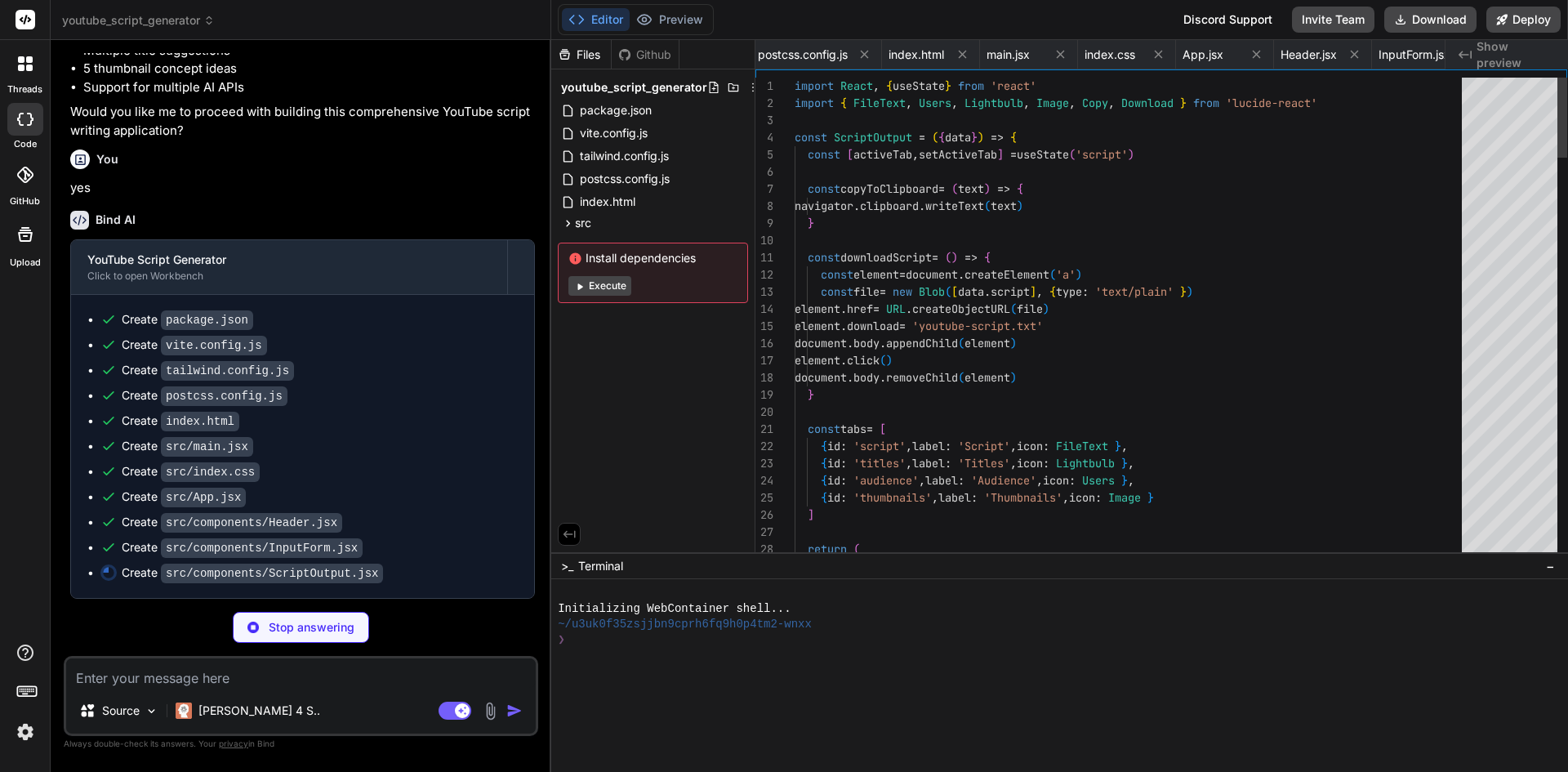
scroll to position [0, 531]
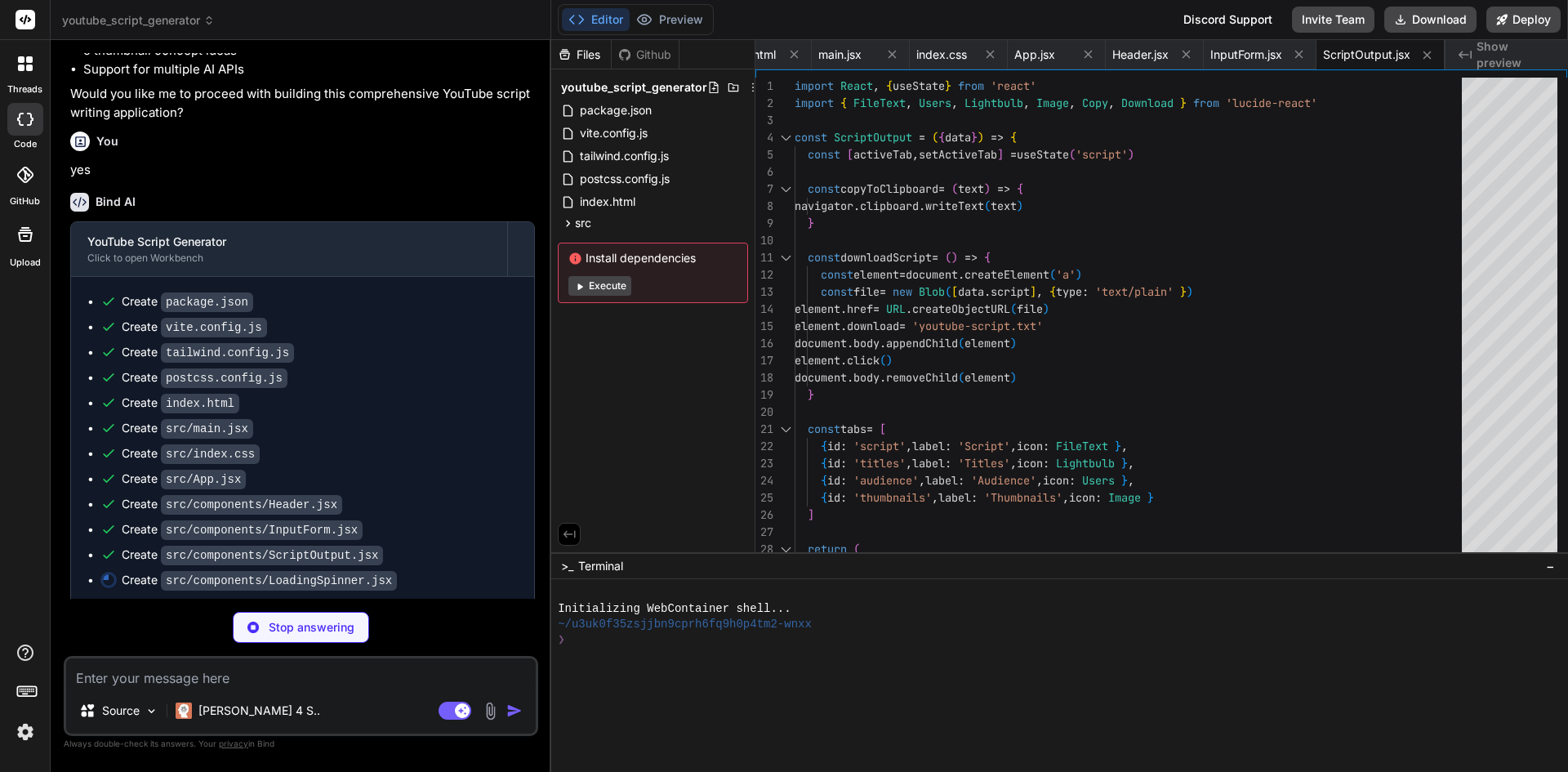
type textarea "x"
type textarea "AI is crafting your perfect YouTube script with titles, audience analysis, and …"
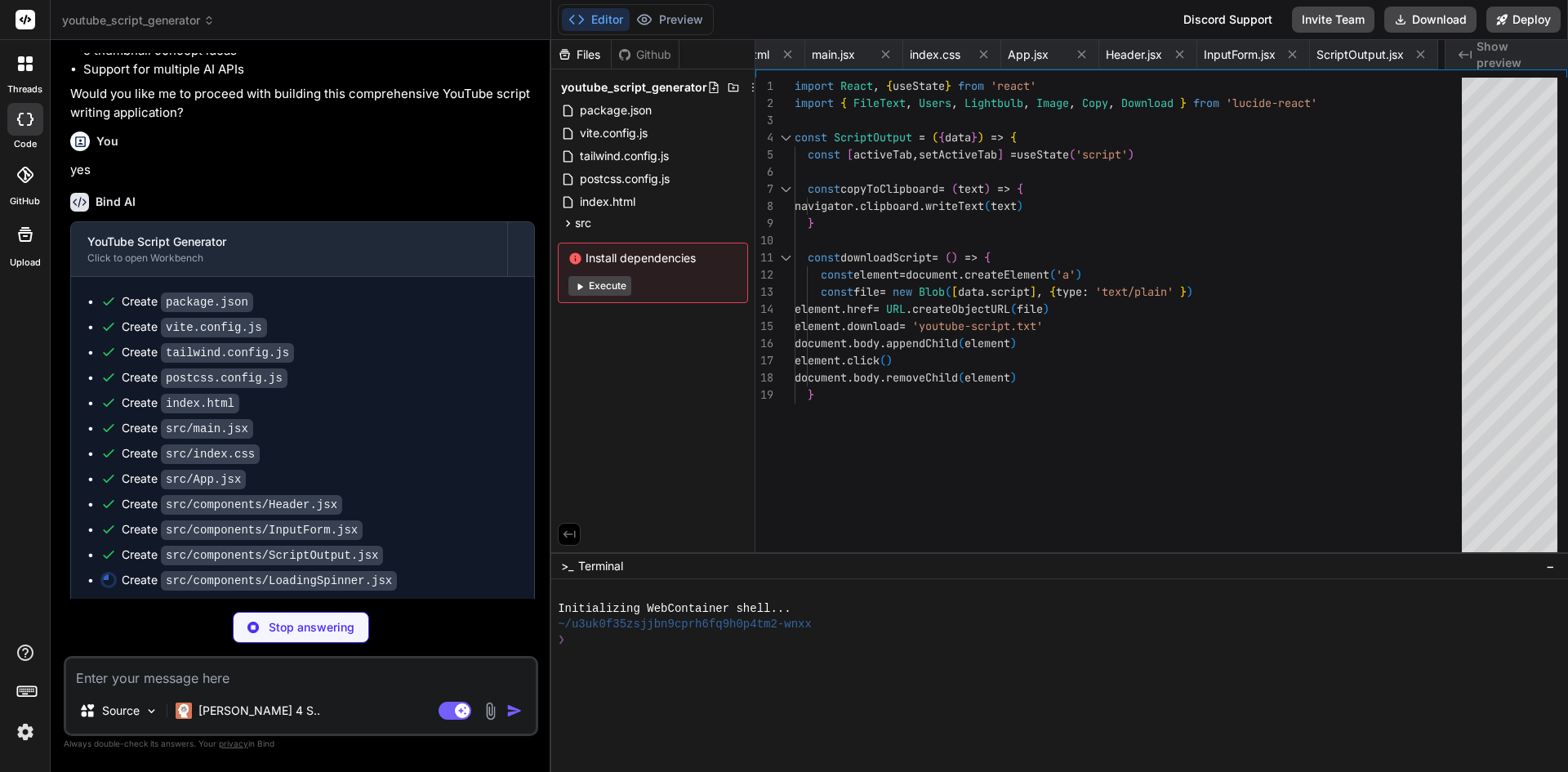
scroll to position [0, 674]
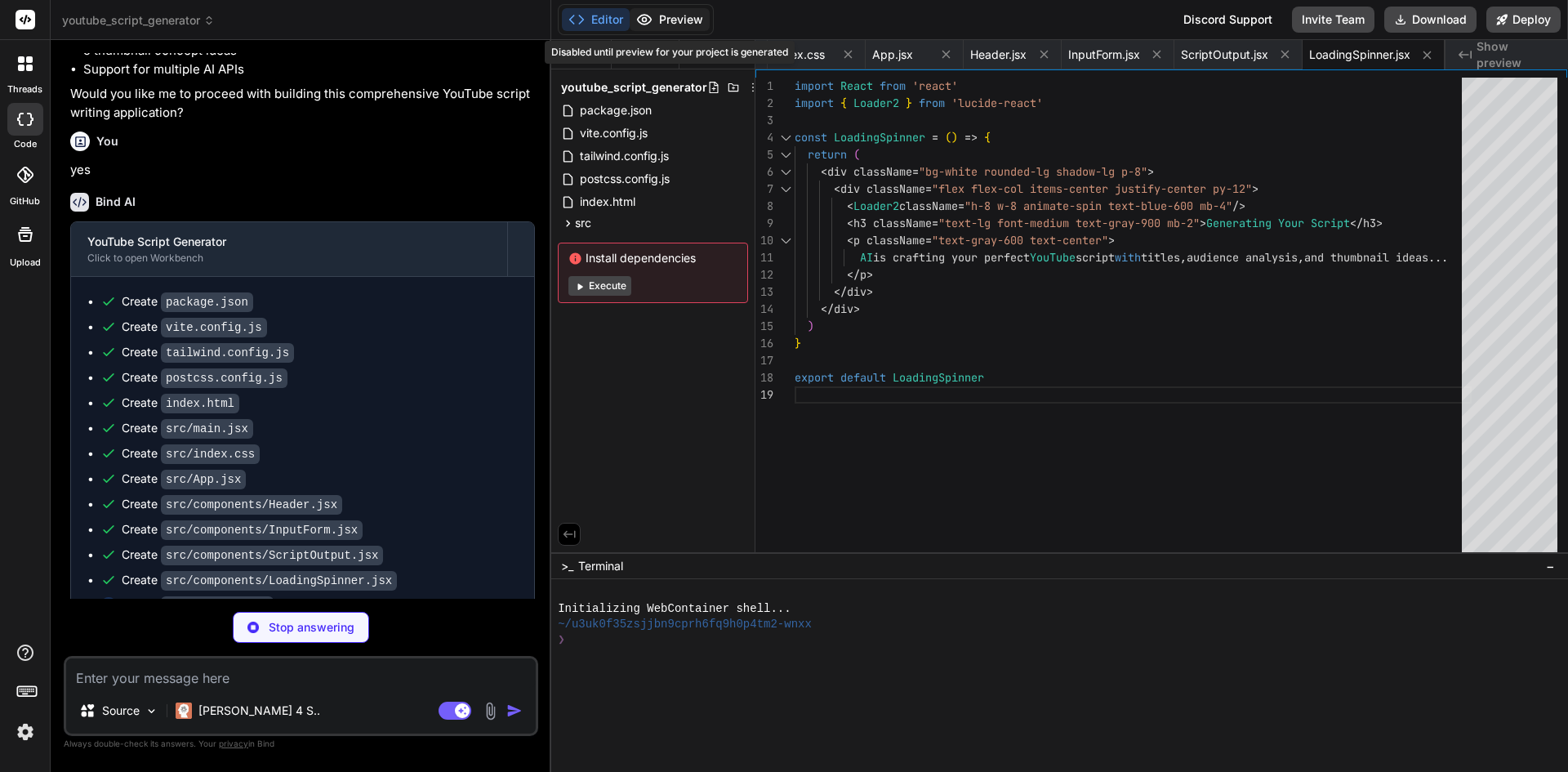
type textarea "x"
type textarea "}) app.get('/api/health', (req, res) => { res.json({ status: 'OK', timestamp: n…"
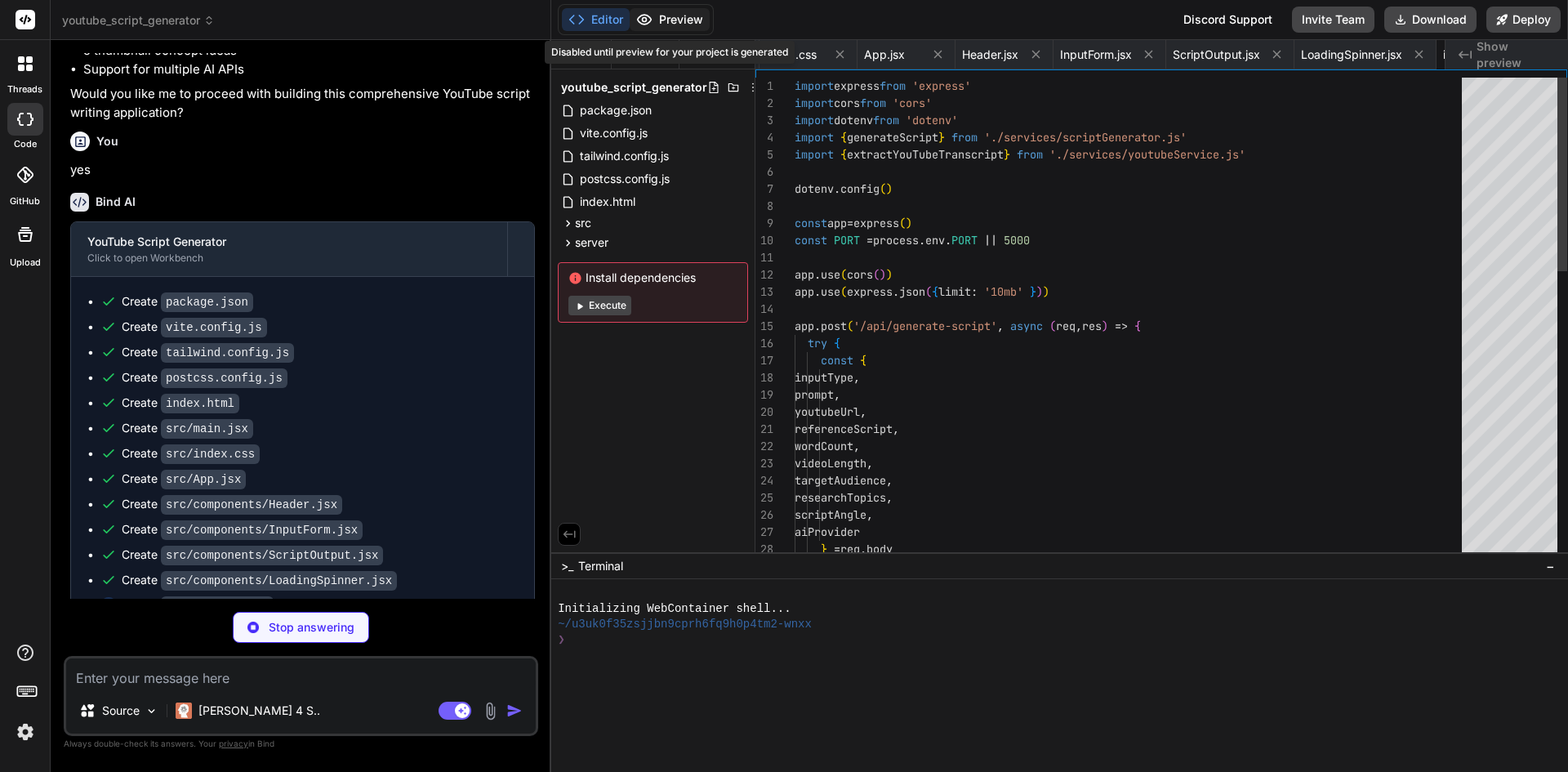
scroll to position [0, 772]
type textarea "x"
type textarea "return match[1] } } return null }"
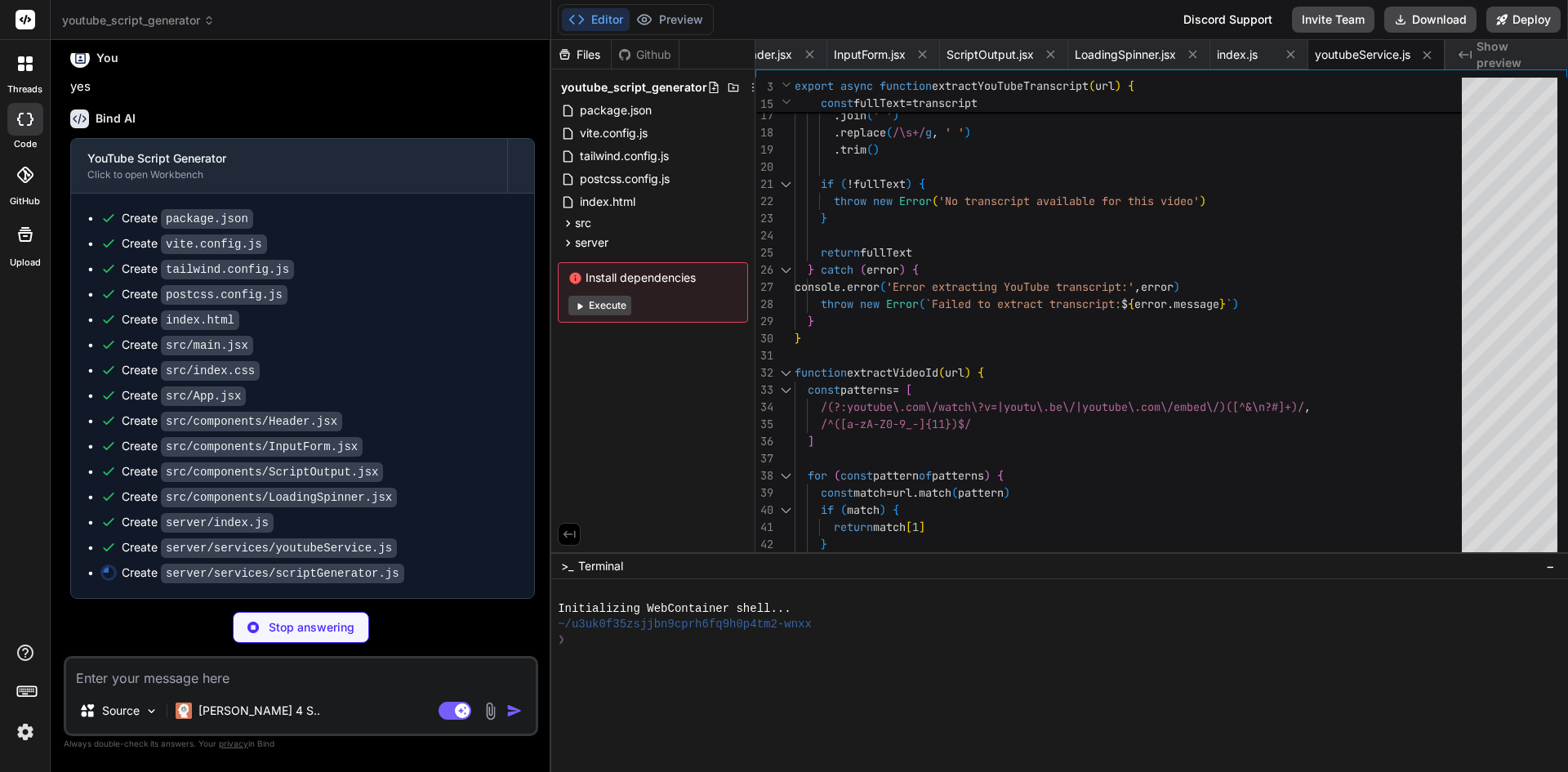
scroll to position [645, 0]
type textarea "x"
type textarea "} */"
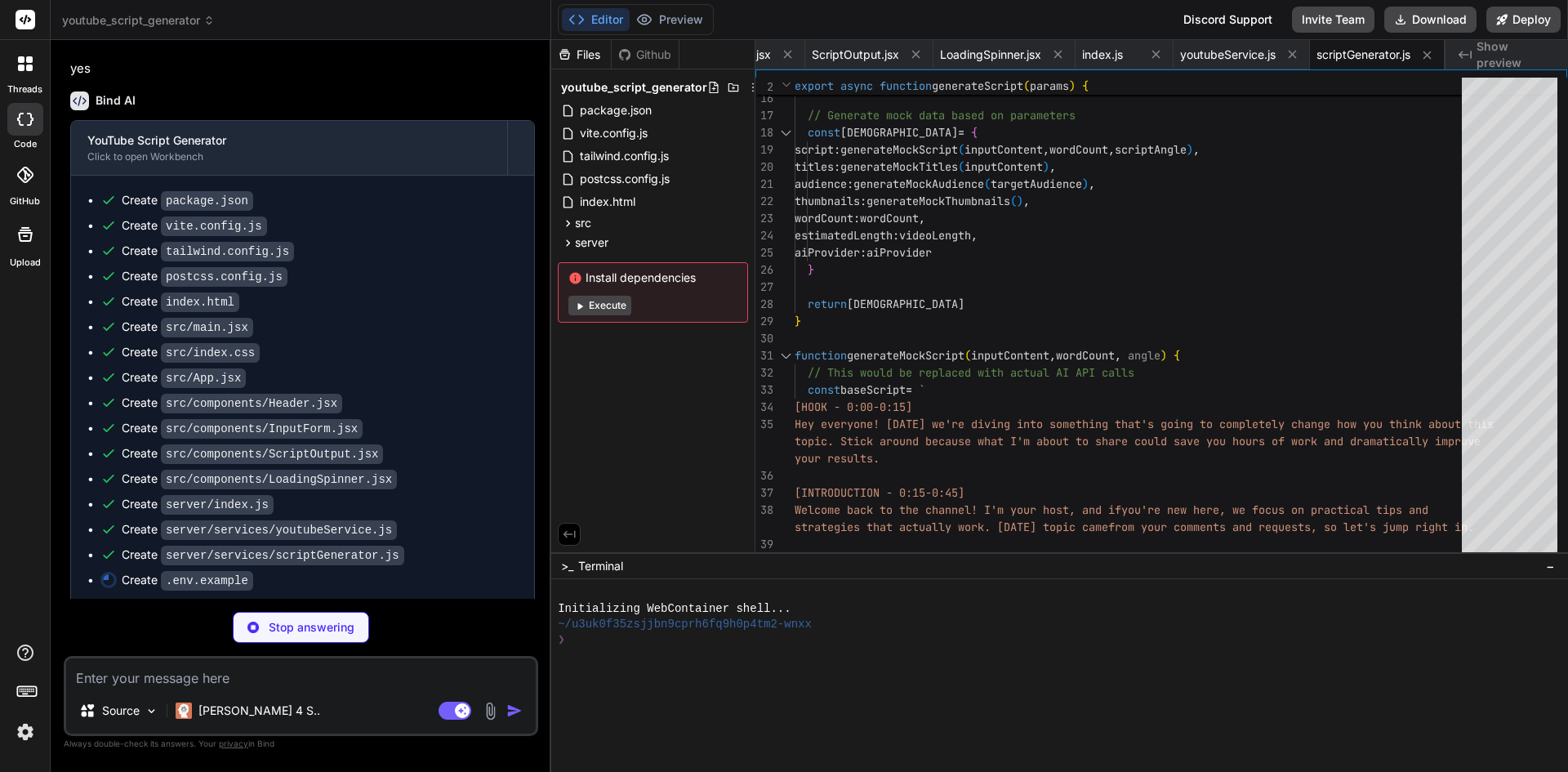
scroll to position [670, 0]
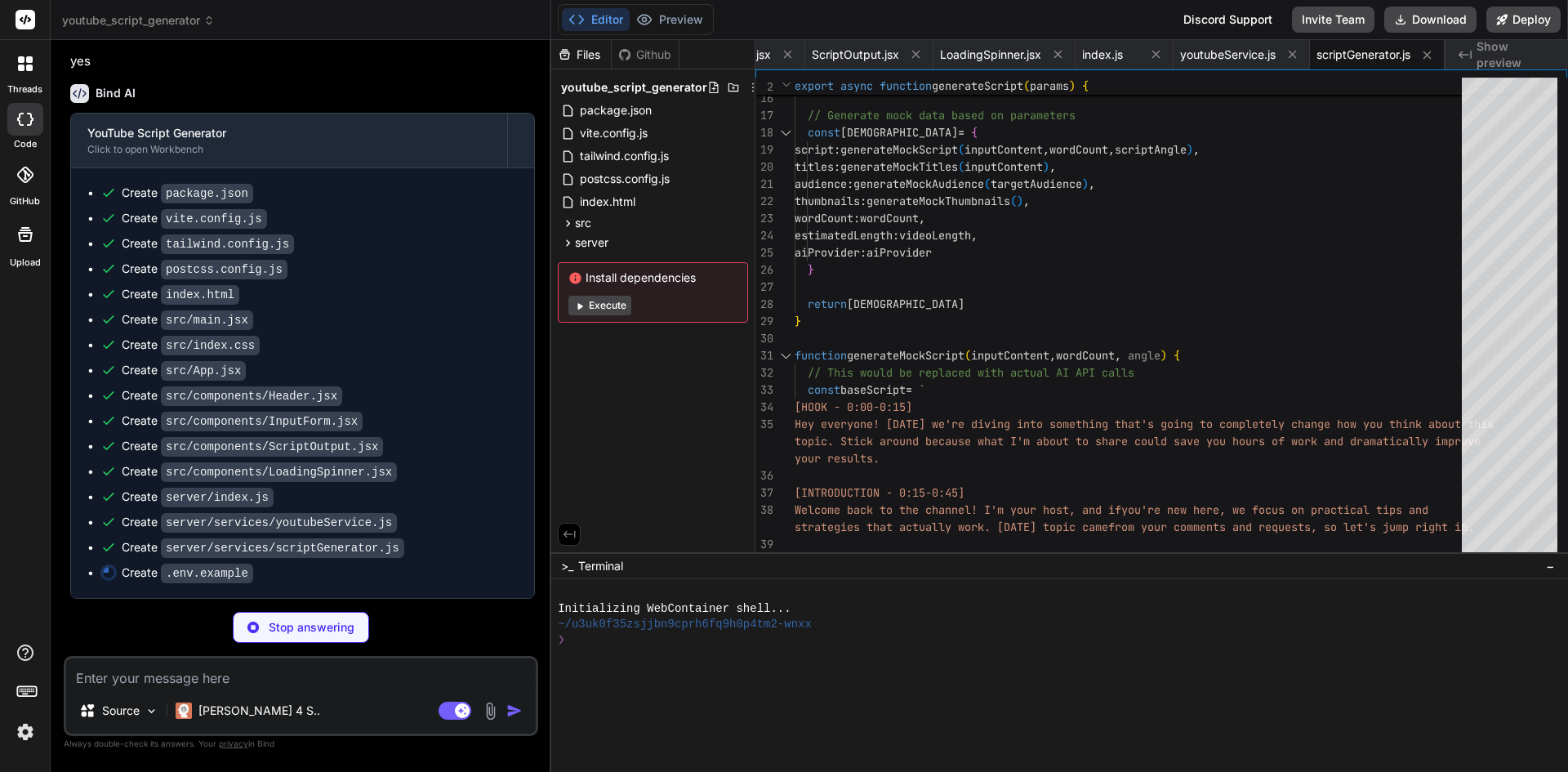
type textarea "x"
type textarea "YOUTUBE_API_KEY=your_youtube_api_key_here"
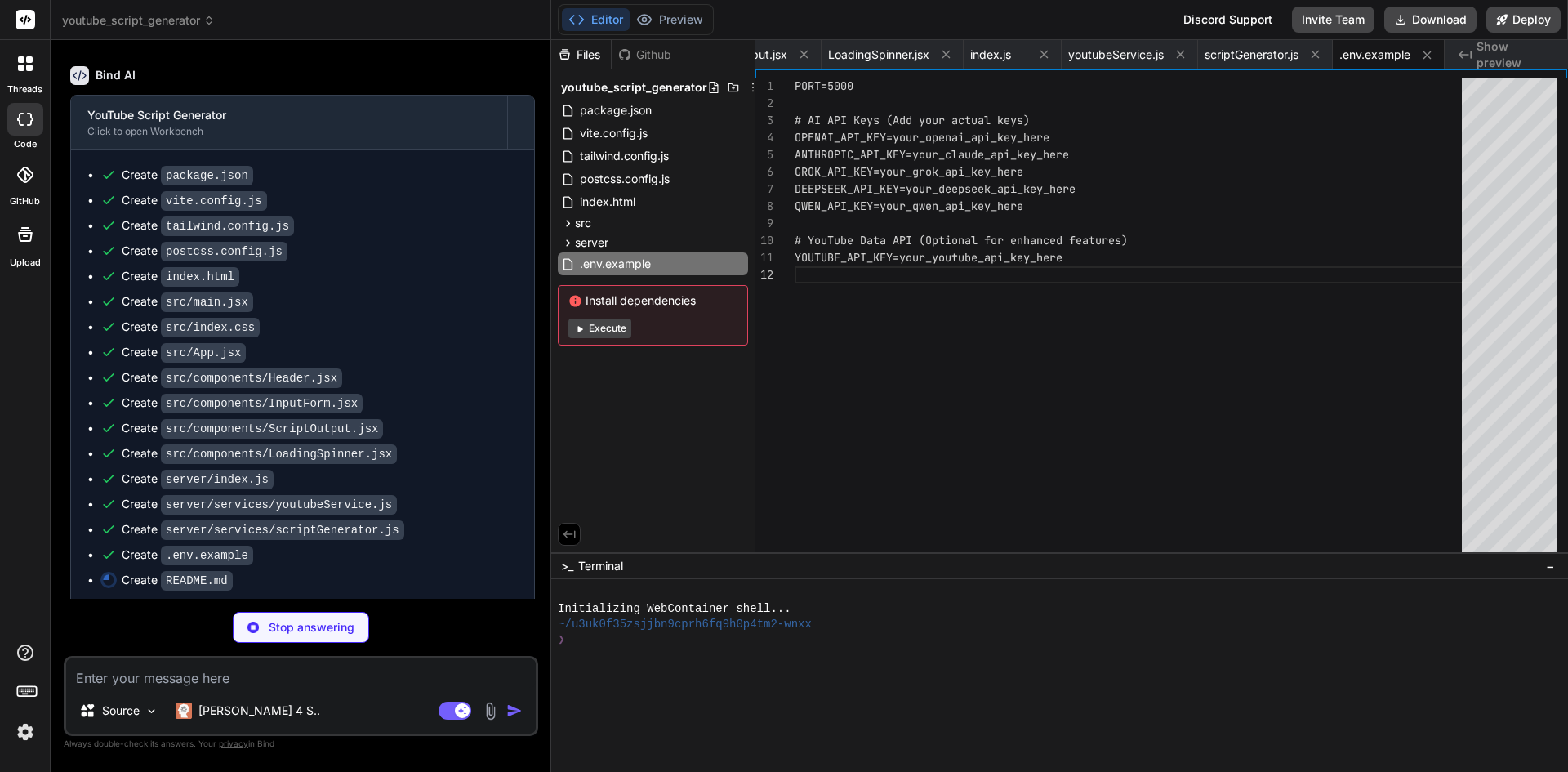
scroll to position [695, 0]
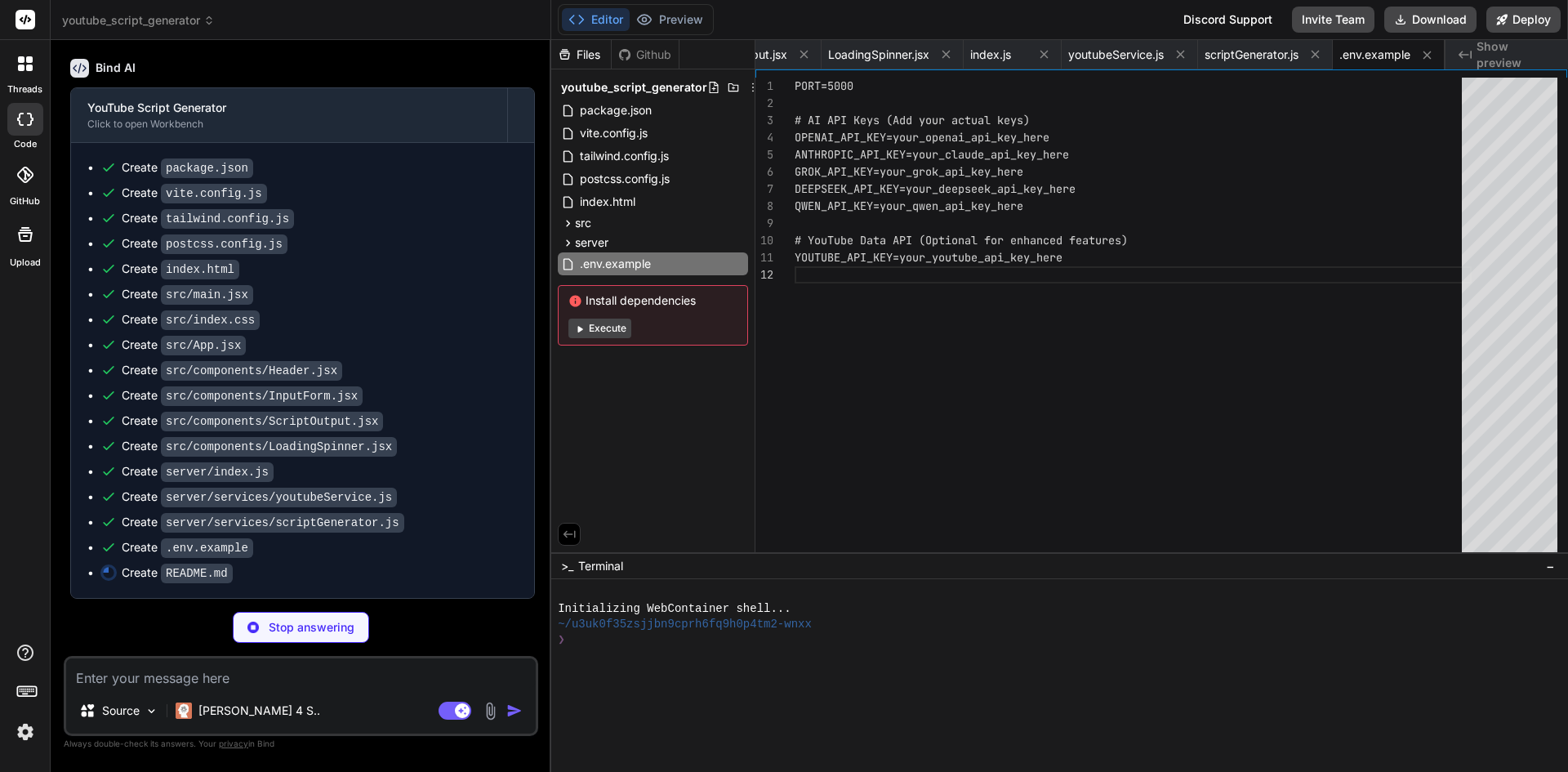
type textarea "x"
type textarea "4. Submit a pull request ## License MIT License - see LICENSE file for details"
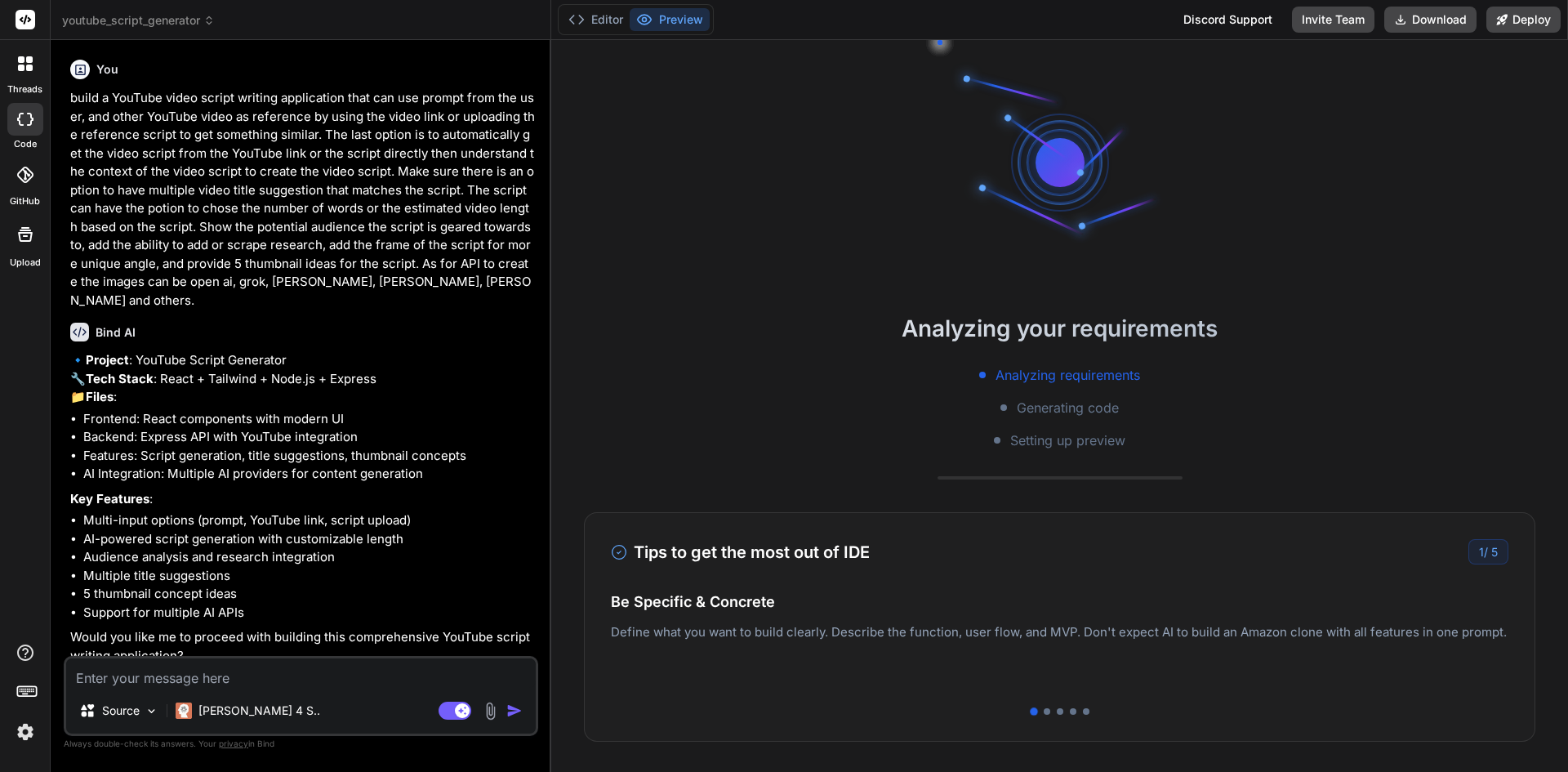
scroll to position [125, 0]
type textarea "x"
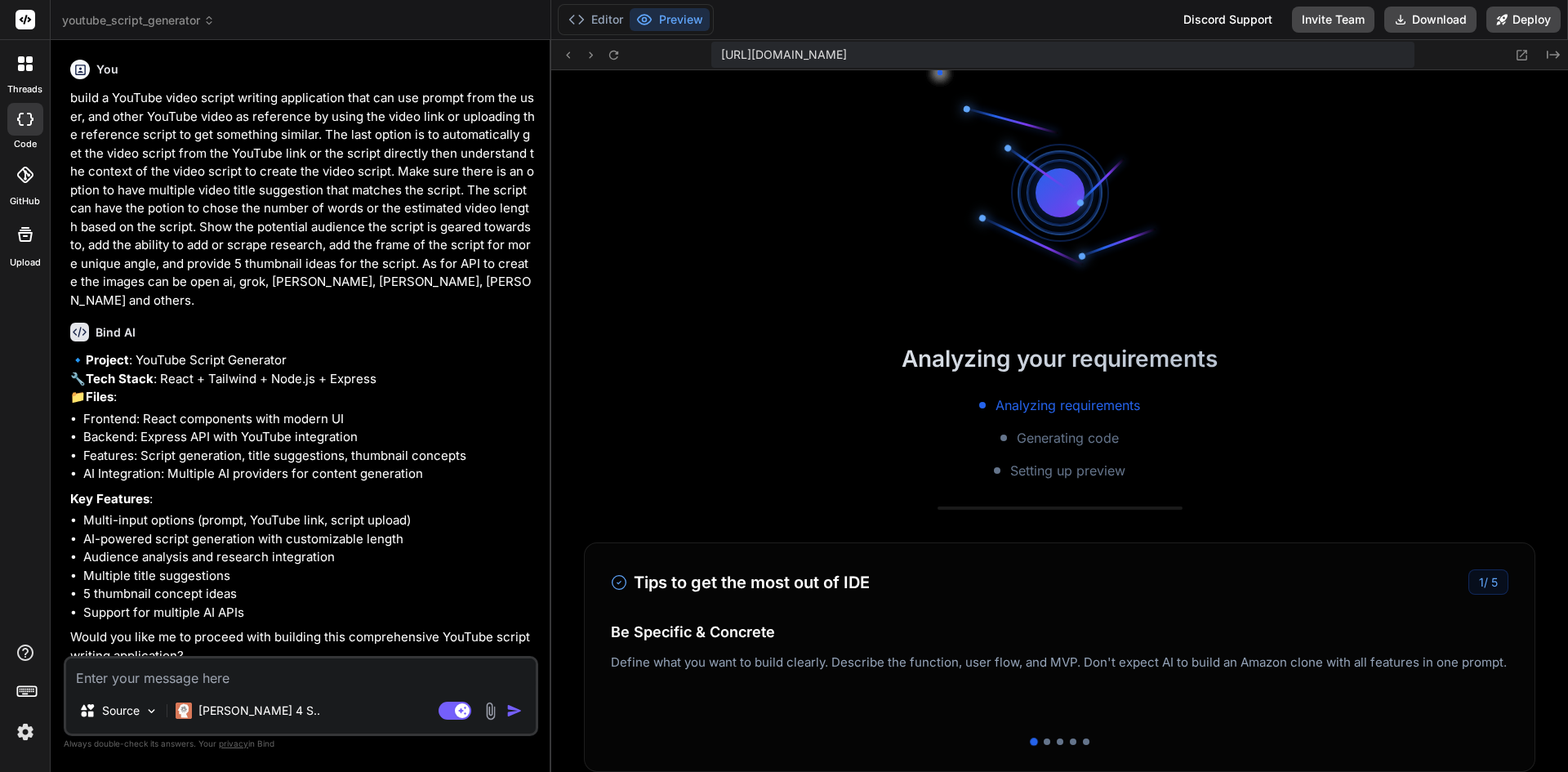
scroll to position [667, 0]
